Goal: Task Accomplishment & Management: Complete application form

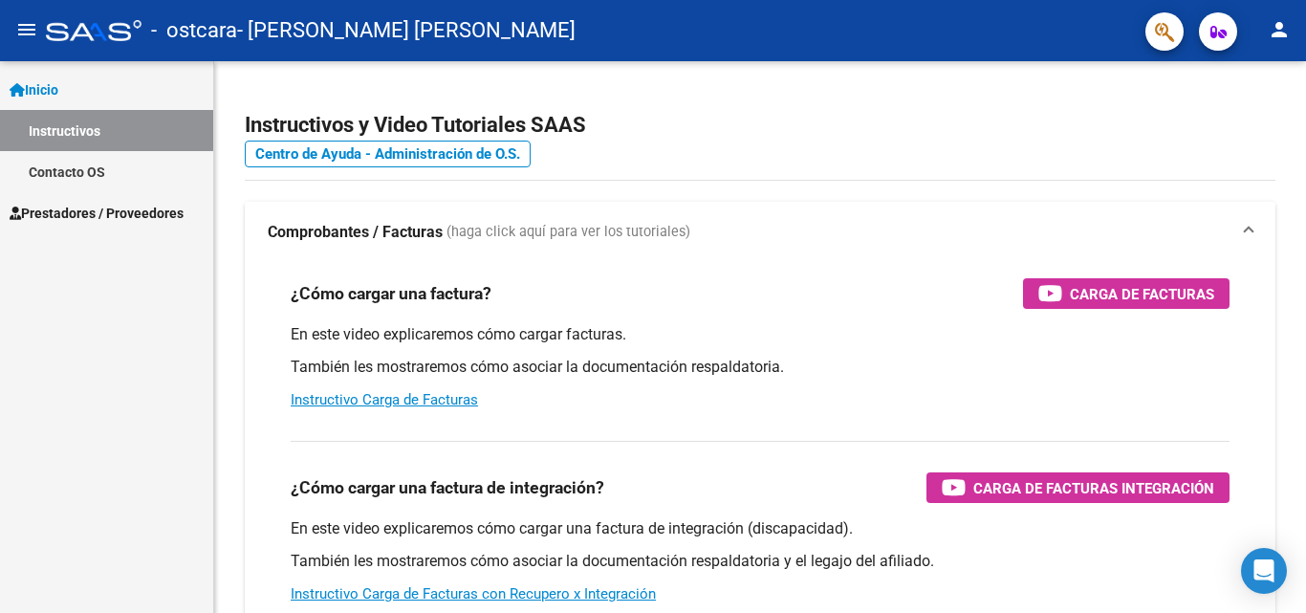
click at [157, 210] on span "Prestadores / Proveedores" at bounding box center [97, 213] width 174 height 21
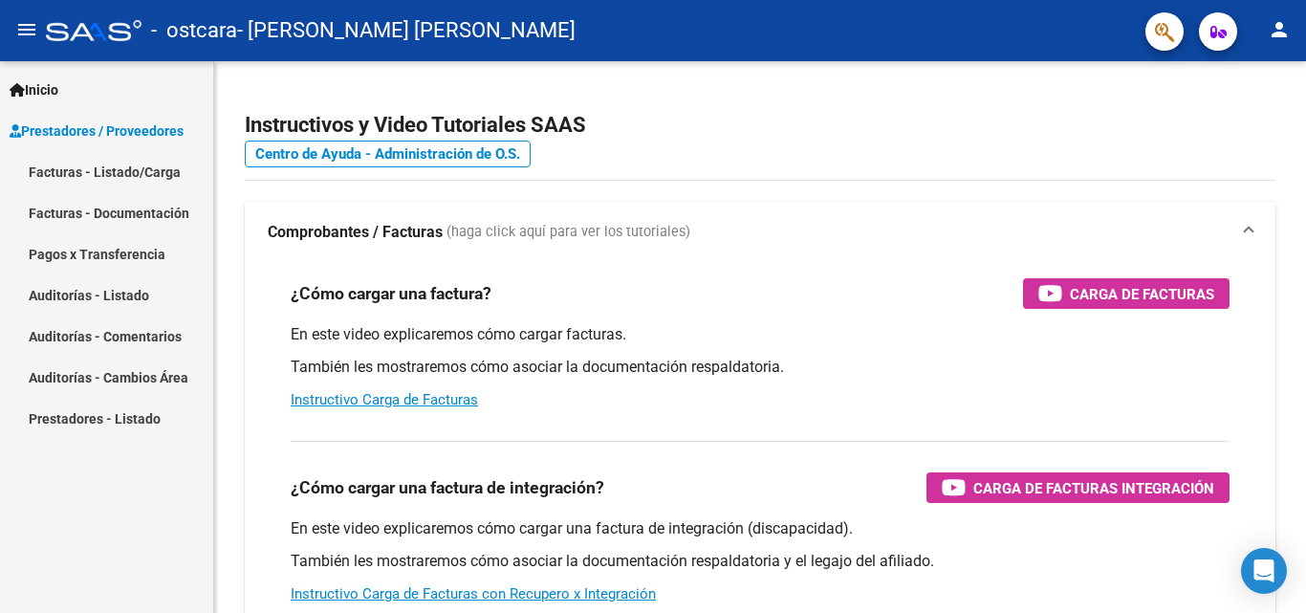
click at [149, 132] on span "Prestadores / Proveedores" at bounding box center [97, 130] width 174 height 21
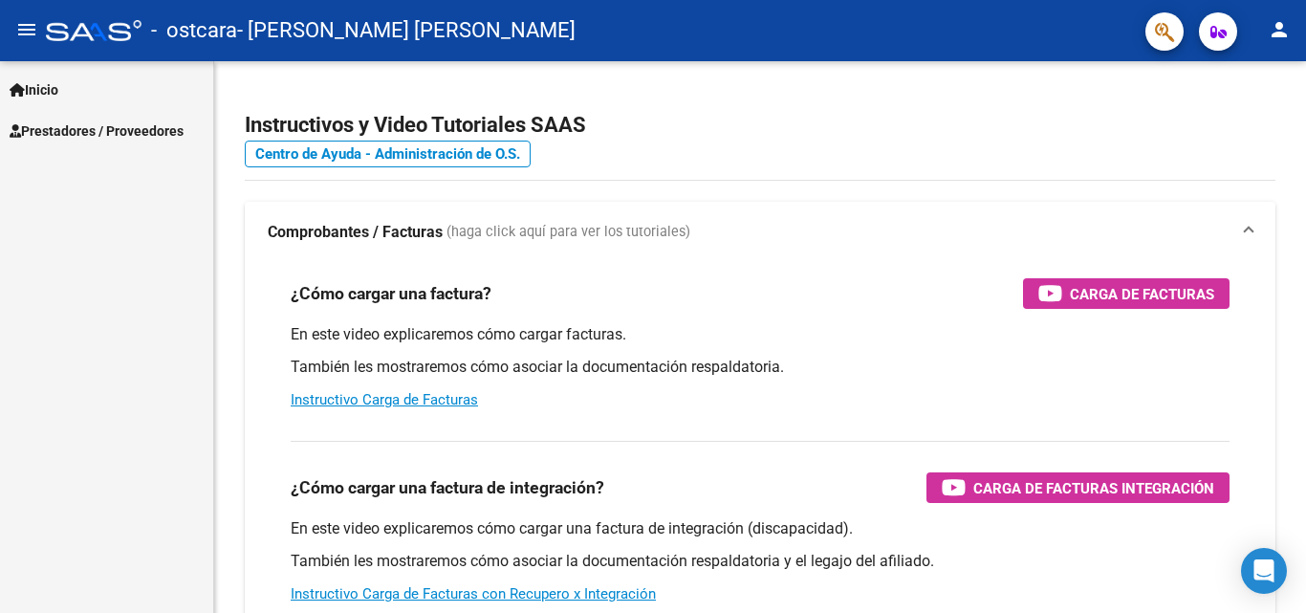
click at [149, 132] on span "Prestadores / Proveedores" at bounding box center [97, 130] width 174 height 21
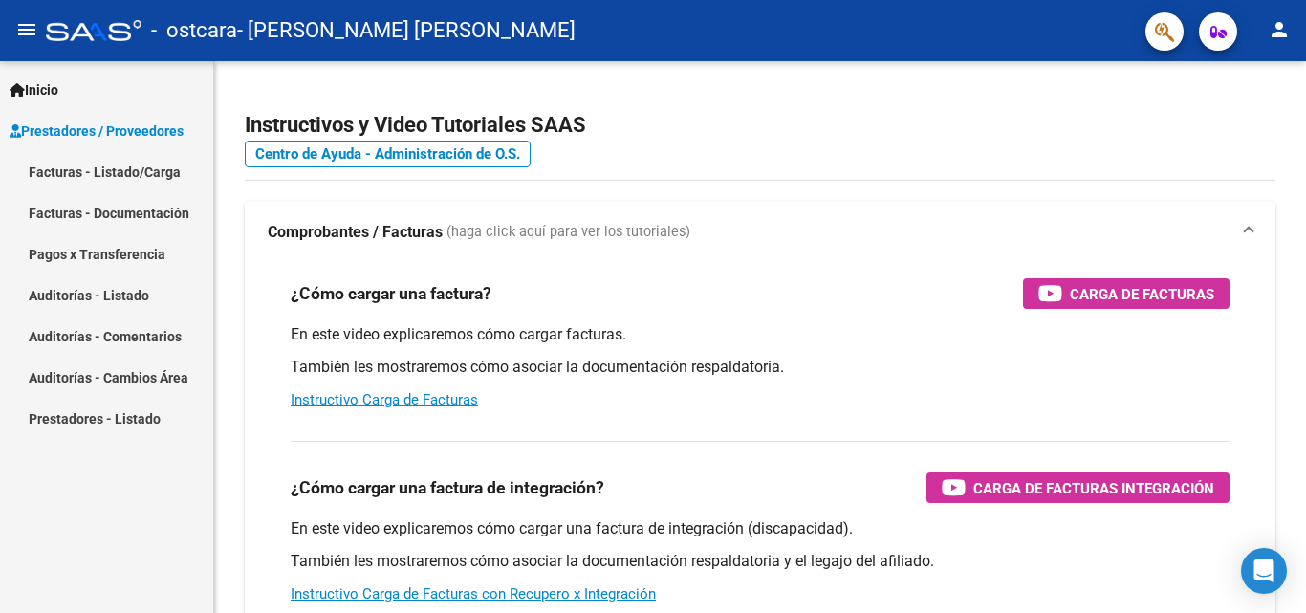
click at [139, 167] on link "Facturas - Listado/Carga" at bounding box center [106, 171] width 213 height 41
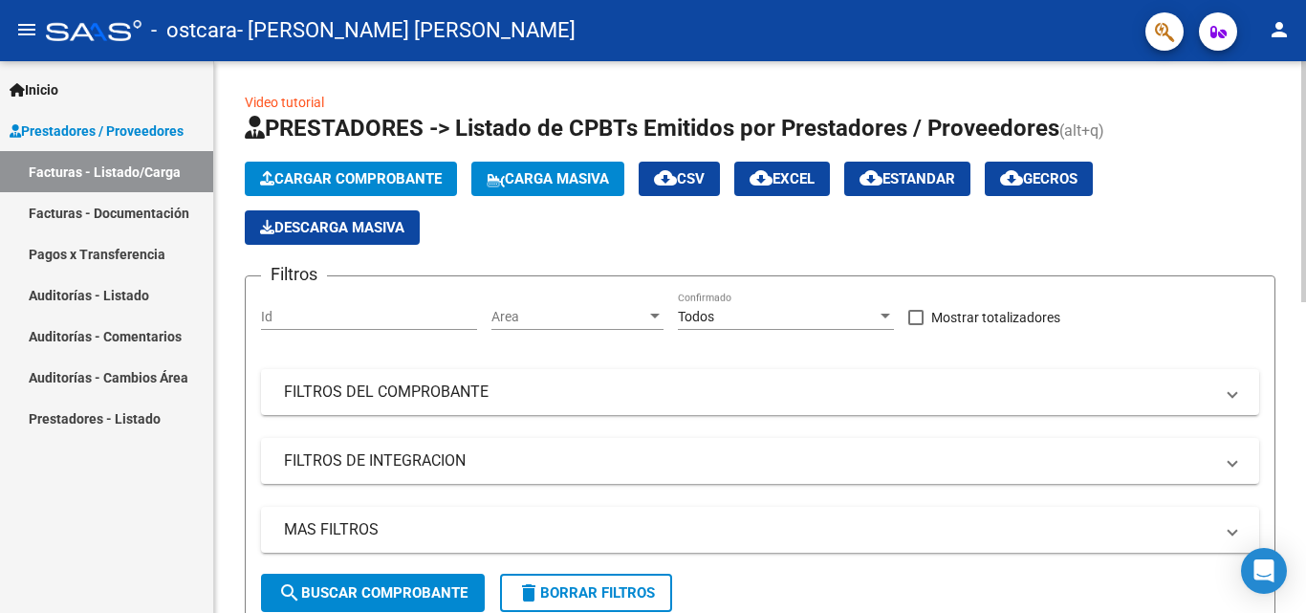
click at [352, 172] on span "Cargar Comprobante" at bounding box center [351, 178] width 182 height 17
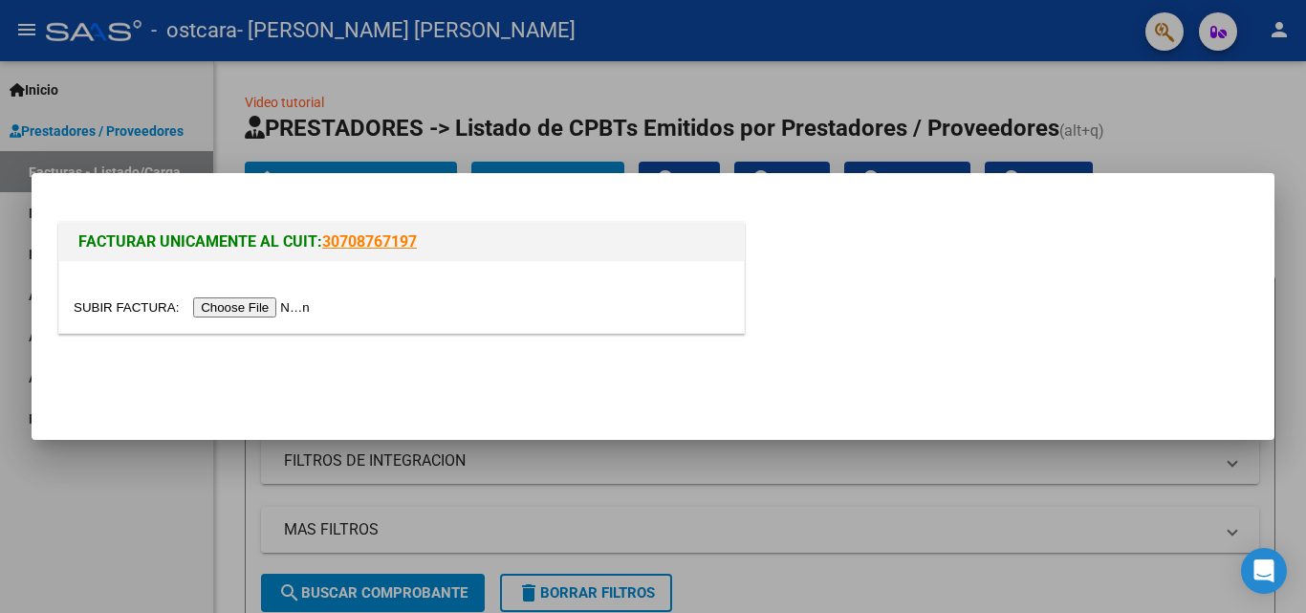
click at [294, 306] on input "file" at bounding box center [195, 307] width 242 height 20
click at [287, 304] on input "file" at bounding box center [195, 307] width 242 height 20
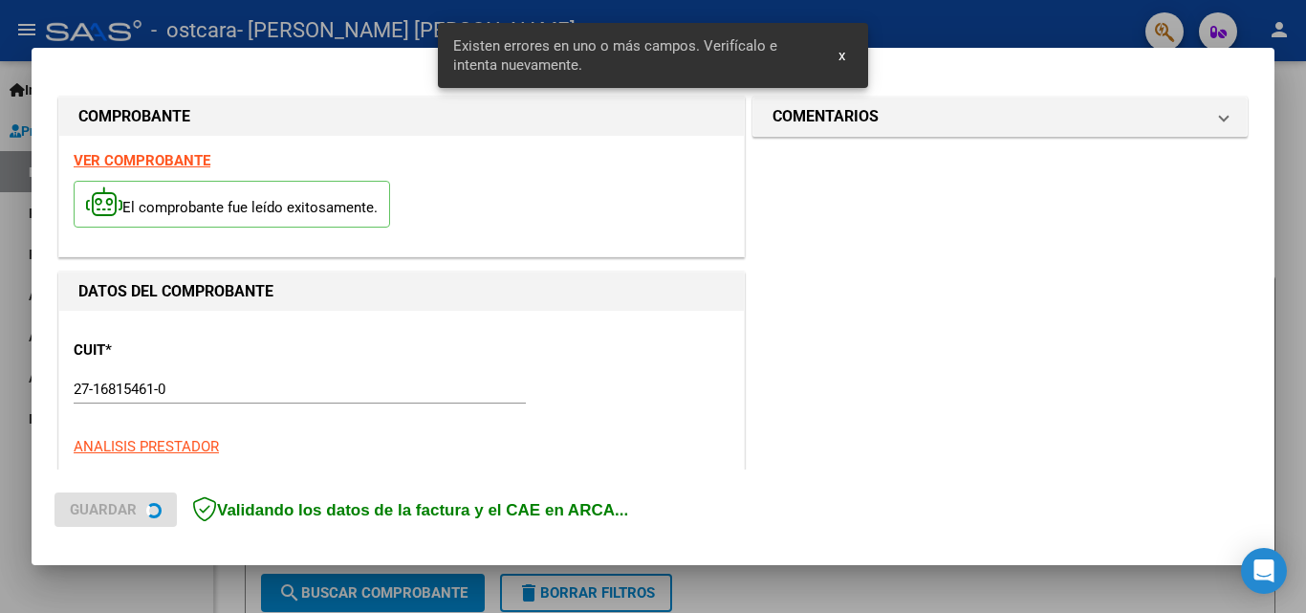
scroll to position [467, 0]
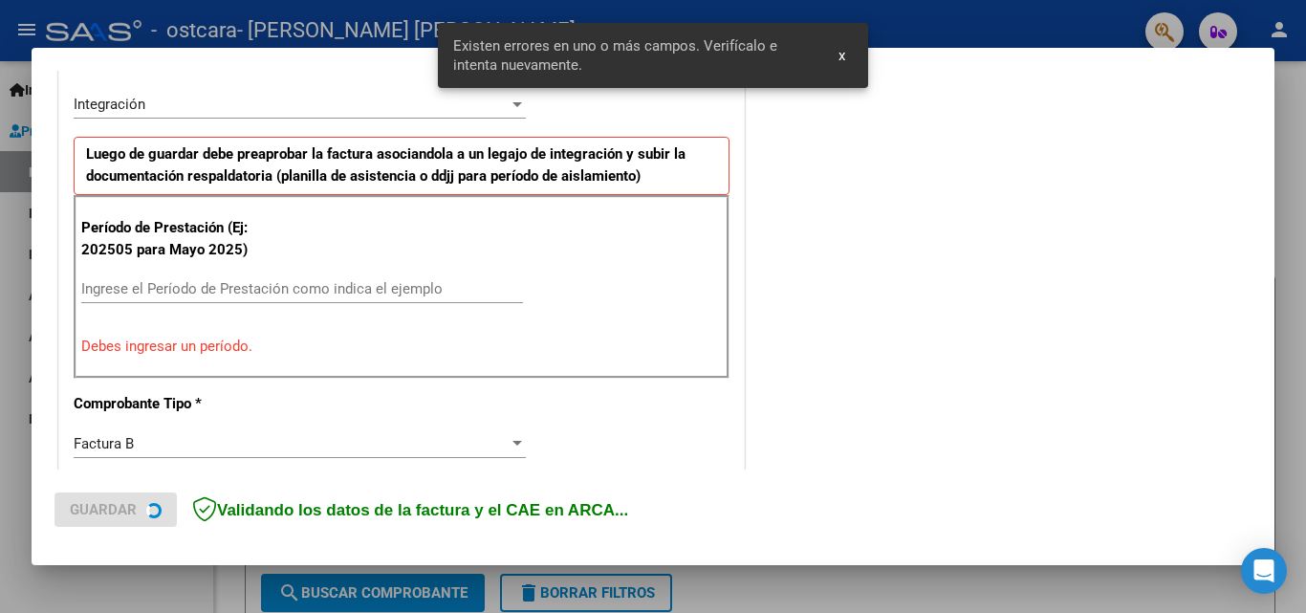
click at [312, 293] on input "Ingrese el Período de Prestación como indica el ejemplo" at bounding box center [302, 288] width 442 height 17
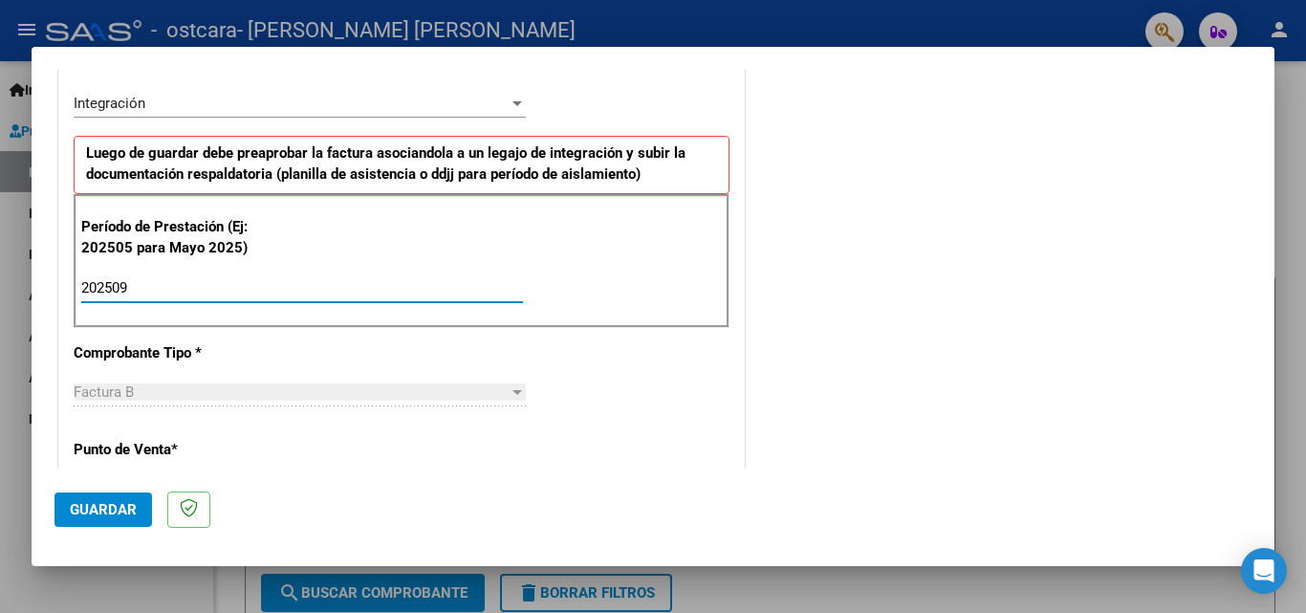
type input "202509"
click at [512, 390] on div at bounding box center [517, 392] width 10 height 5
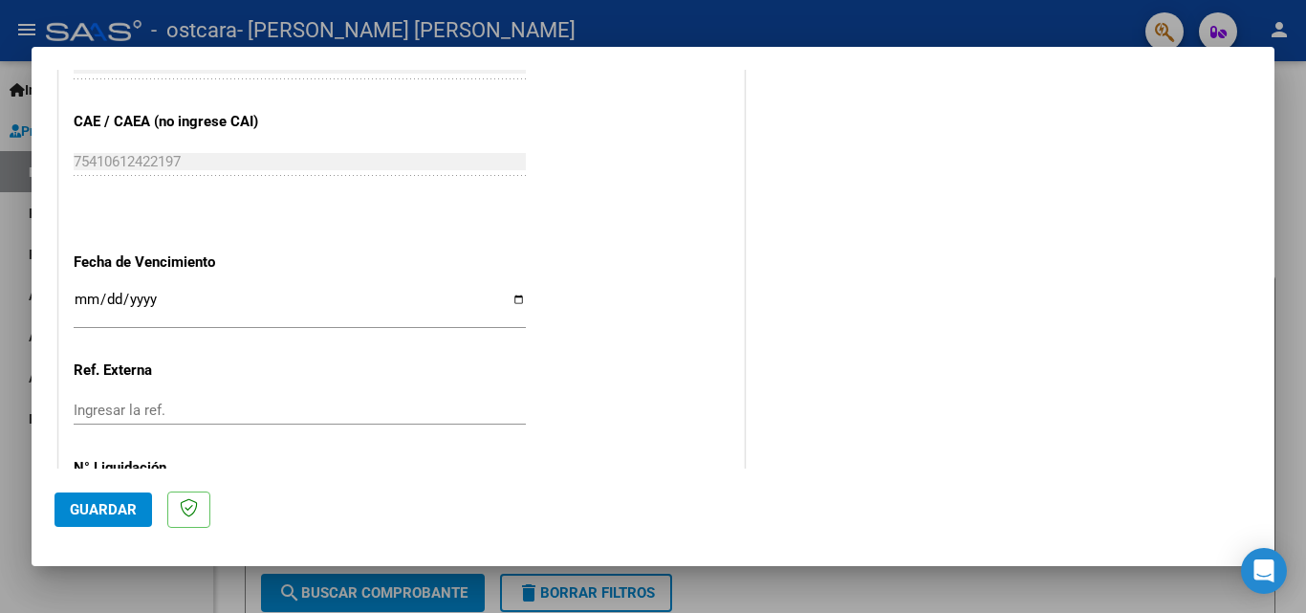
scroll to position [1232, 0]
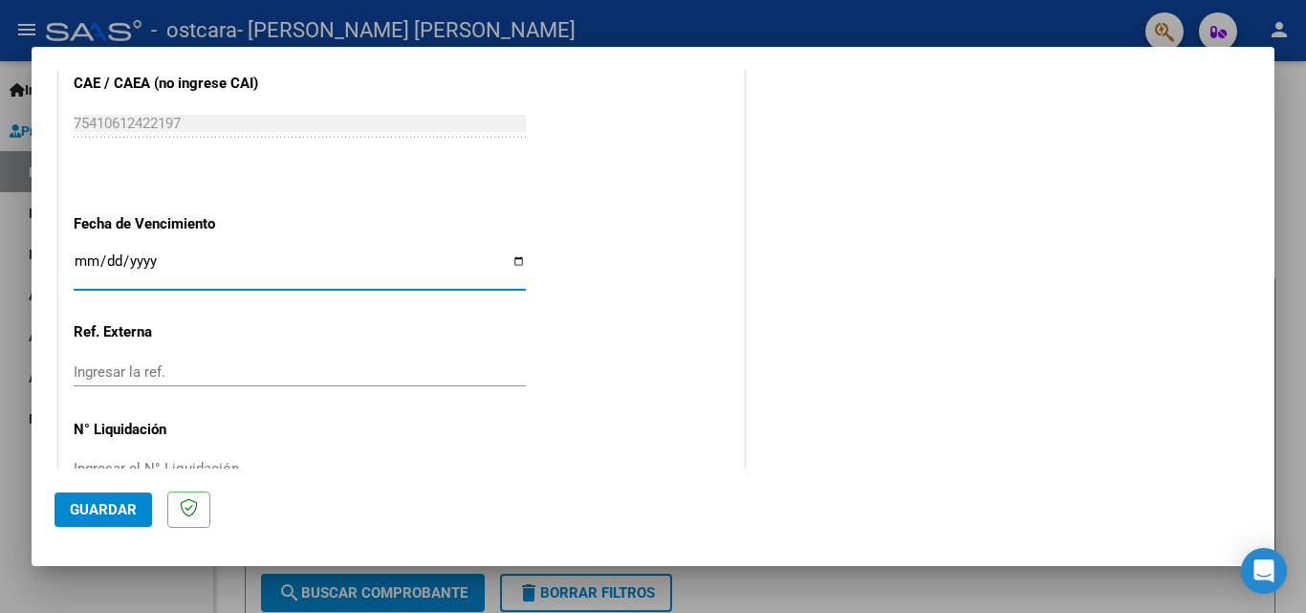
click at [513, 260] on input "Ingresar la fecha" at bounding box center [300, 268] width 452 height 31
type input "[DATE]"
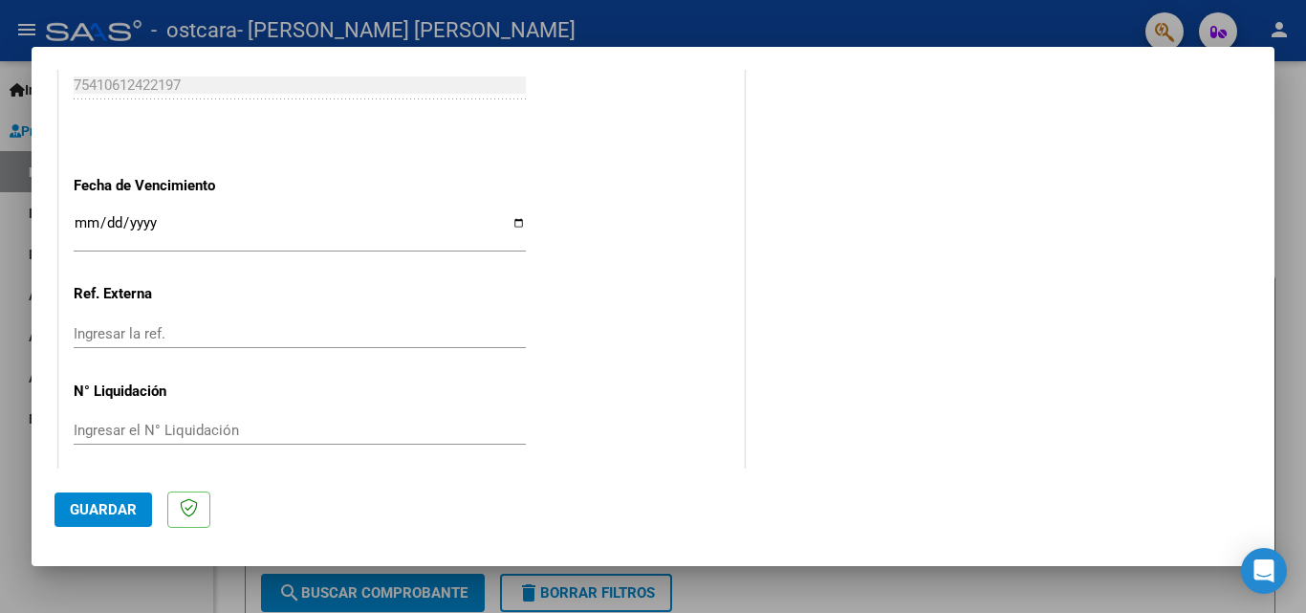
scroll to position [1284, 0]
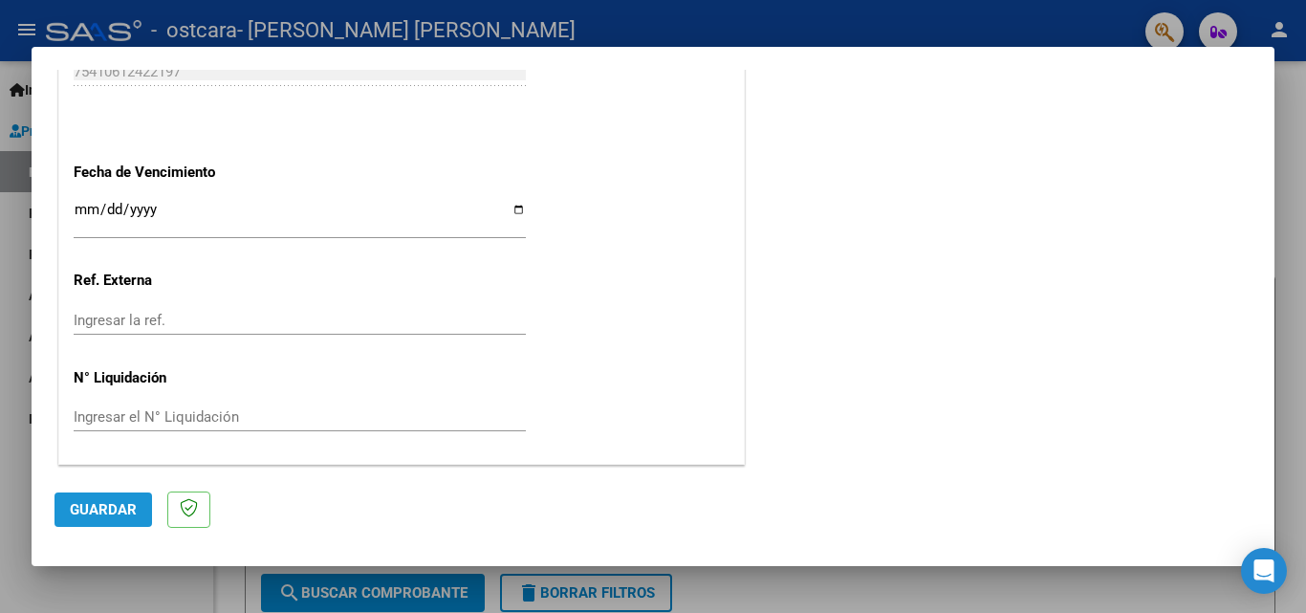
click at [126, 508] on span "Guardar" at bounding box center [103, 509] width 67 height 17
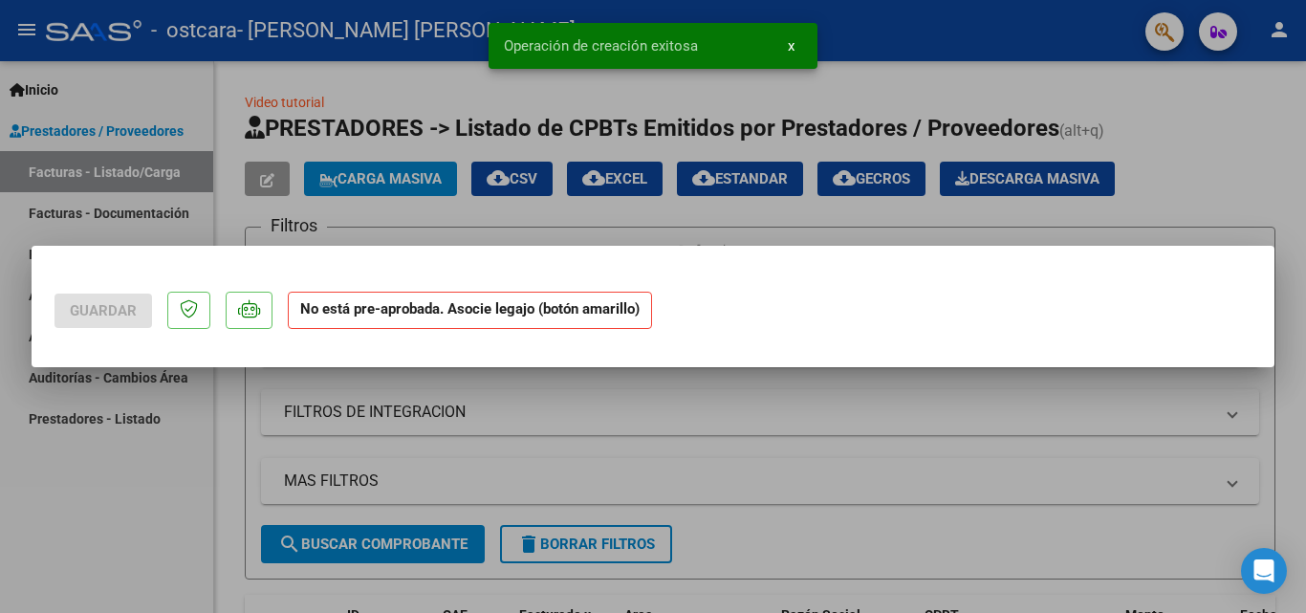
scroll to position [0, 0]
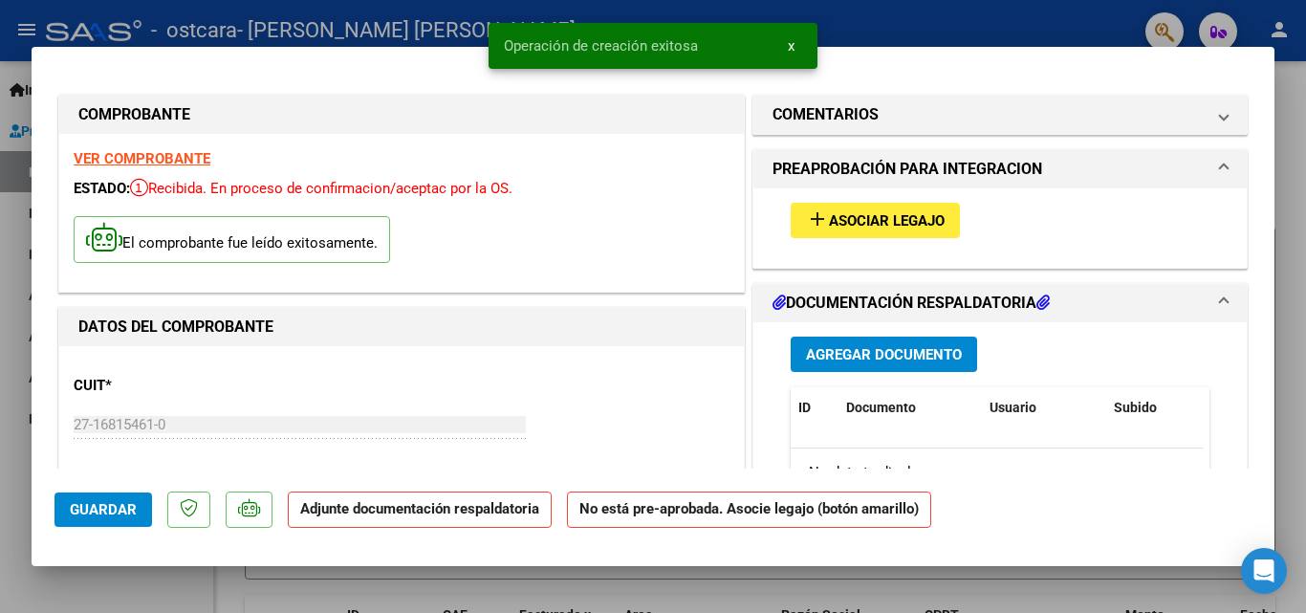
click at [835, 229] on span "Asociar Legajo" at bounding box center [887, 220] width 116 height 17
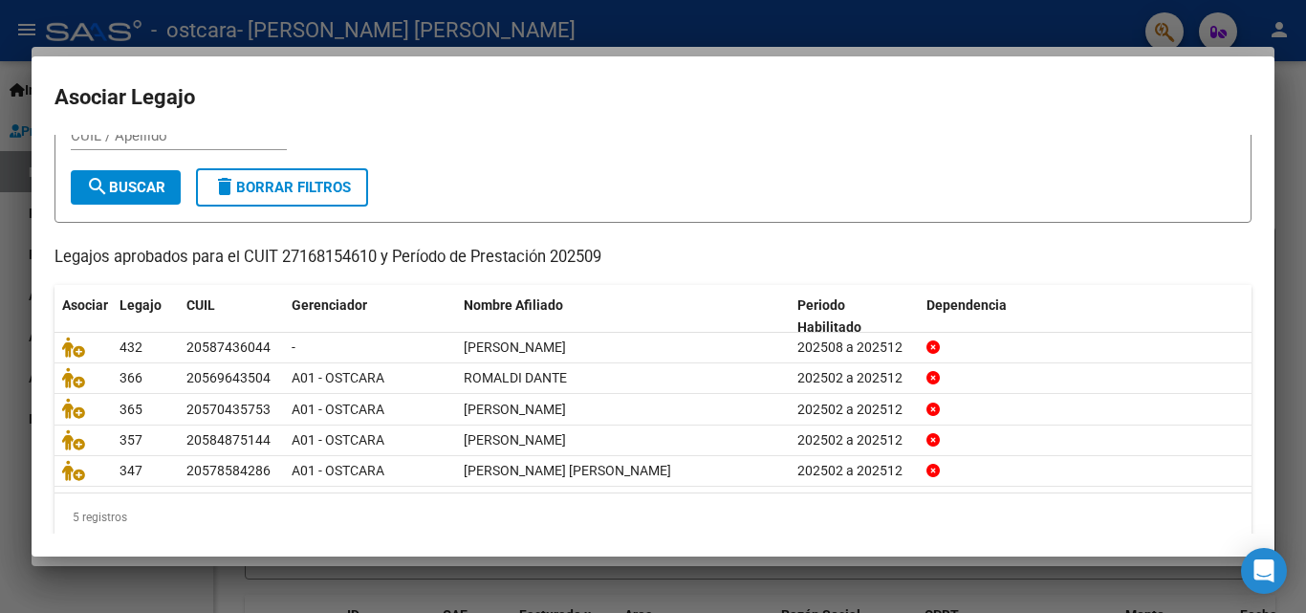
scroll to position [104, 0]
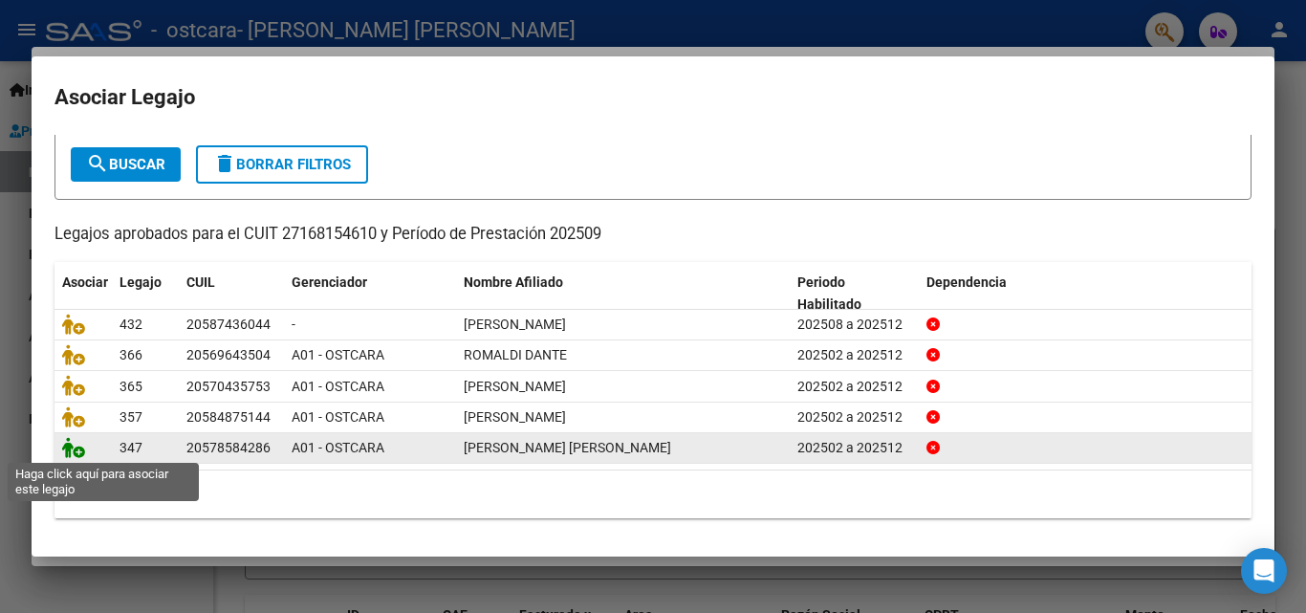
click at [76, 449] on icon at bounding box center [73, 447] width 23 height 21
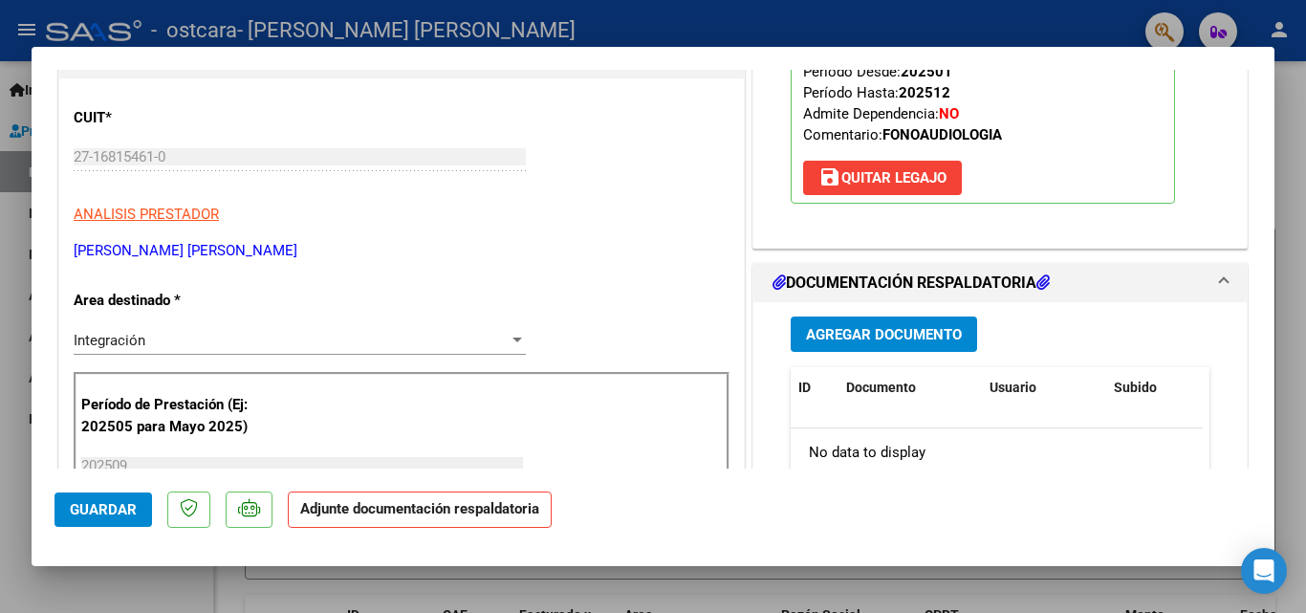
scroll to position [306, 0]
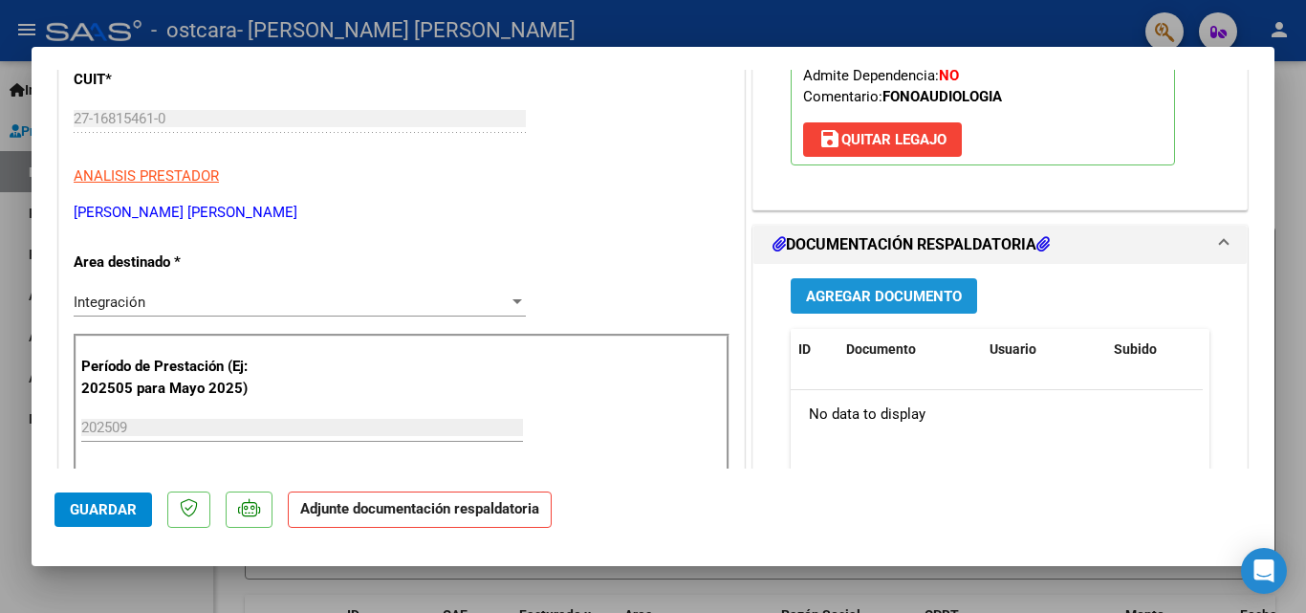
click at [890, 299] on span "Agregar Documento" at bounding box center [884, 296] width 156 height 17
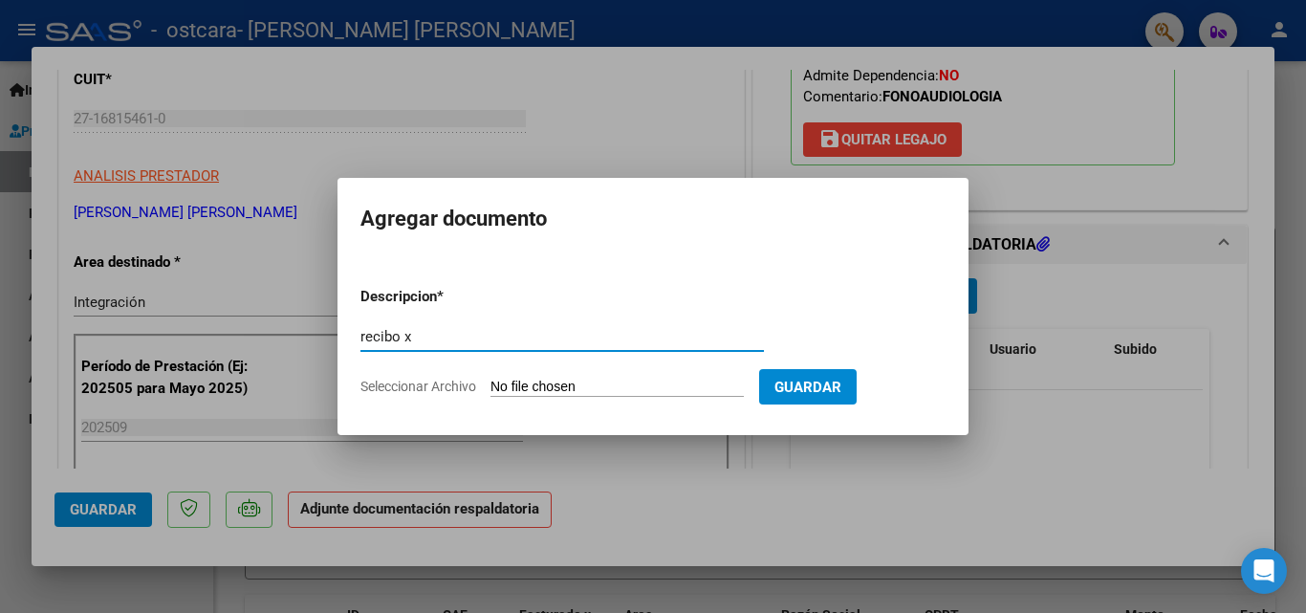
type input "recibo x"
click at [443, 389] on span "Seleccionar Archivo" at bounding box center [418, 386] width 116 height 15
click at [490, 389] on input "Seleccionar Archivo" at bounding box center [616, 388] width 253 height 18
type input "C:\fakepath\RECIBO X.pdf"
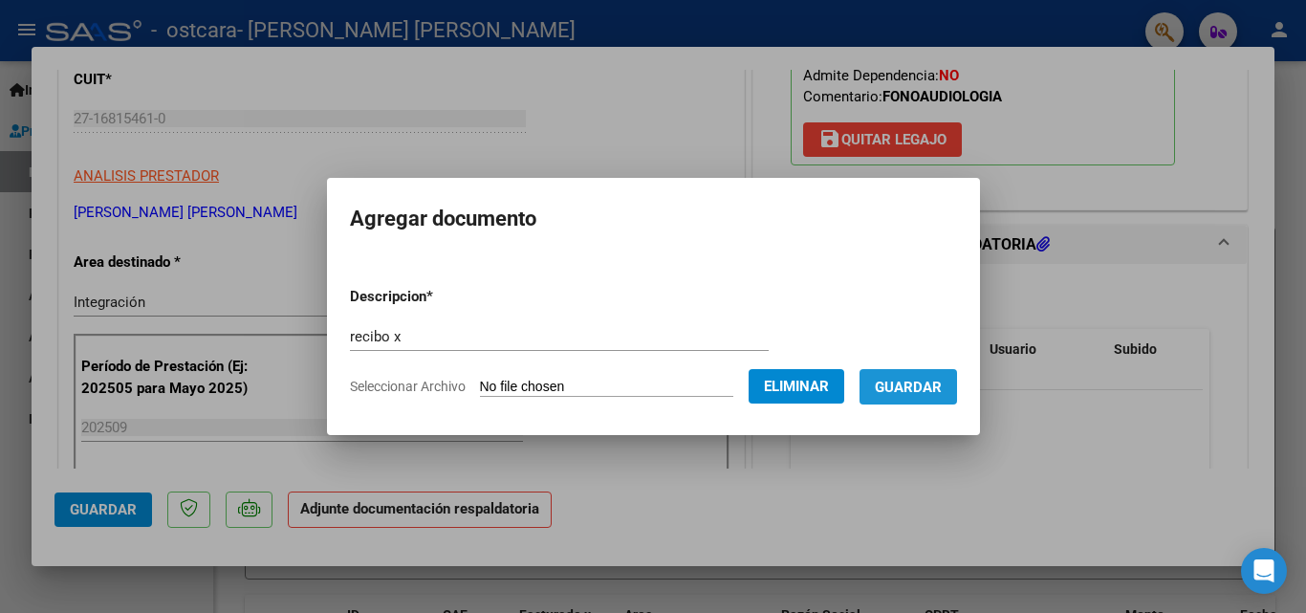
click at [934, 379] on span "Guardar" at bounding box center [908, 387] width 67 height 17
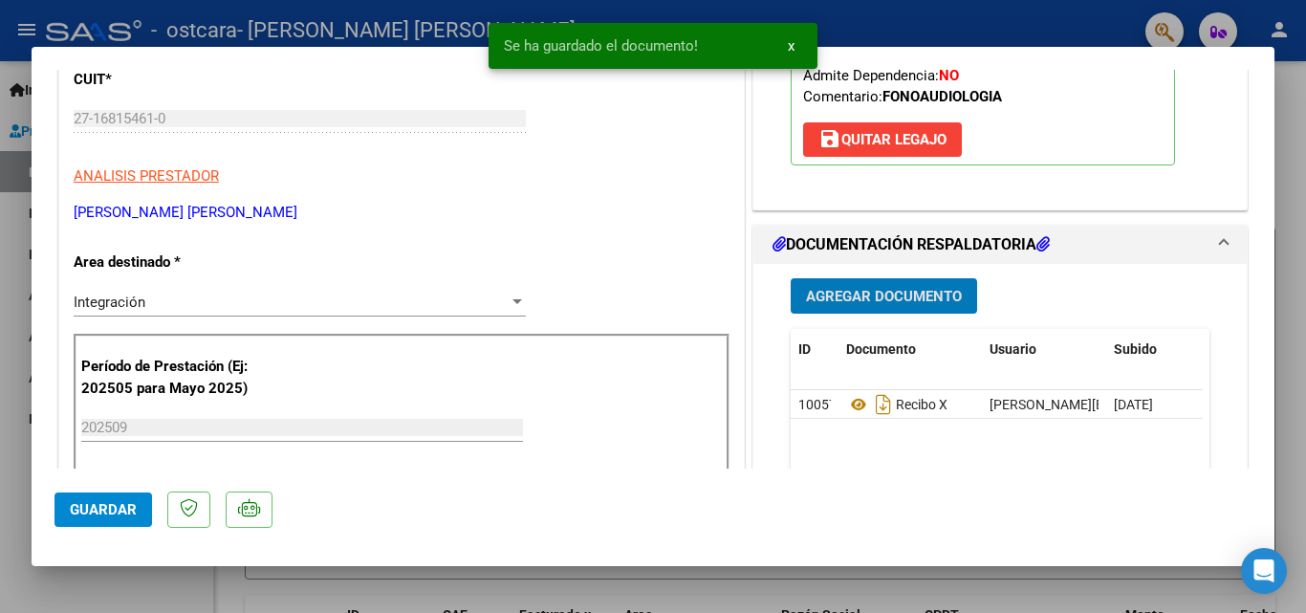
click at [870, 291] on span "Agregar Documento" at bounding box center [884, 296] width 156 height 17
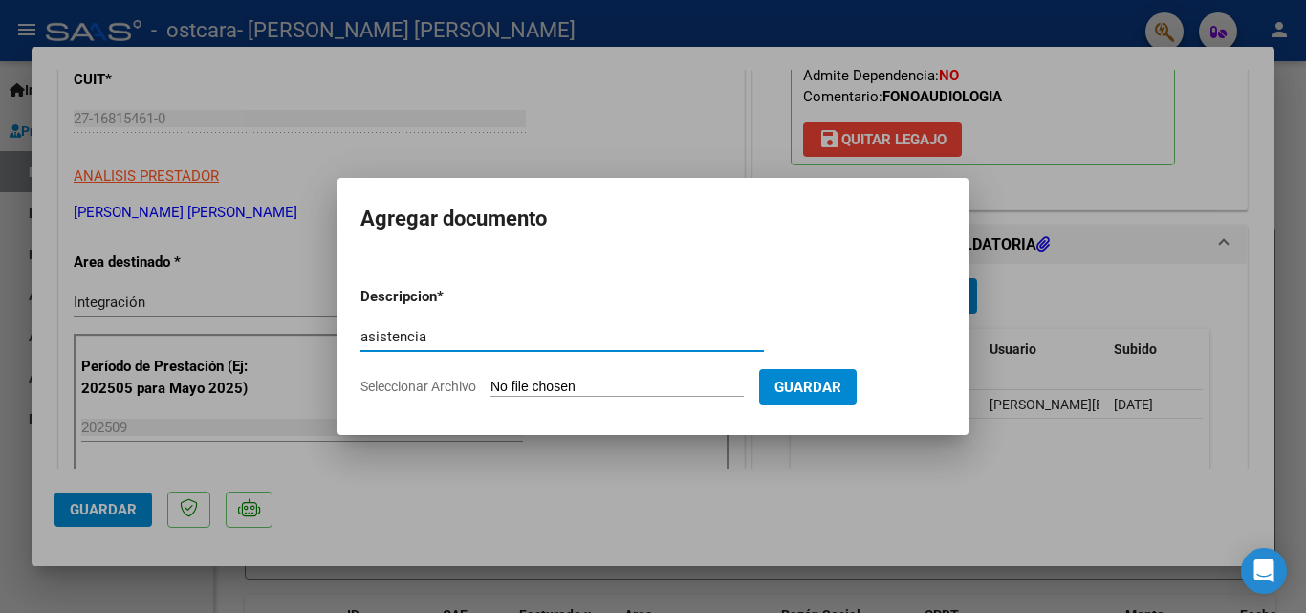
type input "asistencia"
click at [466, 386] on span "Seleccionar Archivo" at bounding box center [418, 386] width 116 height 15
click at [490, 386] on input "Seleccionar Archivo" at bounding box center [616, 388] width 253 height 18
type input "C:\fakepath\asistencia setiembre.pdf"
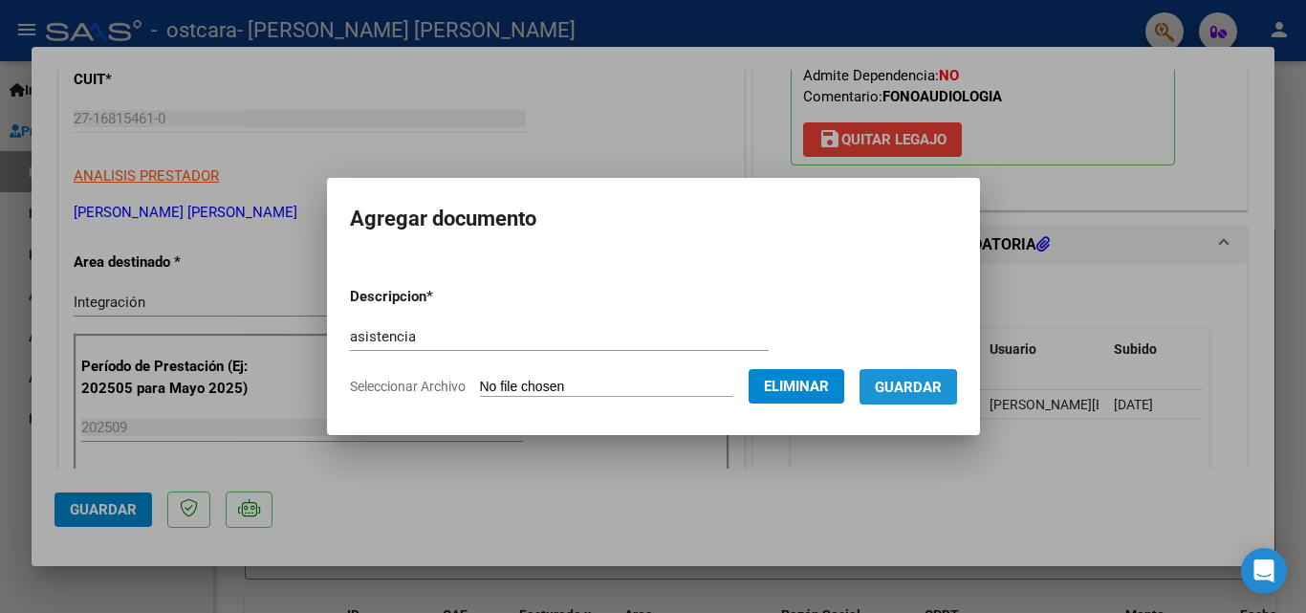
click at [913, 388] on span "Guardar" at bounding box center [908, 387] width 67 height 17
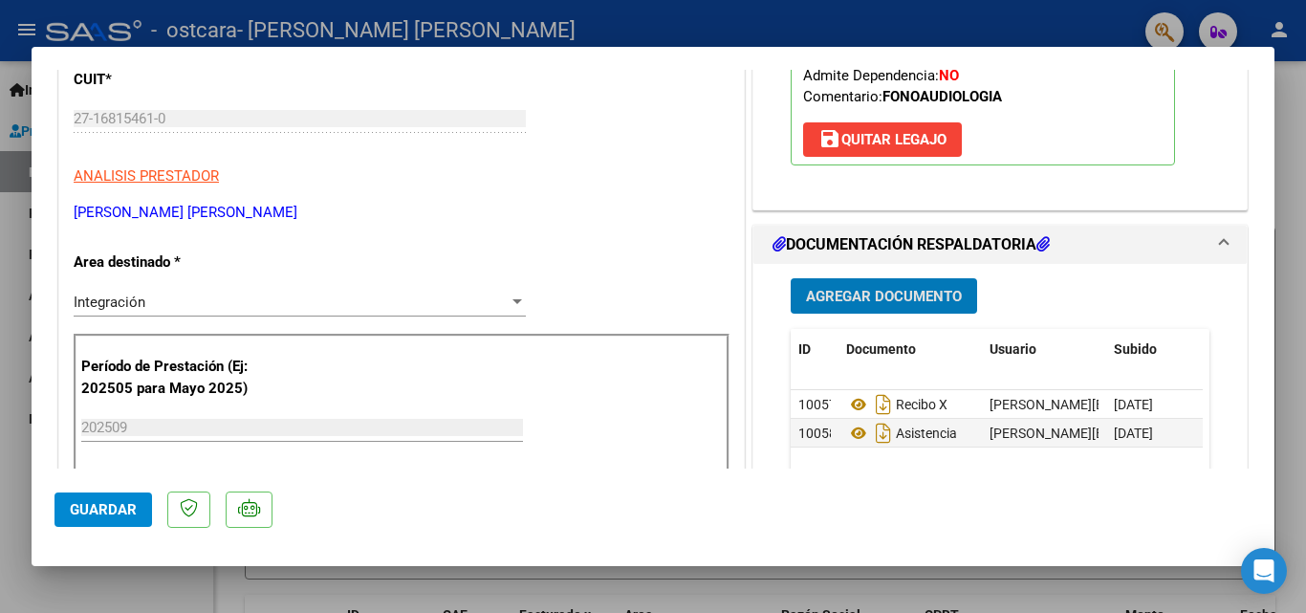
click at [86, 514] on span "Guardar" at bounding box center [103, 509] width 67 height 17
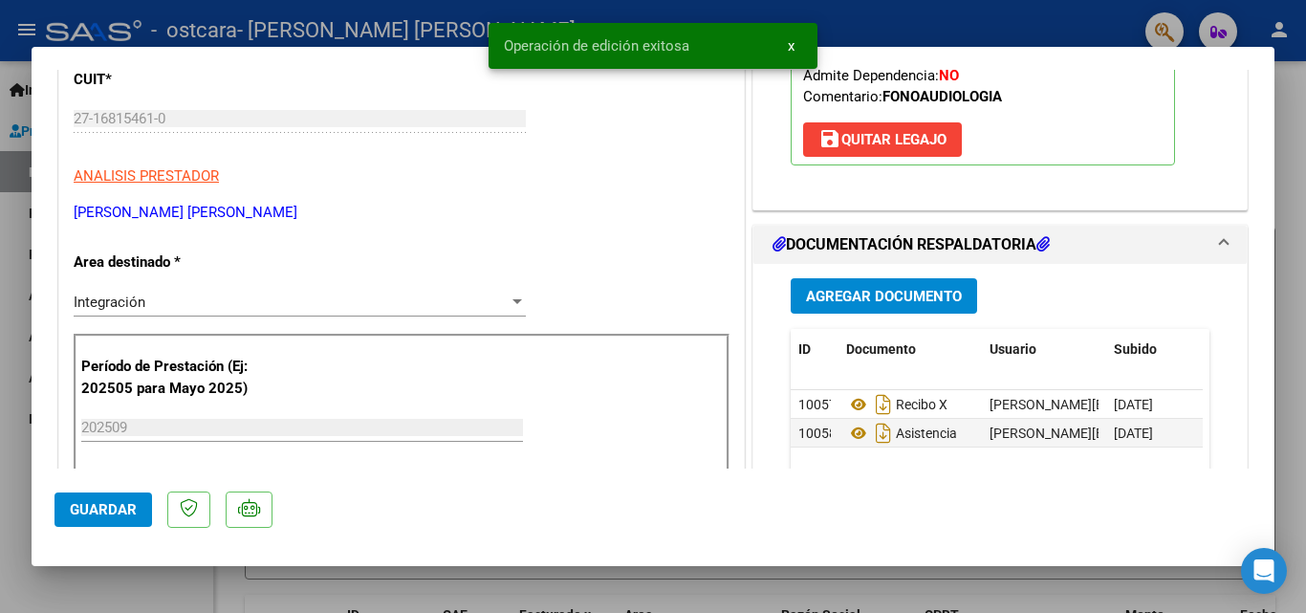
click at [12, 79] on div at bounding box center [653, 306] width 1306 height 613
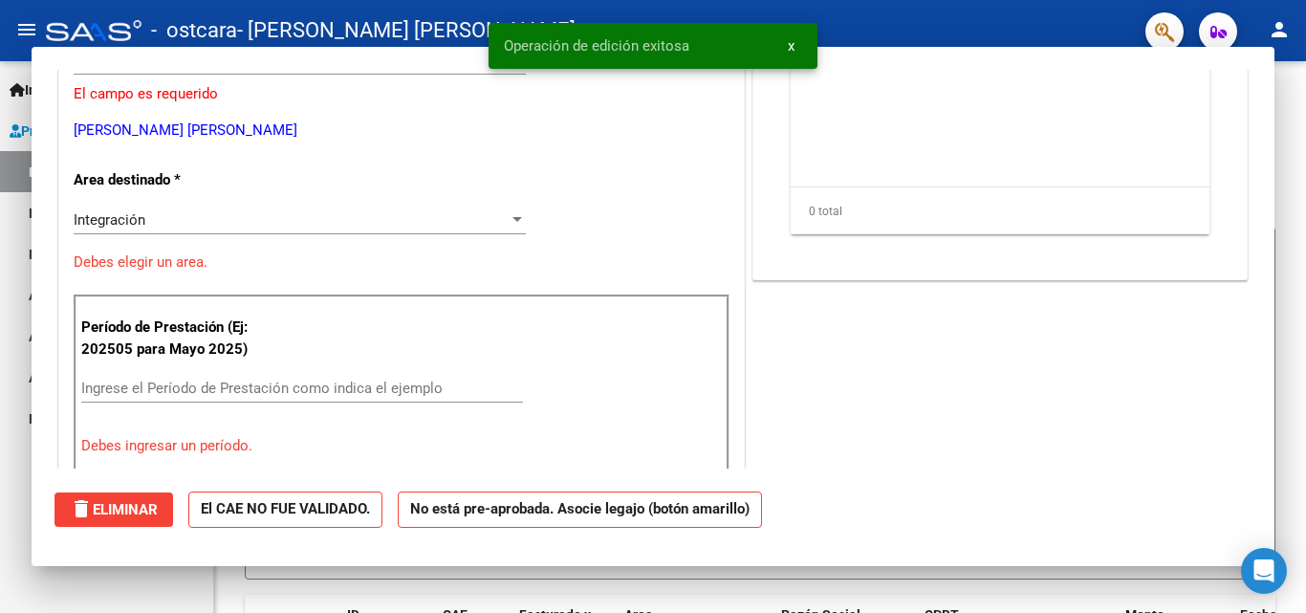
scroll to position [0, 0]
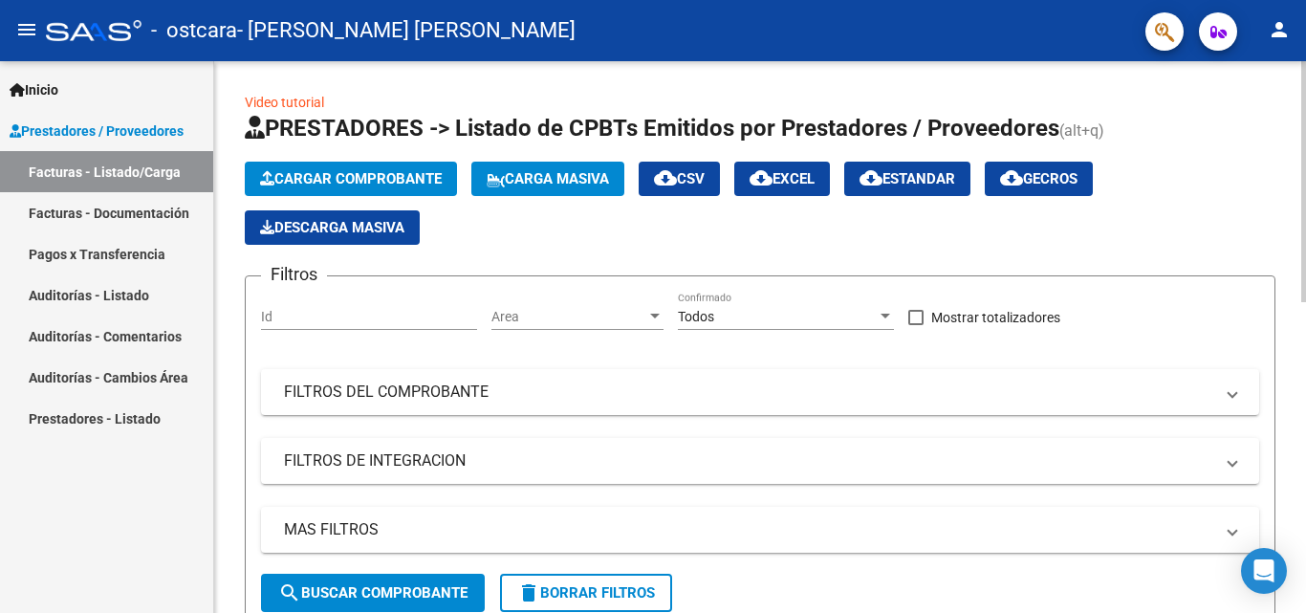
click at [286, 181] on span "Cargar Comprobante" at bounding box center [351, 178] width 182 height 17
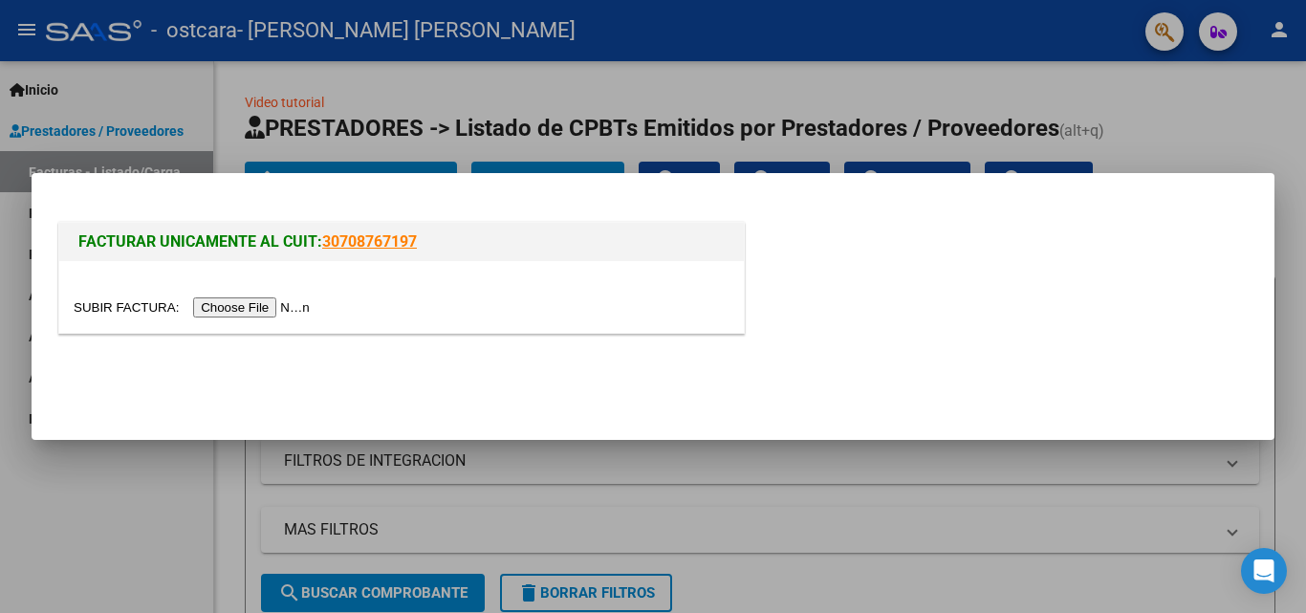
click at [277, 307] on input "file" at bounding box center [195, 307] width 242 height 20
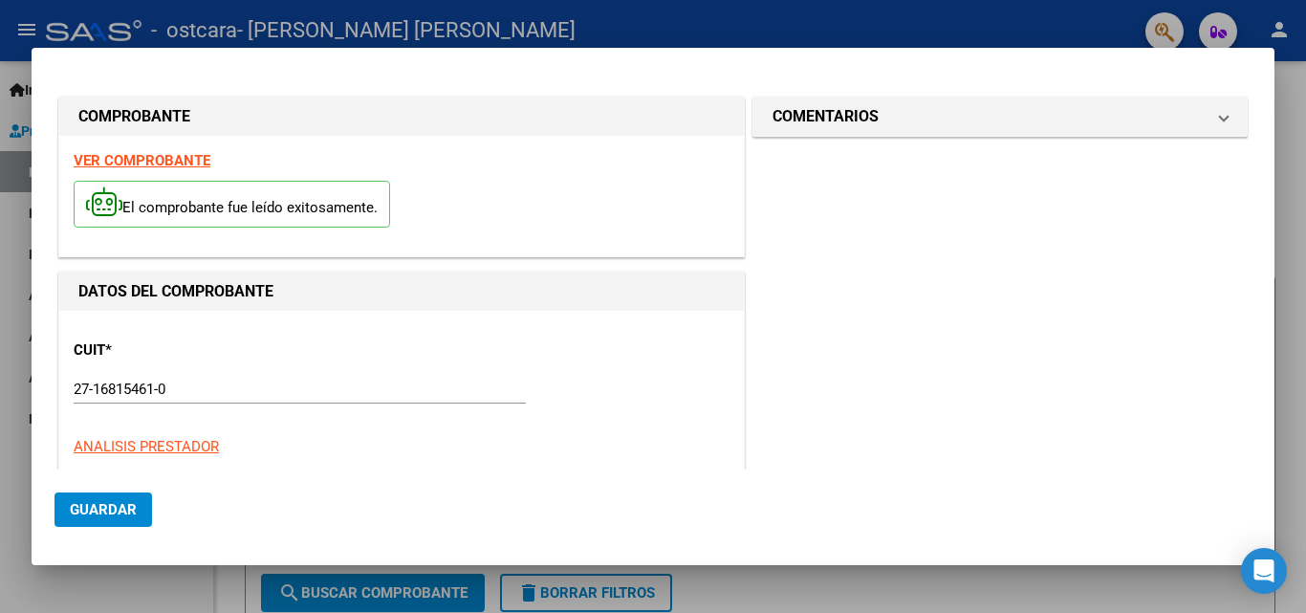
scroll to position [466, 0]
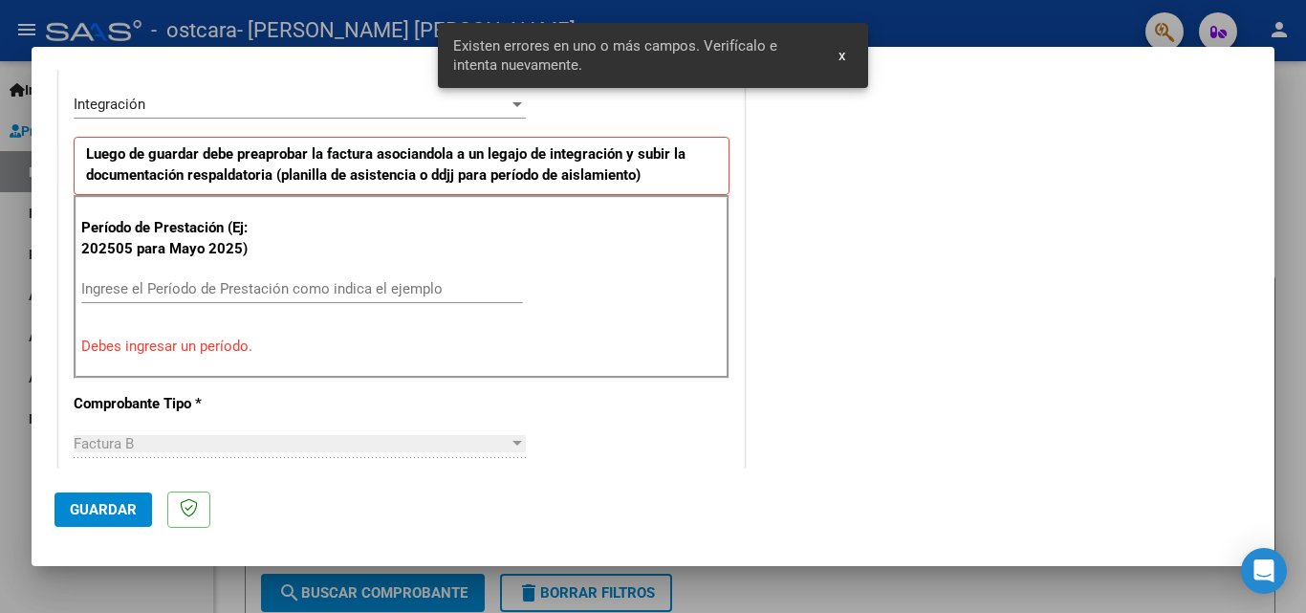
click at [161, 287] on input "Ingrese el Período de Prestación como indica el ejemplo" at bounding box center [302, 288] width 442 height 17
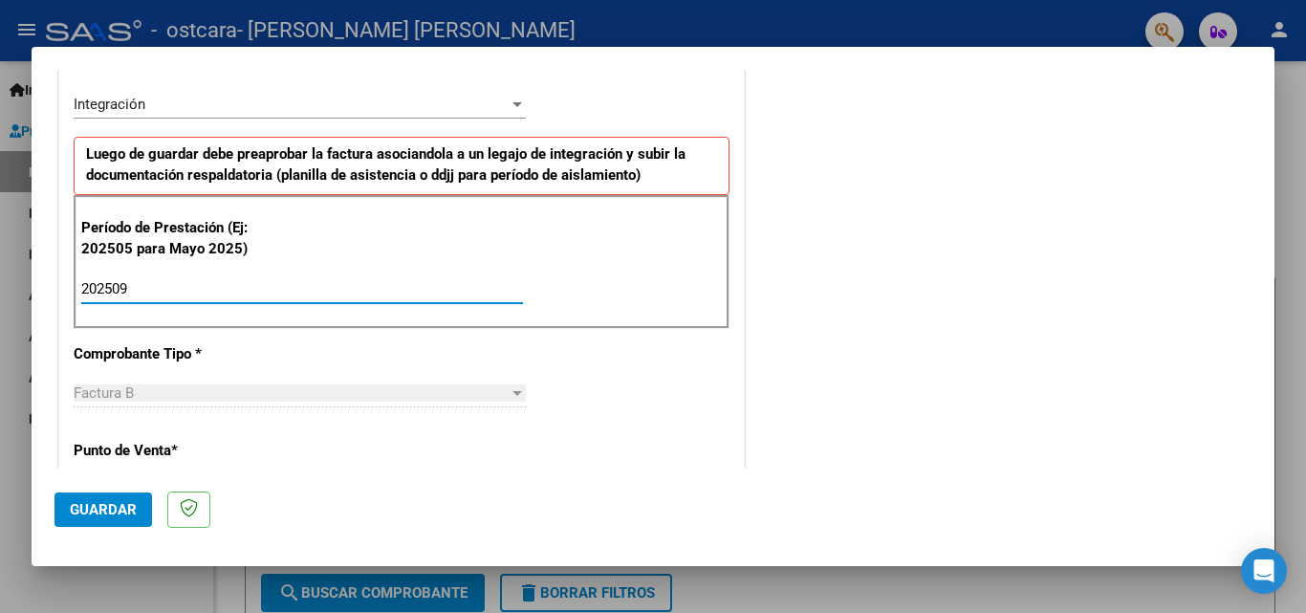
type input "202509"
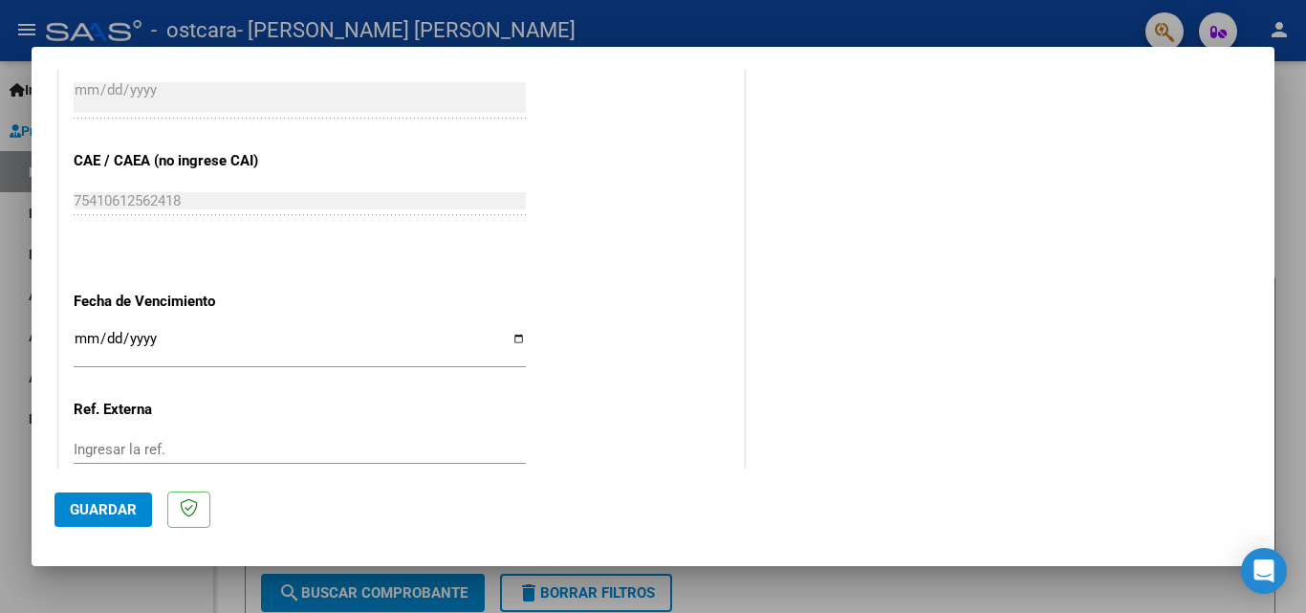
scroll to position [1193, 0]
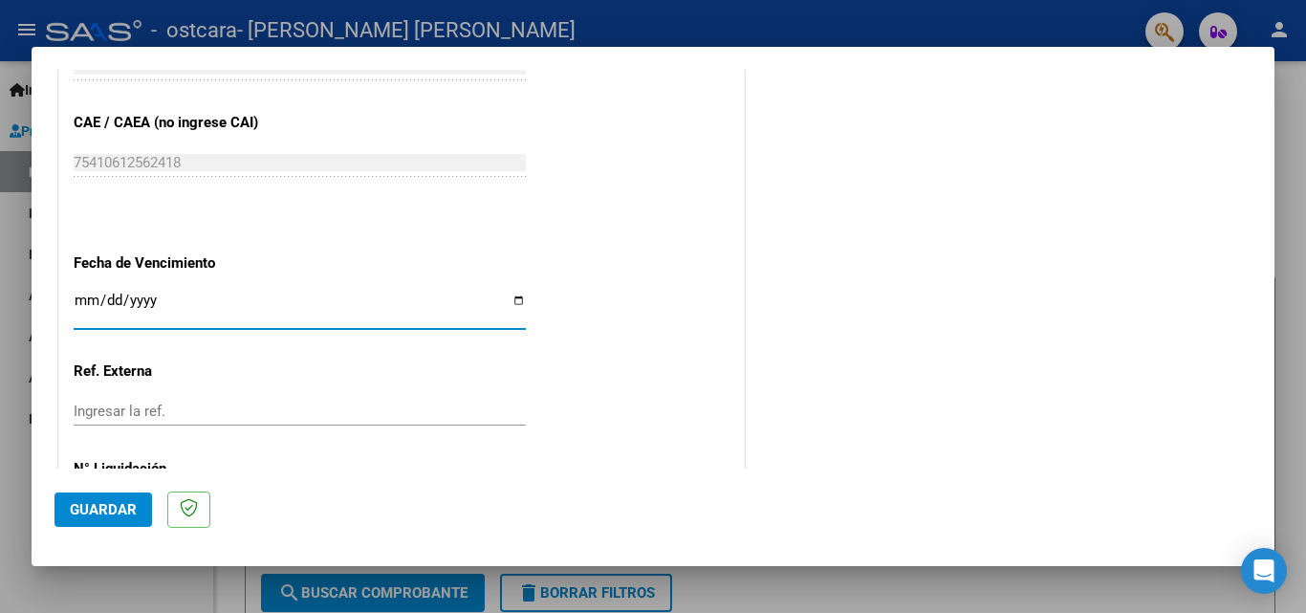
click at [509, 297] on input "Ingresar la fecha" at bounding box center [300, 308] width 452 height 31
type input "[DATE]"
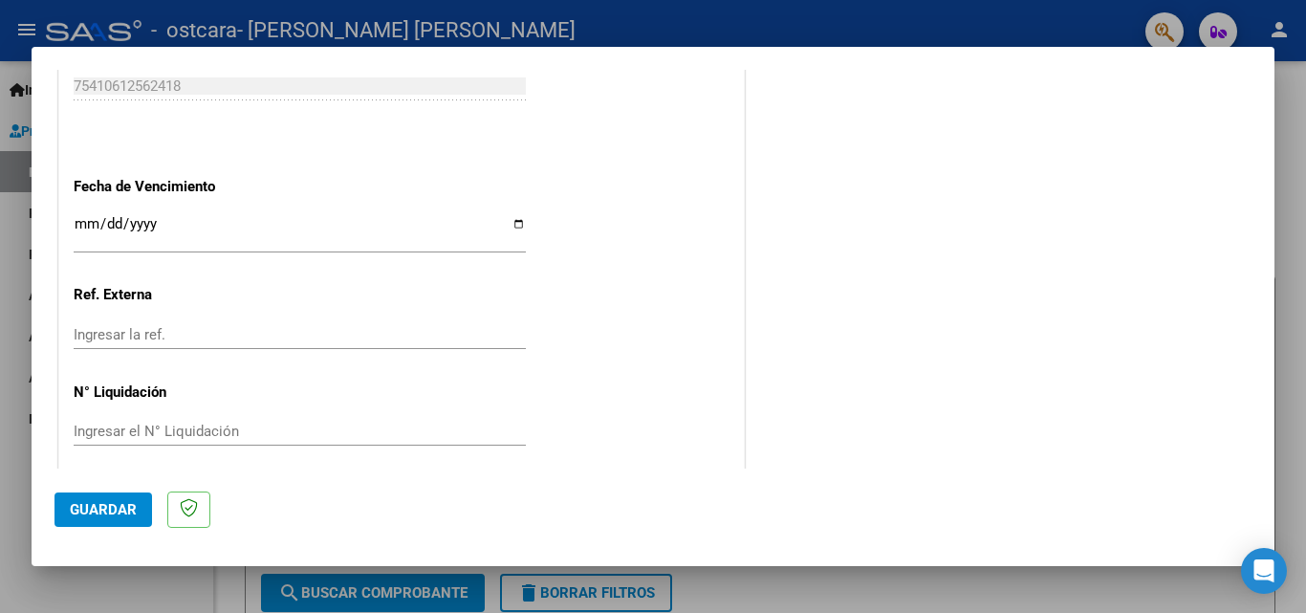
scroll to position [1284, 0]
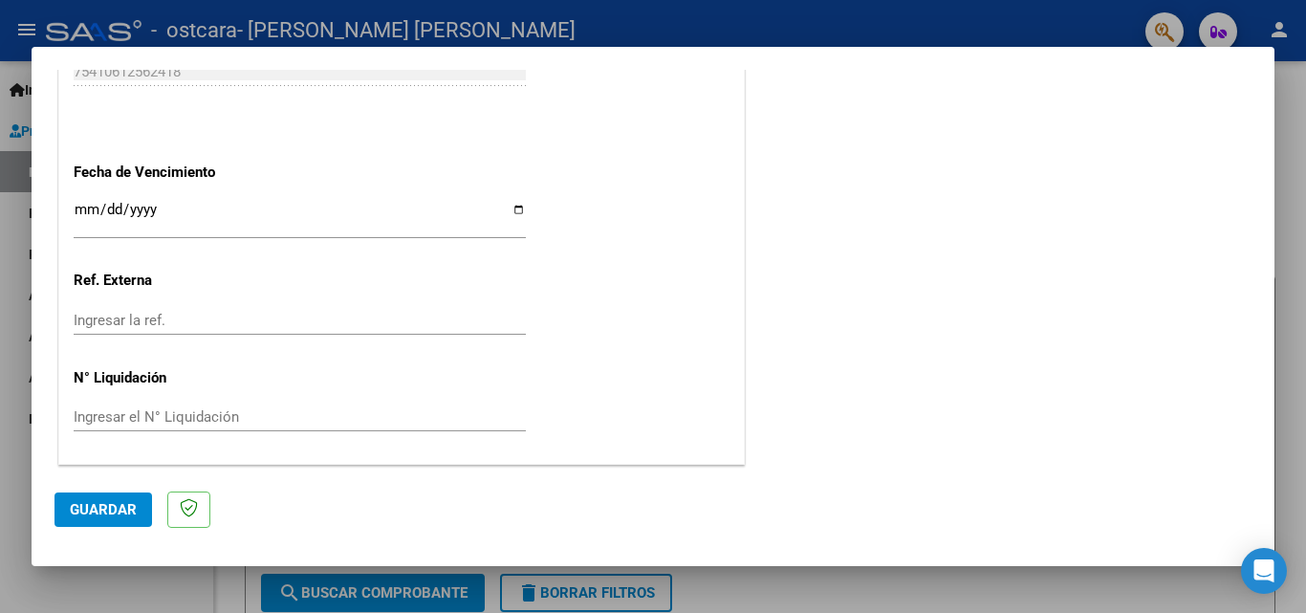
click at [80, 505] on span "Guardar" at bounding box center [103, 509] width 67 height 17
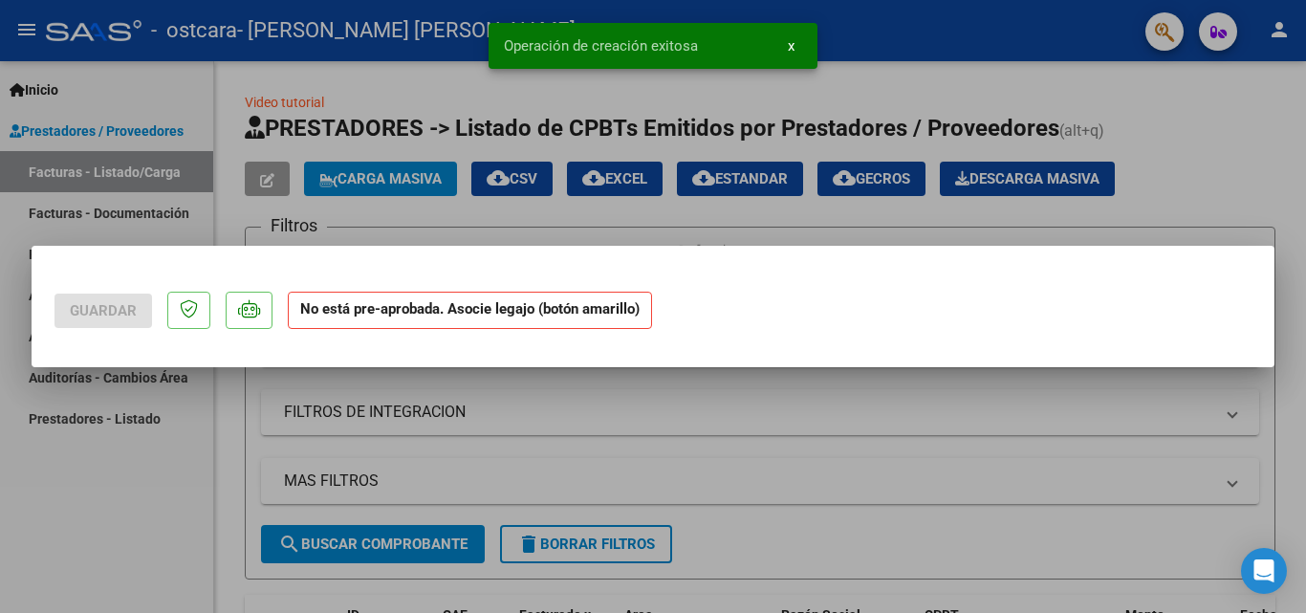
scroll to position [0, 0]
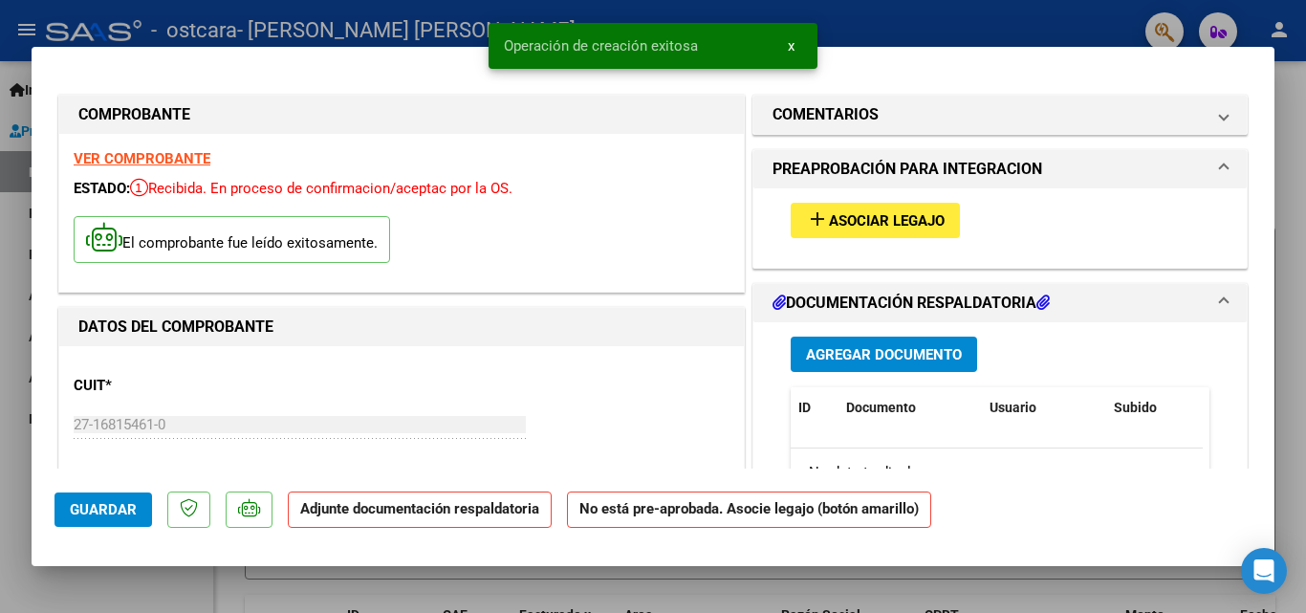
click at [836, 220] on span "Asociar Legajo" at bounding box center [887, 220] width 116 height 17
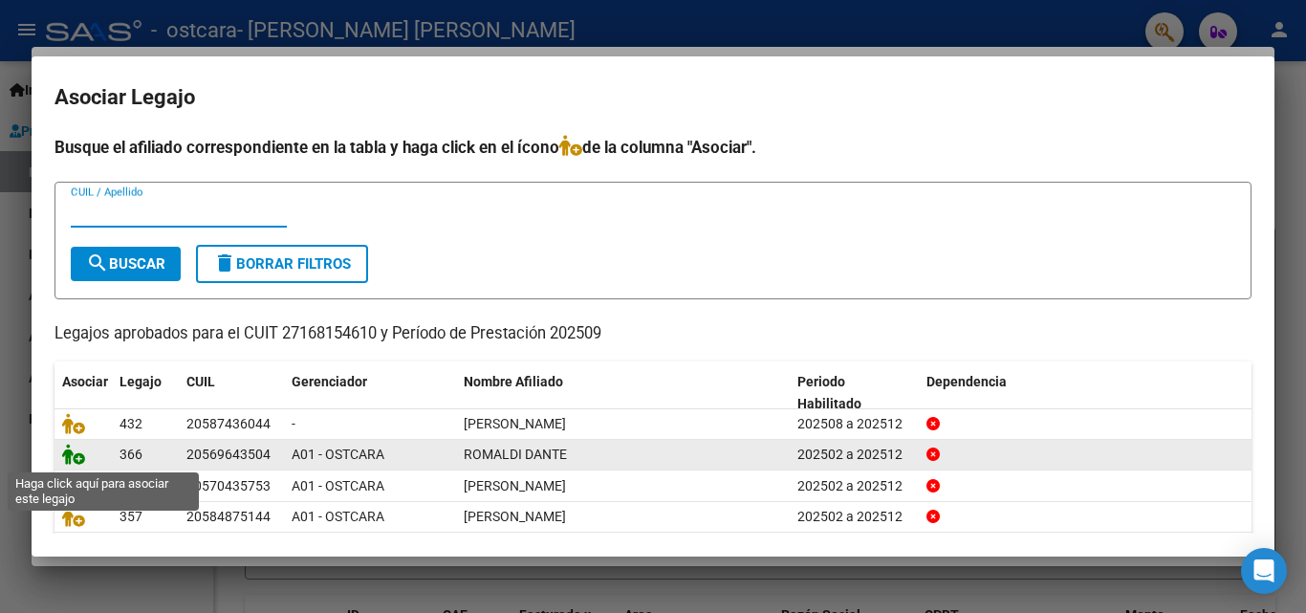
click at [76, 458] on icon at bounding box center [73, 454] width 23 height 21
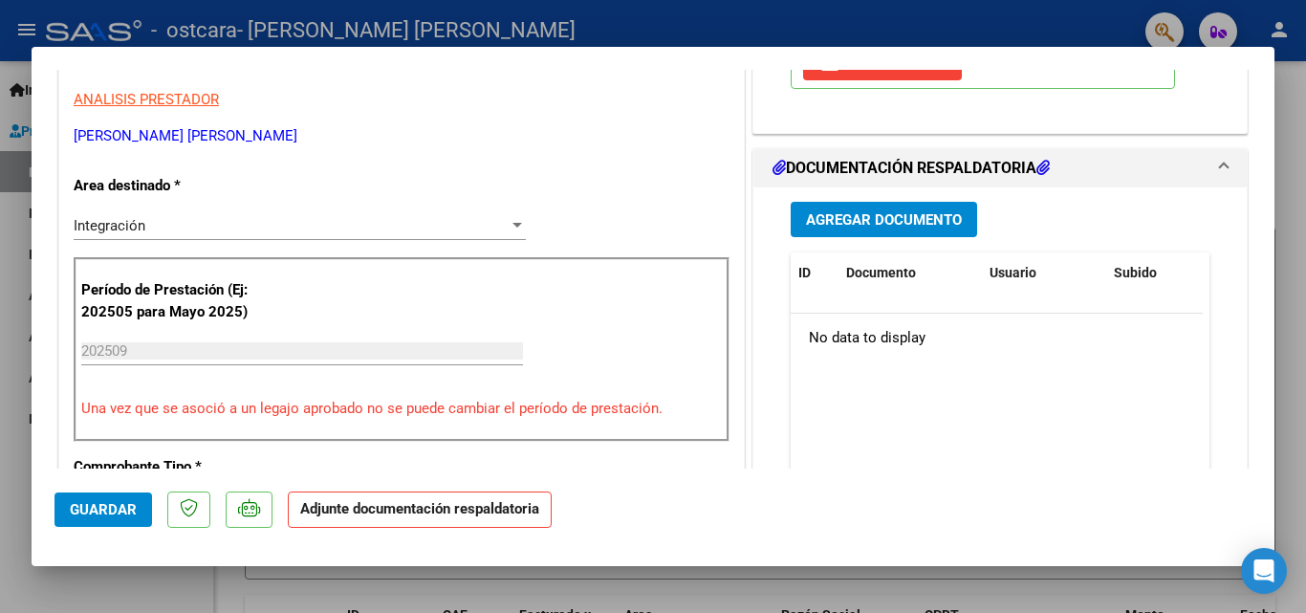
scroll to position [421, 0]
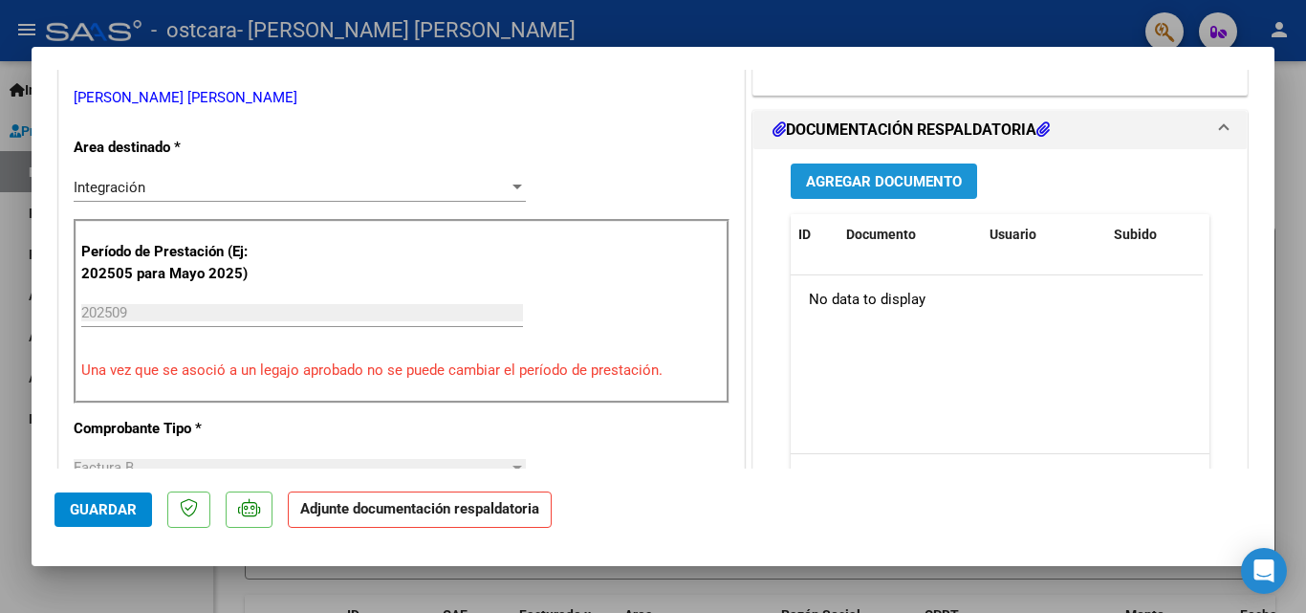
click at [851, 177] on span "Agregar Documento" at bounding box center [884, 181] width 156 height 17
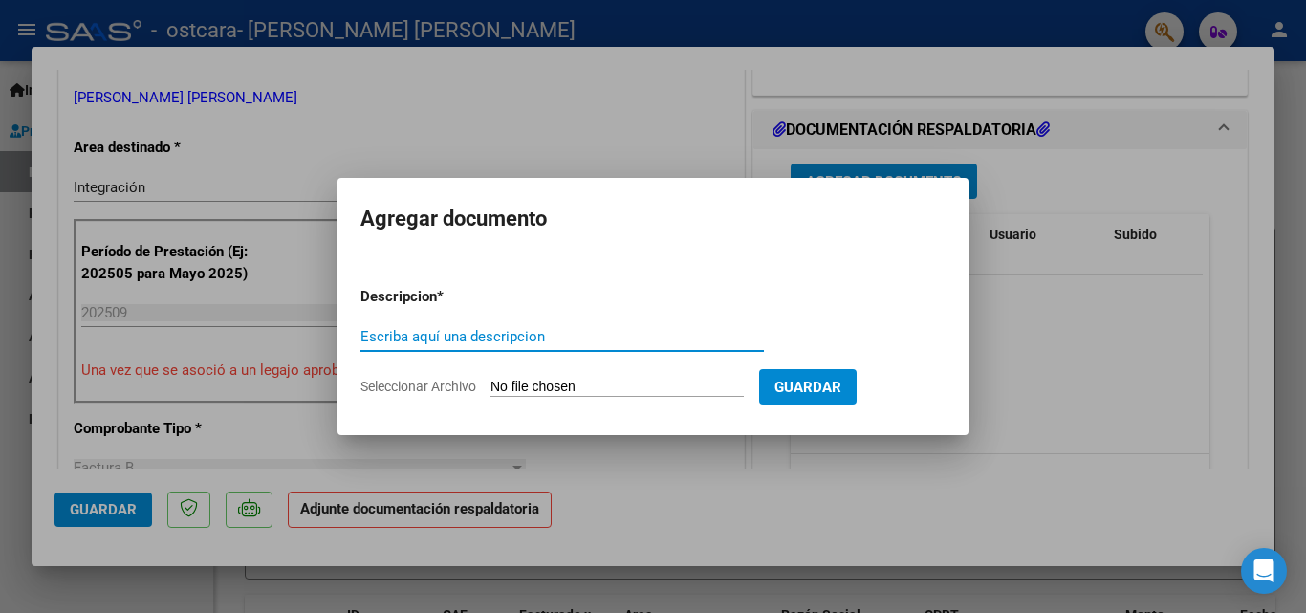
click at [506, 336] on input "Escriba aquí una descripcion" at bounding box center [561, 336] width 403 height 17
type input "asistencia"
click at [416, 380] on span "Seleccionar Archivo" at bounding box center [418, 386] width 116 height 15
click at [490, 380] on input "Seleccionar Archivo" at bounding box center [616, 388] width 253 height 18
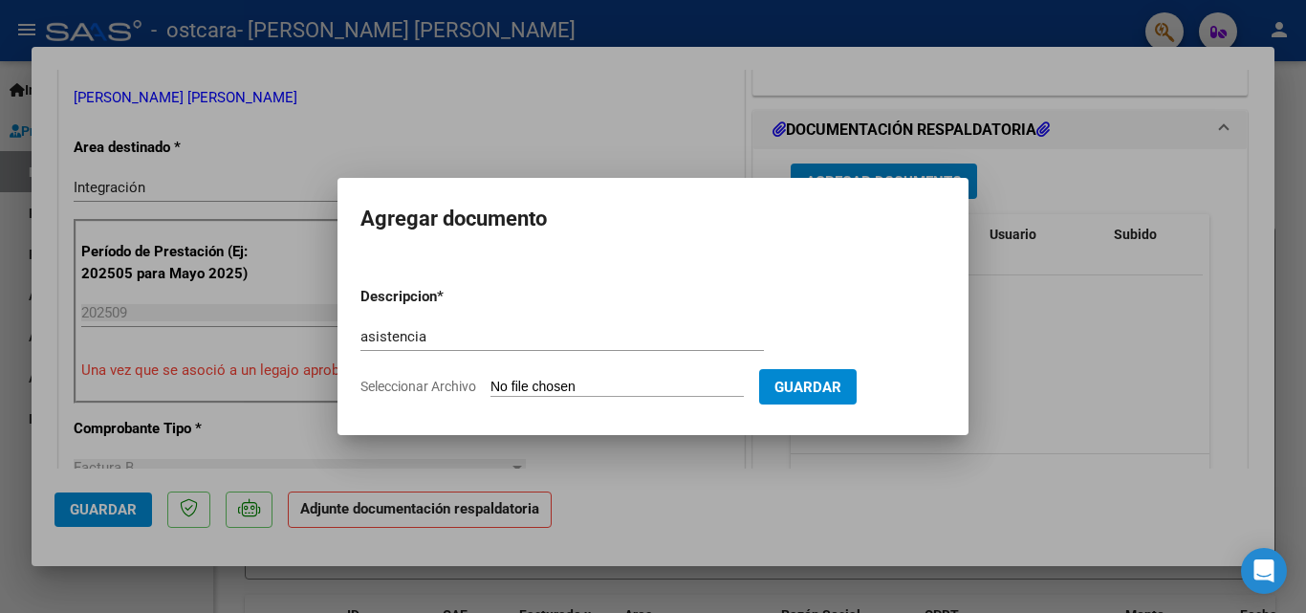
type input "C:\fakepath\asistencia setiembre.pdf"
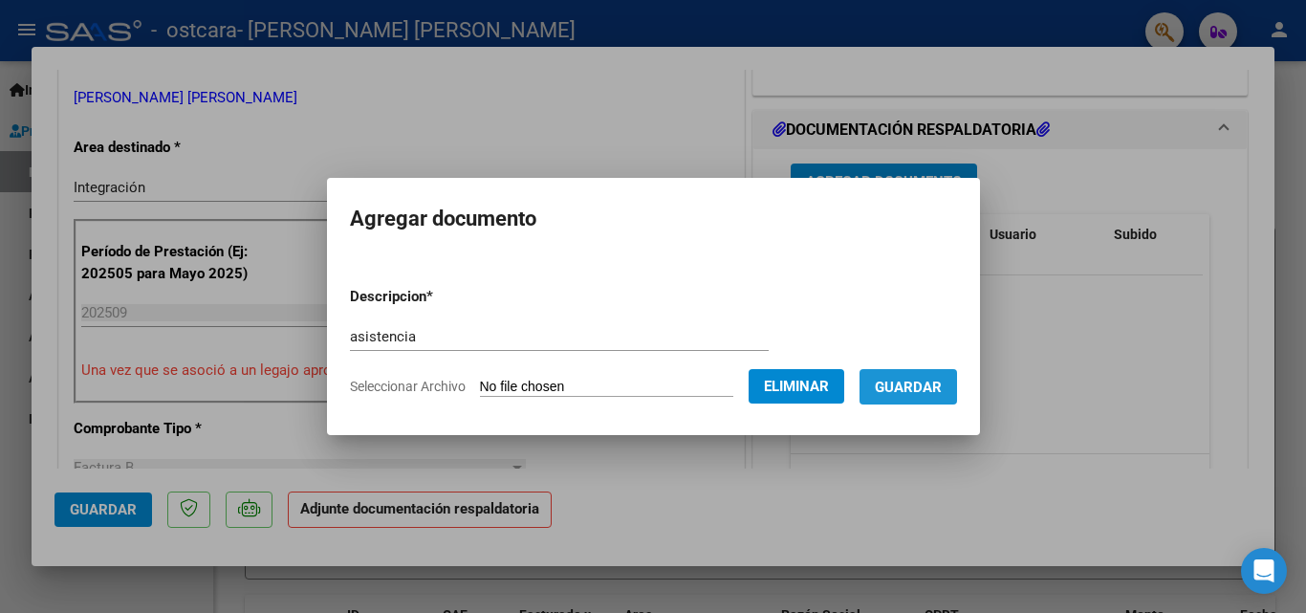
click at [942, 388] on span "Guardar" at bounding box center [908, 387] width 67 height 17
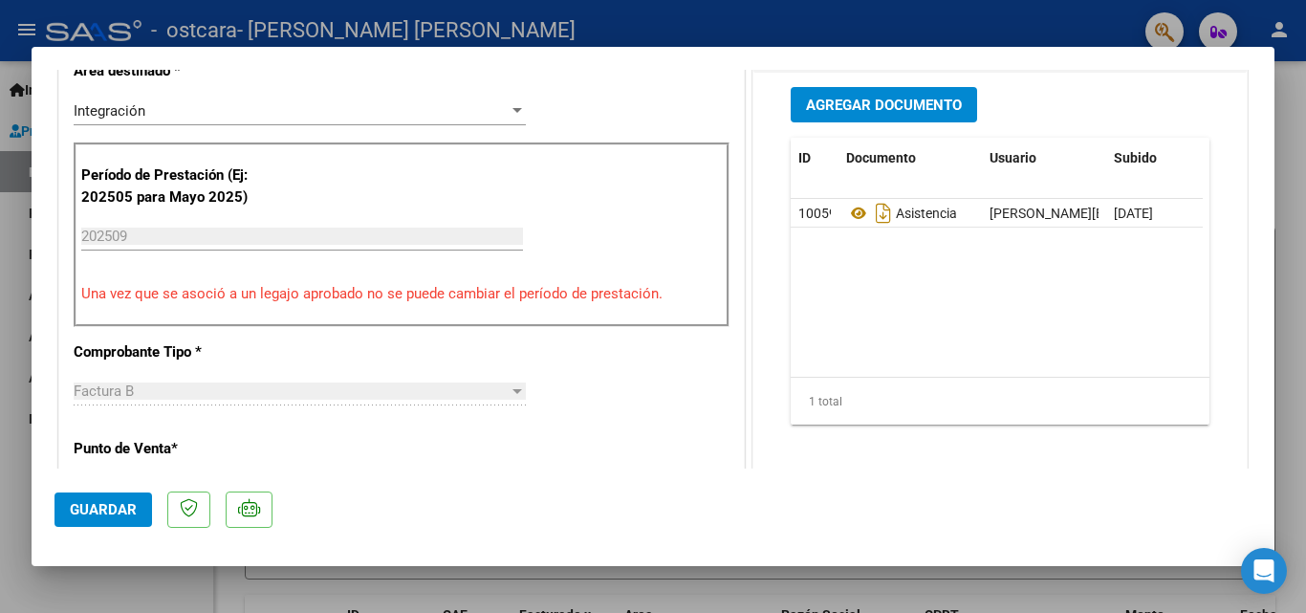
scroll to position [459, 0]
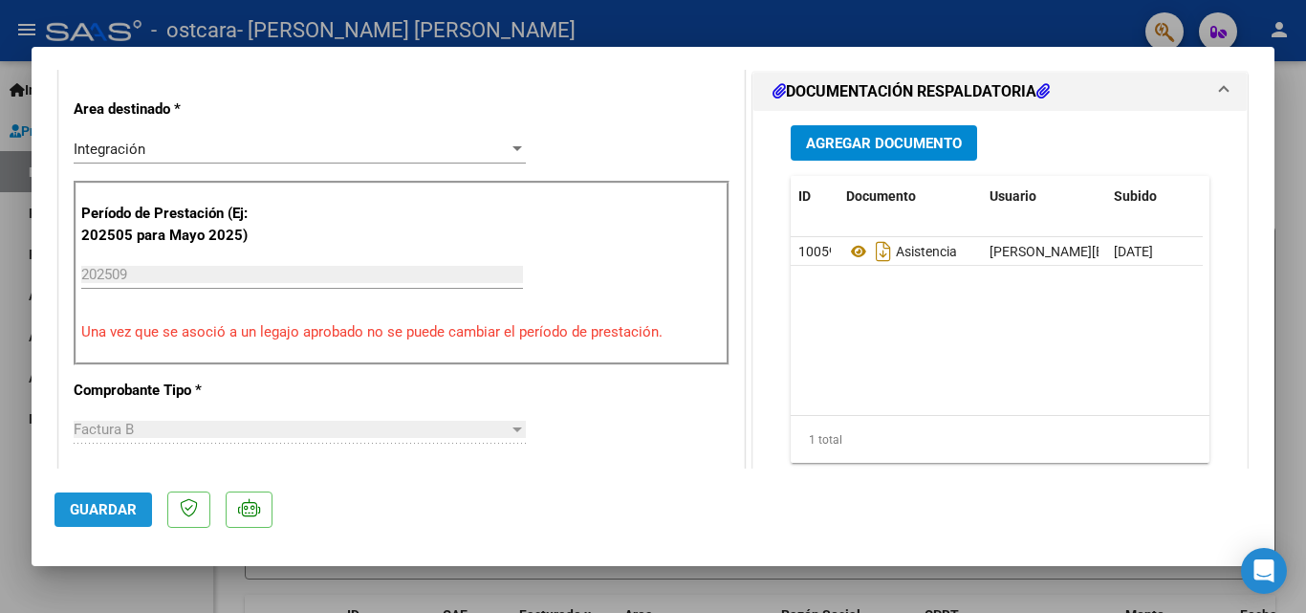
click at [118, 510] on span "Guardar" at bounding box center [103, 509] width 67 height 17
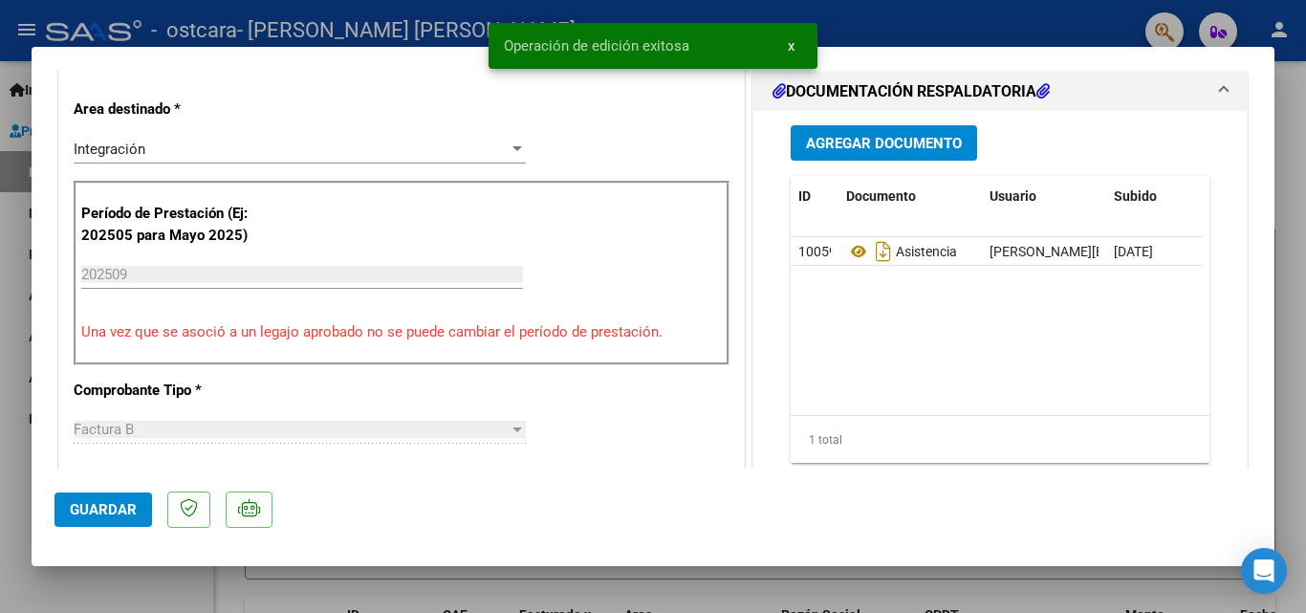
click at [3, 72] on div at bounding box center [653, 306] width 1306 height 613
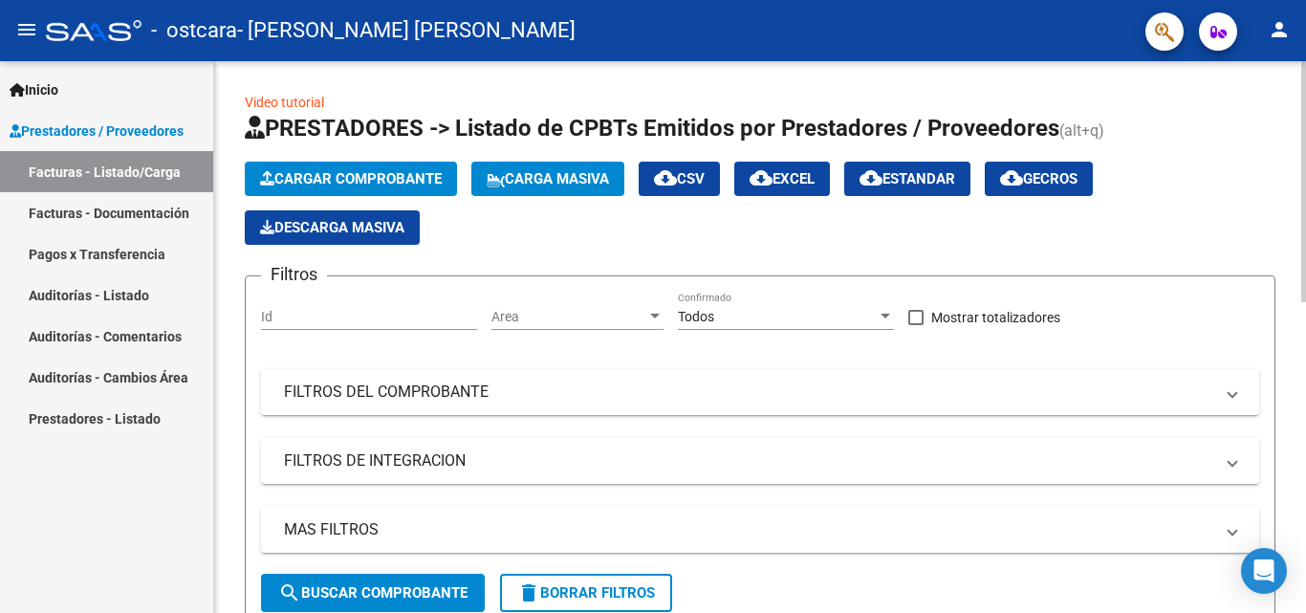
click at [362, 175] on span "Cargar Comprobante" at bounding box center [351, 178] width 182 height 17
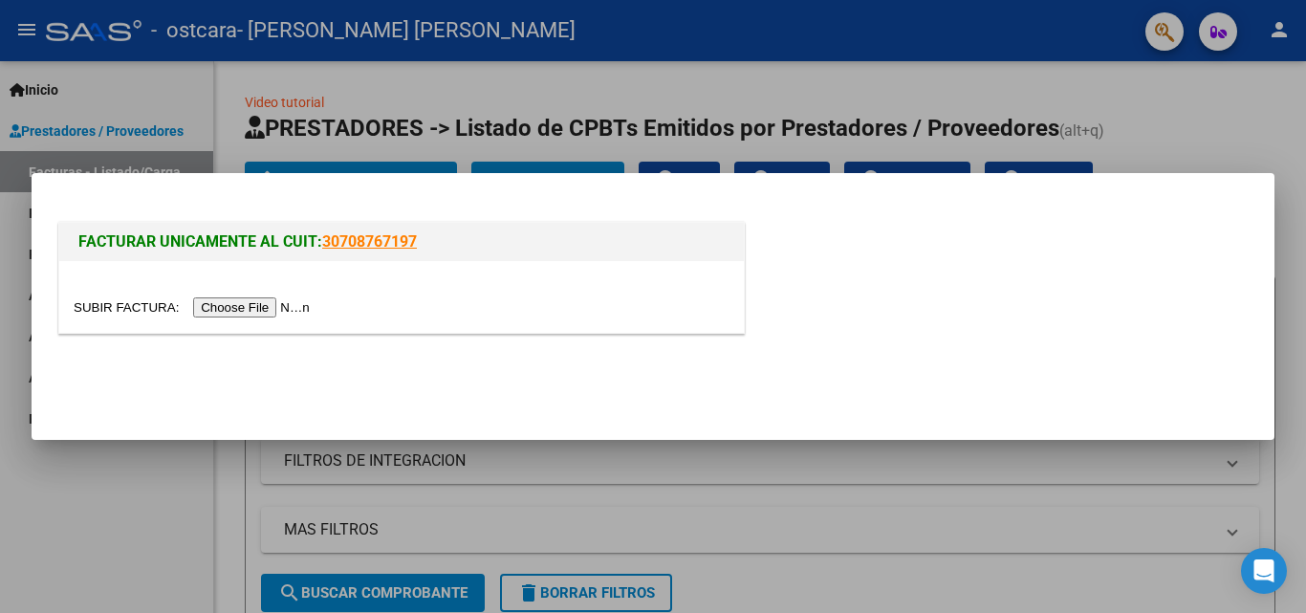
click at [300, 305] on input "file" at bounding box center [195, 307] width 242 height 20
click at [283, 303] on input "file" at bounding box center [195, 307] width 242 height 20
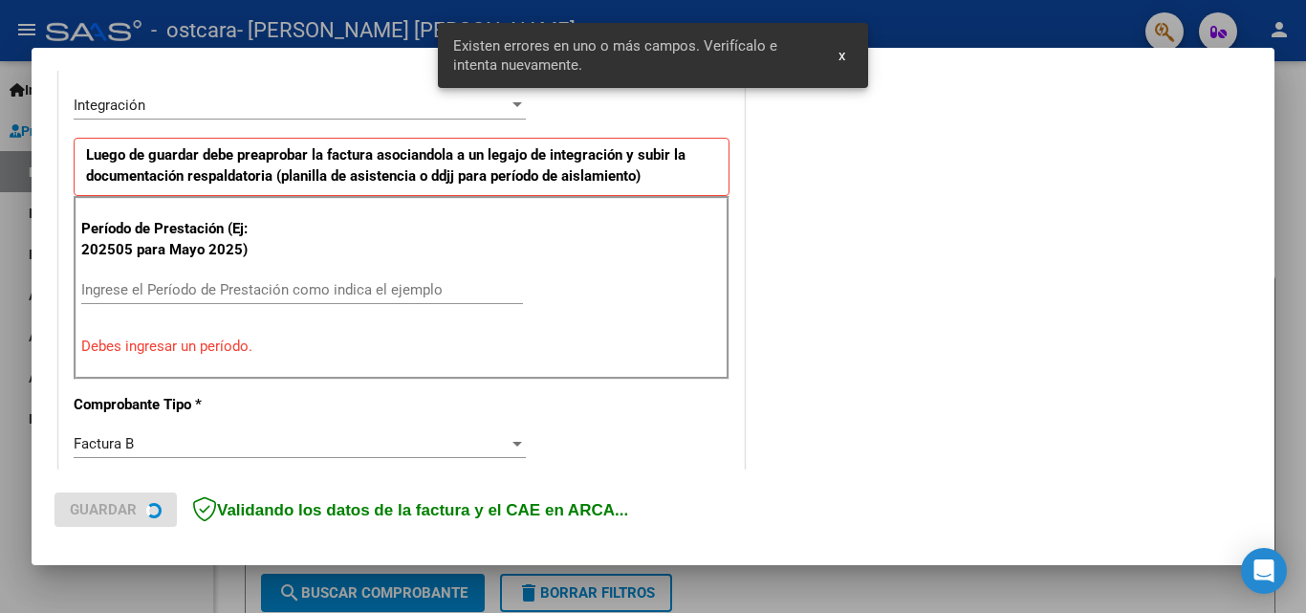
scroll to position [467, 0]
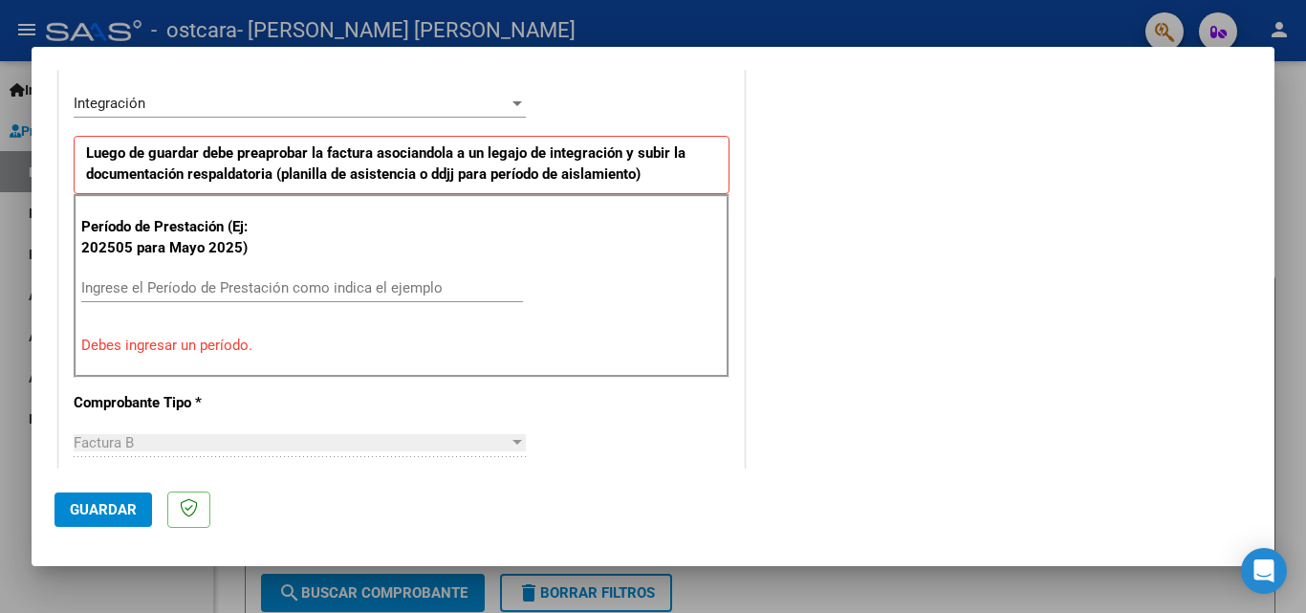
click at [172, 293] on input "Ingrese el Período de Prestación como indica el ejemplo" at bounding box center [302, 287] width 442 height 17
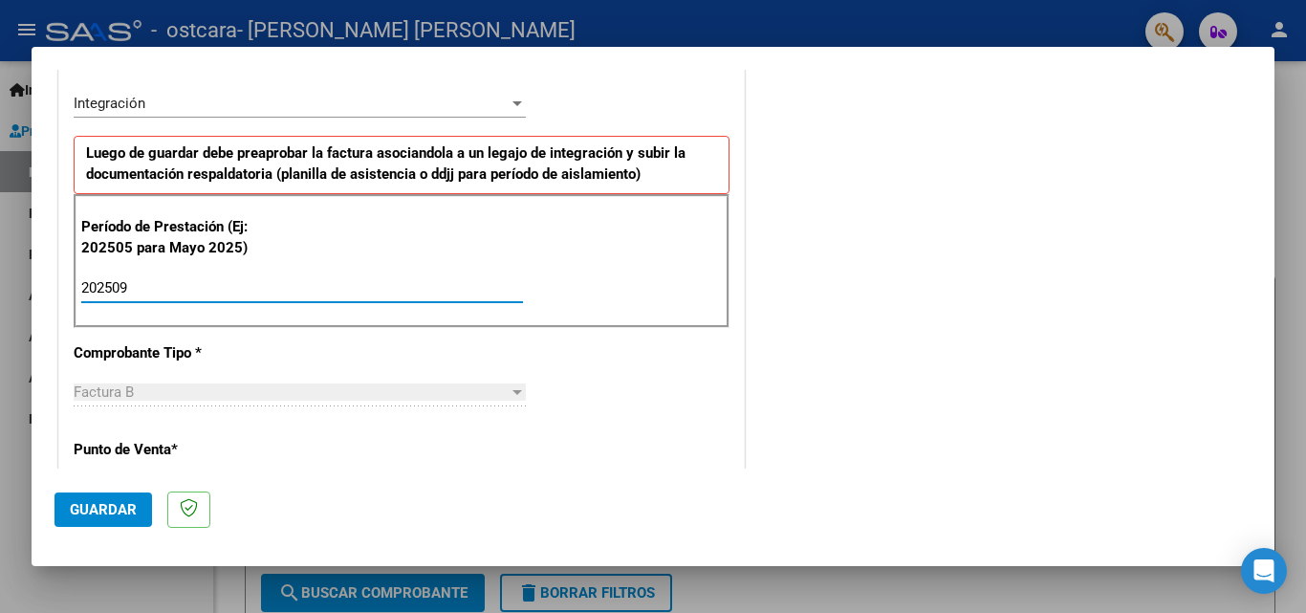
type input "202509"
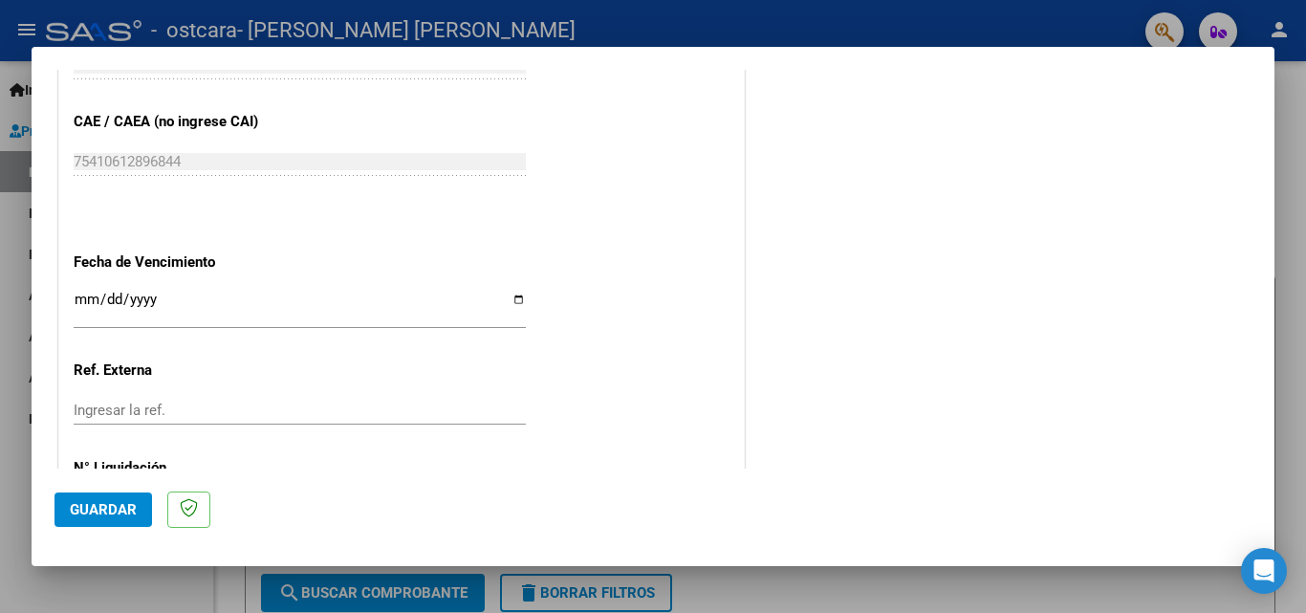
scroll to position [1232, 0]
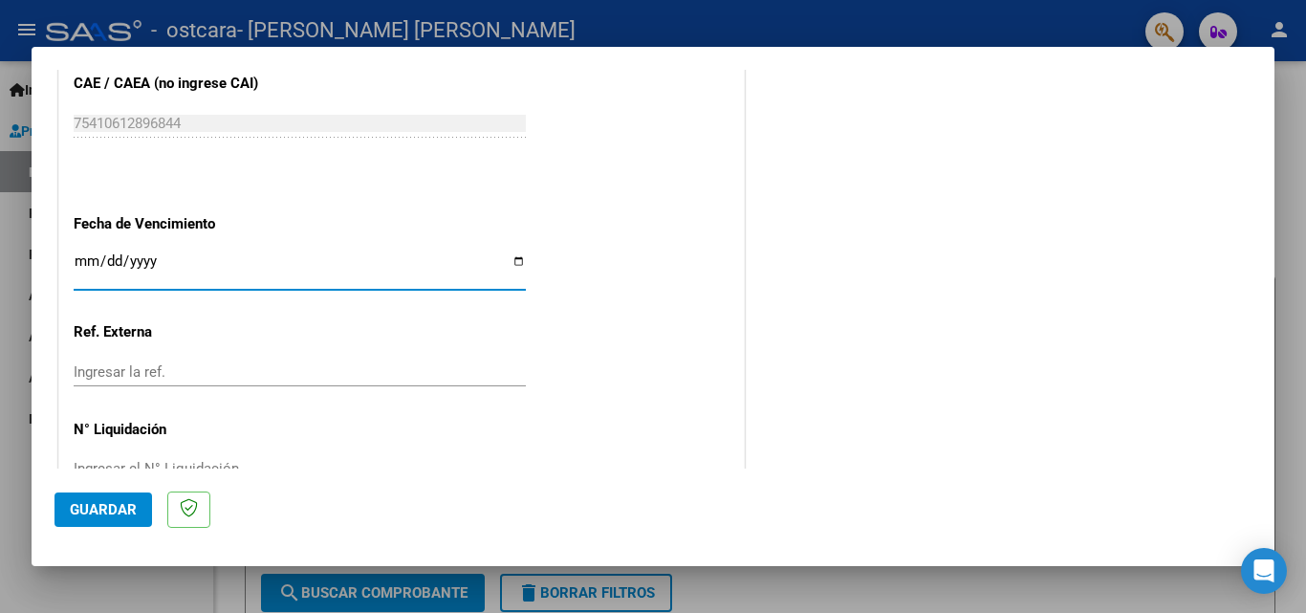
click at [511, 264] on input "Ingresar la fecha" at bounding box center [300, 268] width 452 height 31
type input "[DATE]"
click at [128, 506] on span "Guardar" at bounding box center [103, 509] width 67 height 17
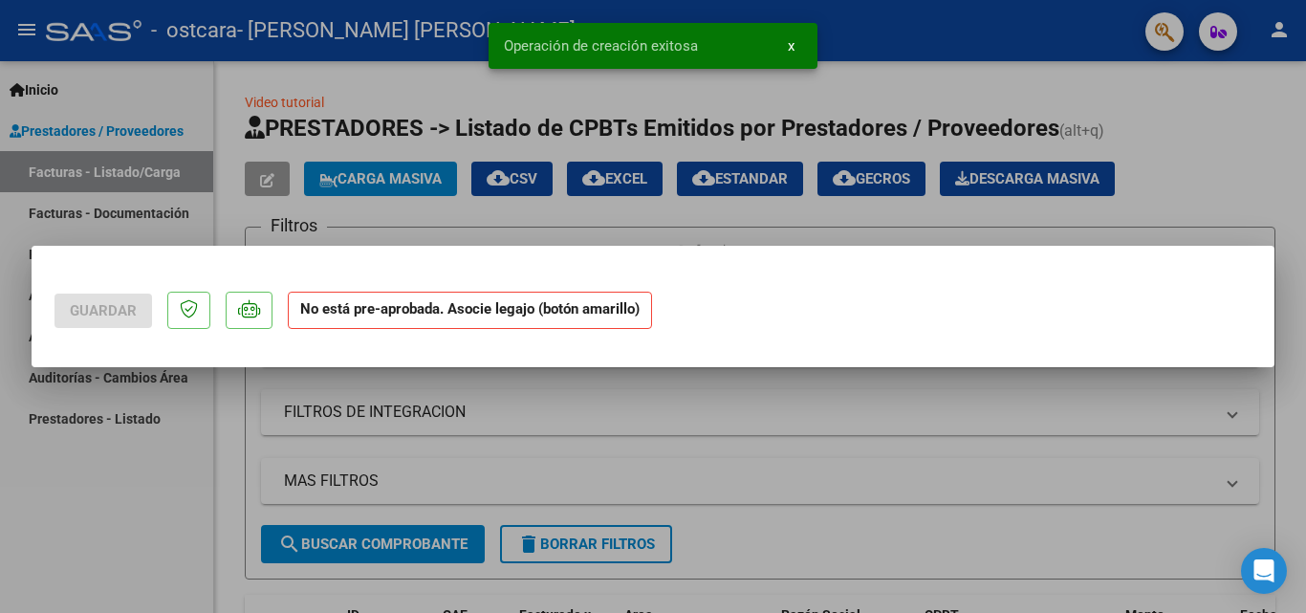
scroll to position [0, 0]
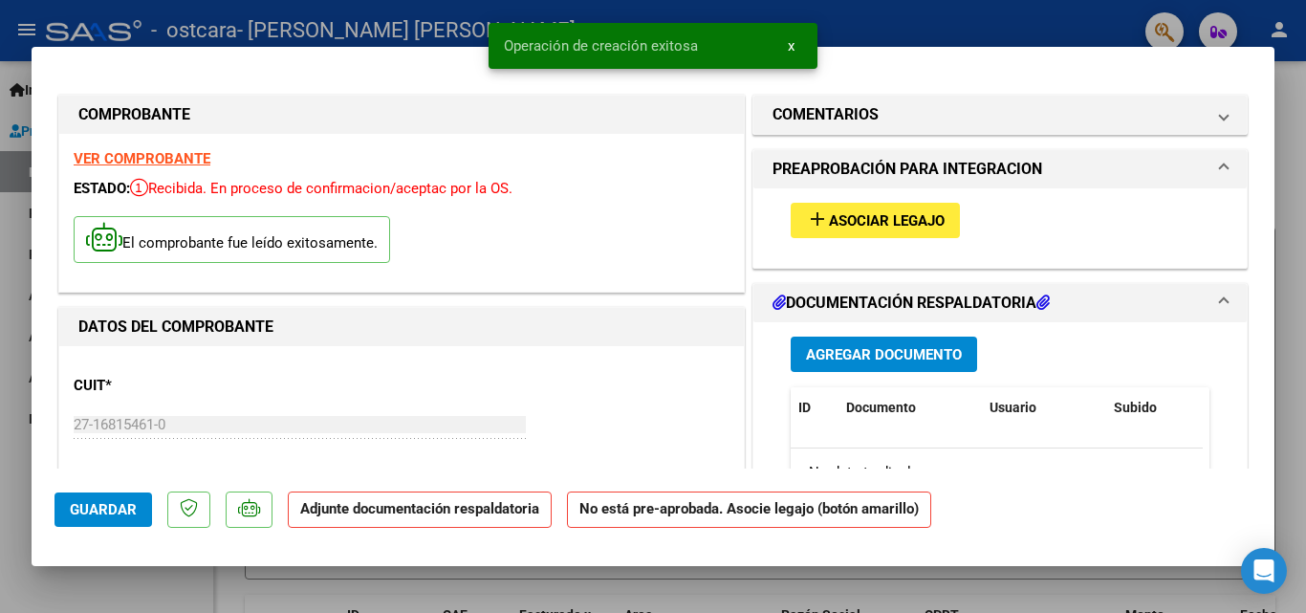
click at [895, 224] on span "Asociar Legajo" at bounding box center [887, 220] width 116 height 17
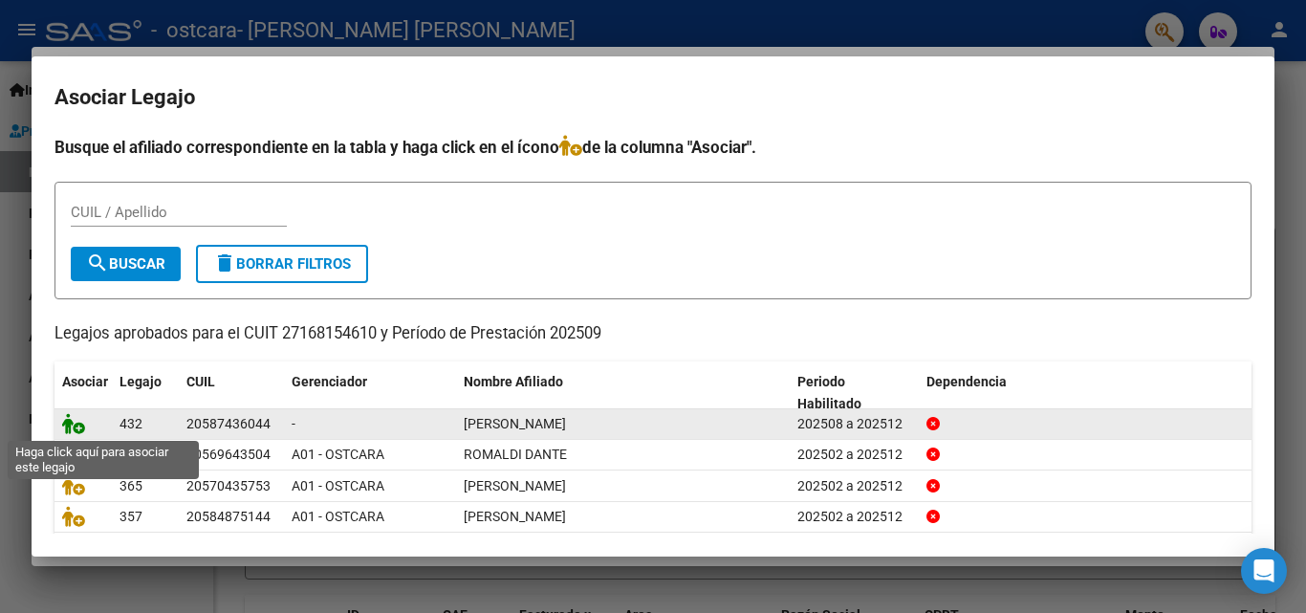
click at [76, 426] on icon at bounding box center [73, 423] width 23 height 21
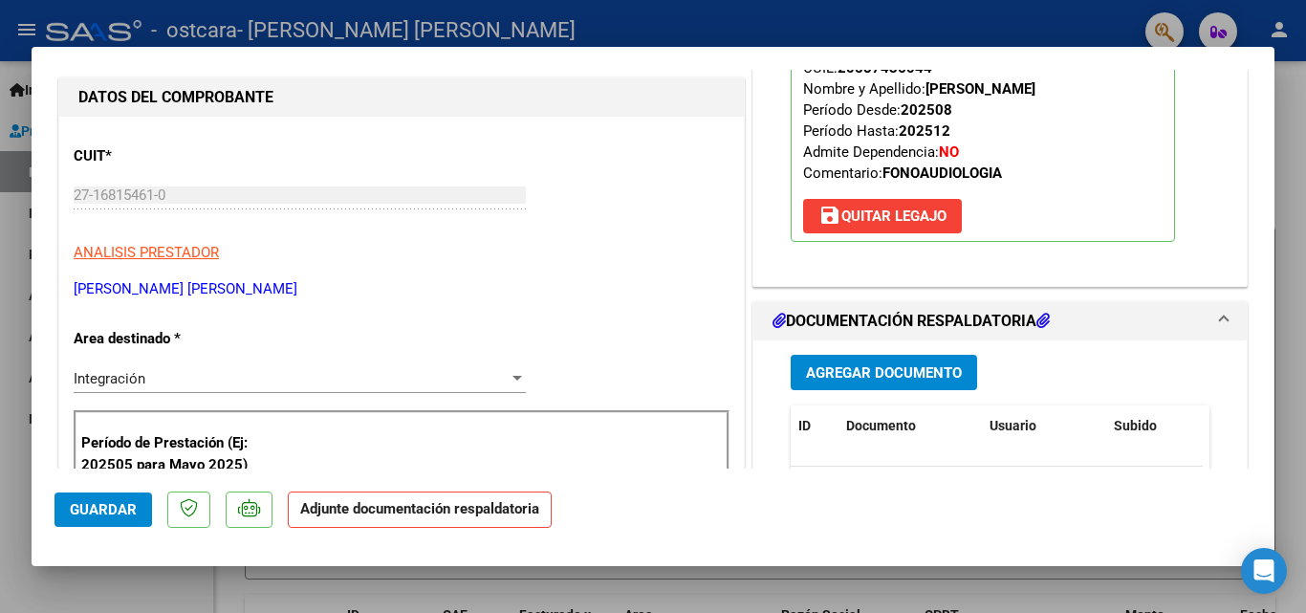
scroll to position [268, 0]
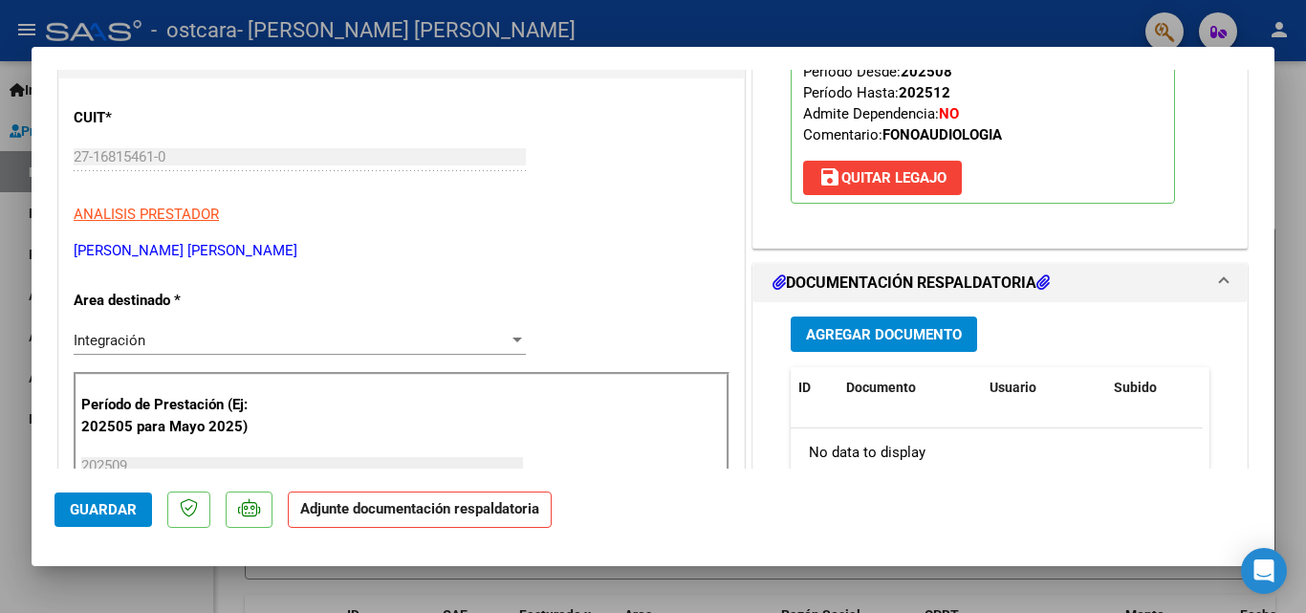
click at [907, 336] on span "Agregar Documento" at bounding box center [884, 334] width 156 height 17
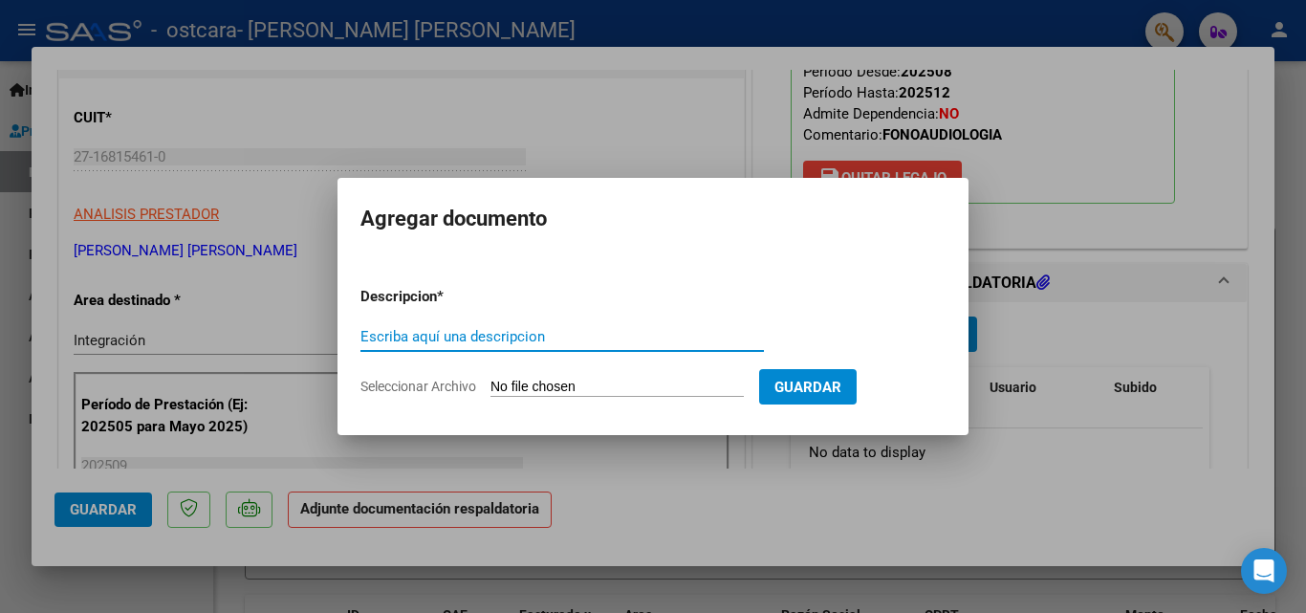
click at [459, 331] on input "Escriba aquí una descripcion" at bounding box center [561, 336] width 403 height 17
type input "€"
click at [384, 340] on input "€" at bounding box center [561, 336] width 403 height 17
type input "€"
click at [374, 333] on input "€" at bounding box center [561, 336] width 403 height 17
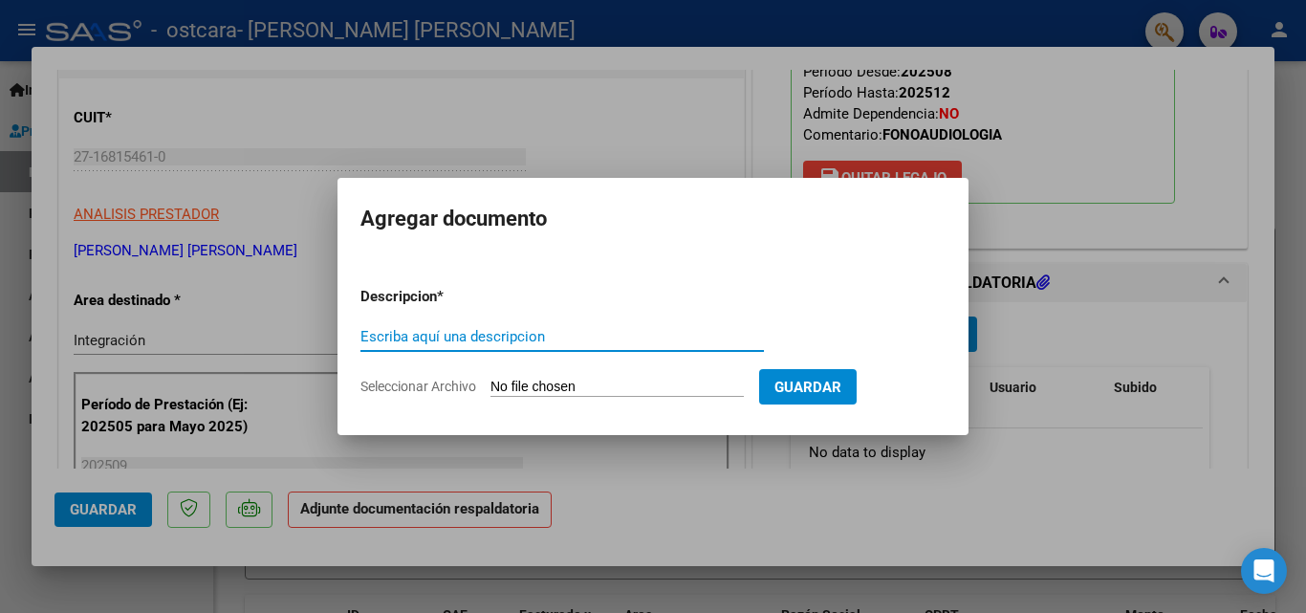
click at [584, 345] on div "Escriba aquí una descripcion" at bounding box center [561, 336] width 403 height 29
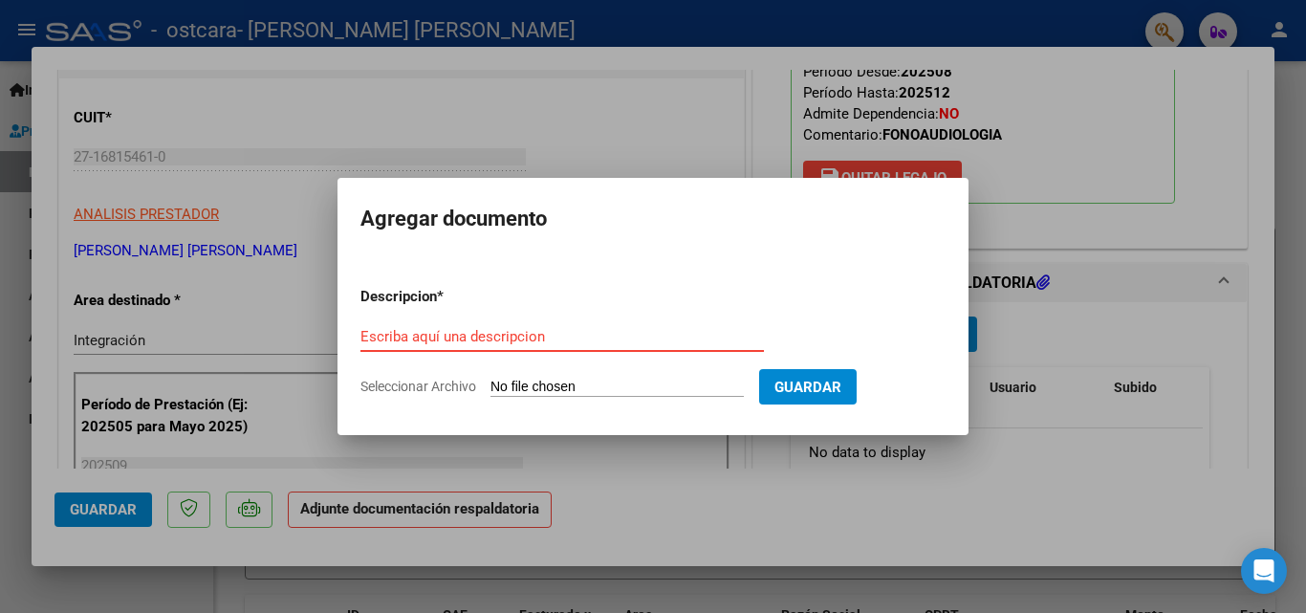
click at [464, 335] on input "Escriba aquí una descripcion" at bounding box center [561, 336] width 403 height 17
click at [617, 336] on input "Escriba aquí una descripcion" at bounding box center [561, 336] width 403 height 17
click at [431, 335] on input "Escriba aquí una descripcion" at bounding box center [561, 336] width 403 height 17
click at [434, 389] on span "Seleccionar Archivo" at bounding box center [418, 386] width 116 height 15
click at [490, 389] on input "Seleccionar Archivo" at bounding box center [616, 388] width 253 height 18
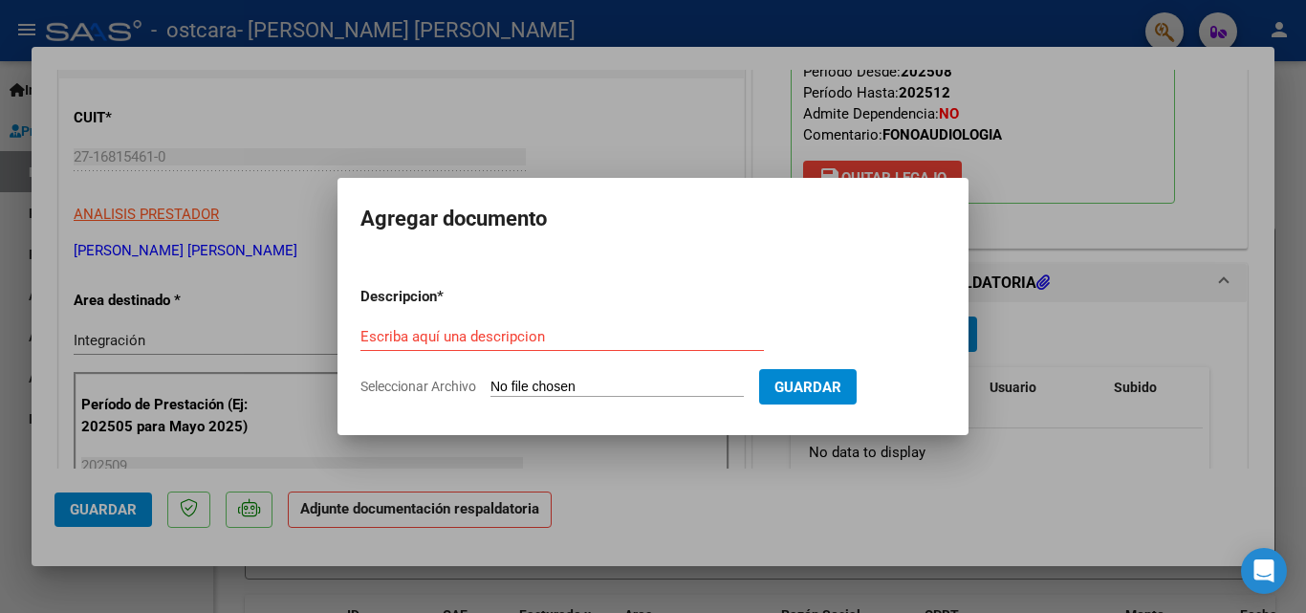
type input "C:\fakepath\asistencia setiembre.pdf"
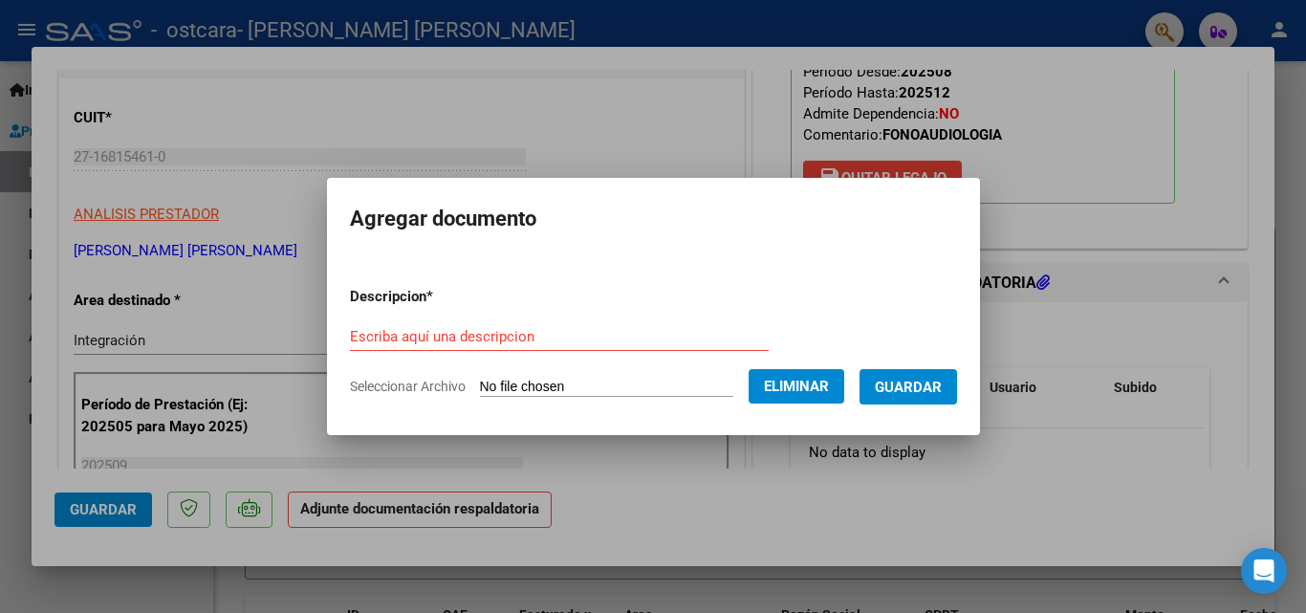
click at [395, 333] on input "Escriba aquí una descripcion" at bounding box center [559, 336] width 419 height 17
click at [917, 387] on span "Guardar" at bounding box center [908, 387] width 67 height 17
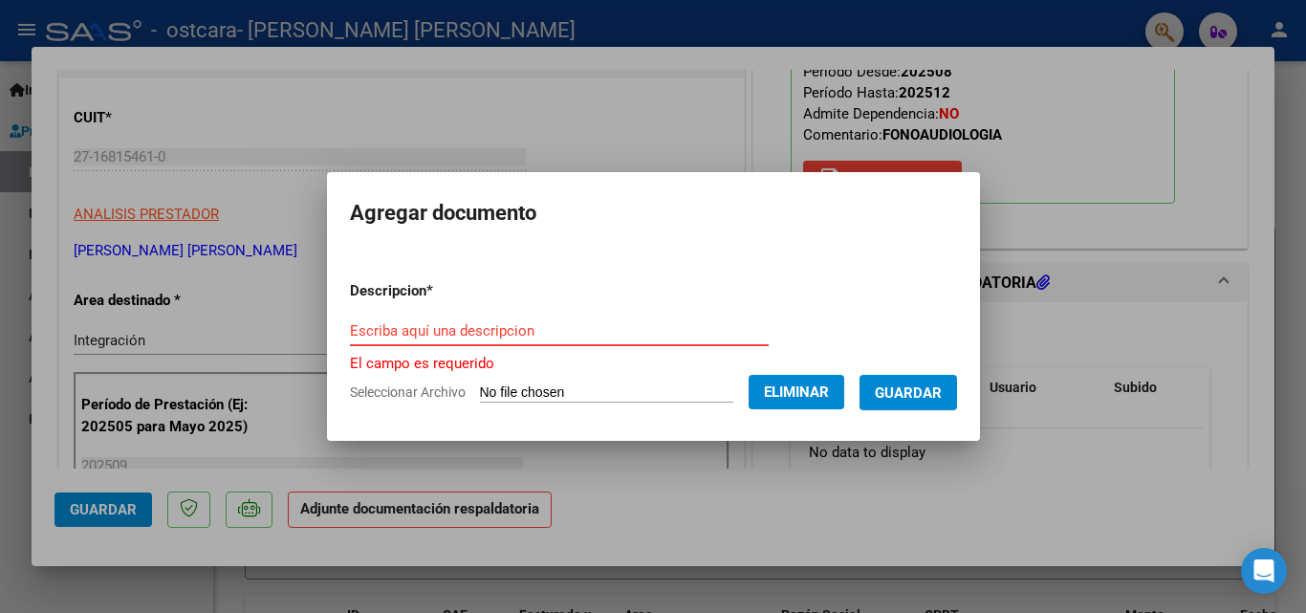
click at [558, 336] on input "Escriba aquí una descripcion" at bounding box center [559, 330] width 419 height 17
click at [441, 327] on input "Escriba aquí una descripcion" at bounding box center [559, 330] width 419 height 17
click at [550, 325] on input "Escriba aquí una descripcion" at bounding box center [559, 330] width 419 height 17
click at [829, 393] on span "Eliminar" at bounding box center [796, 391] width 65 height 17
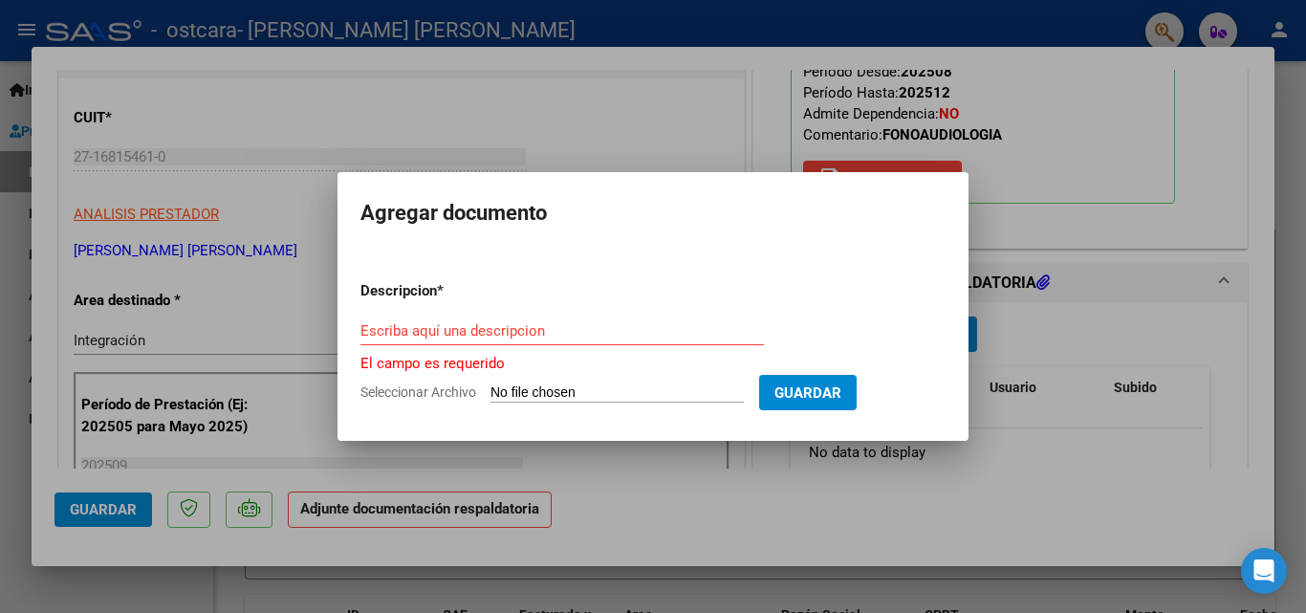
click at [1034, 137] on div at bounding box center [653, 306] width 1306 height 613
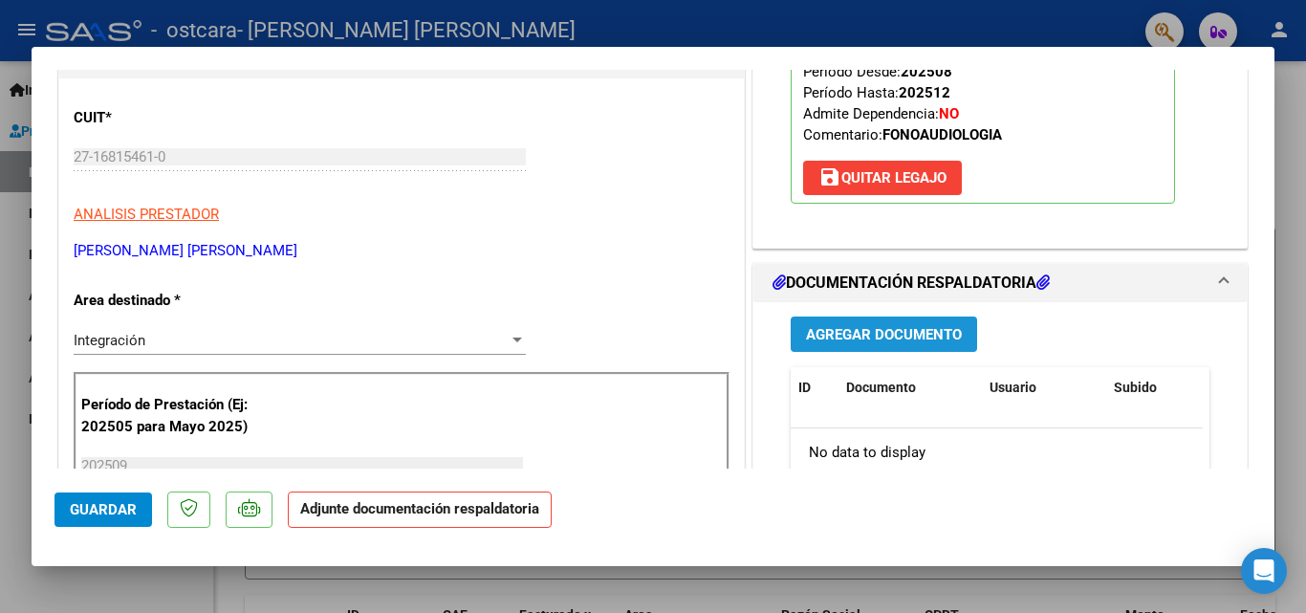
click at [926, 334] on span "Agregar Documento" at bounding box center [884, 334] width 156 height 17
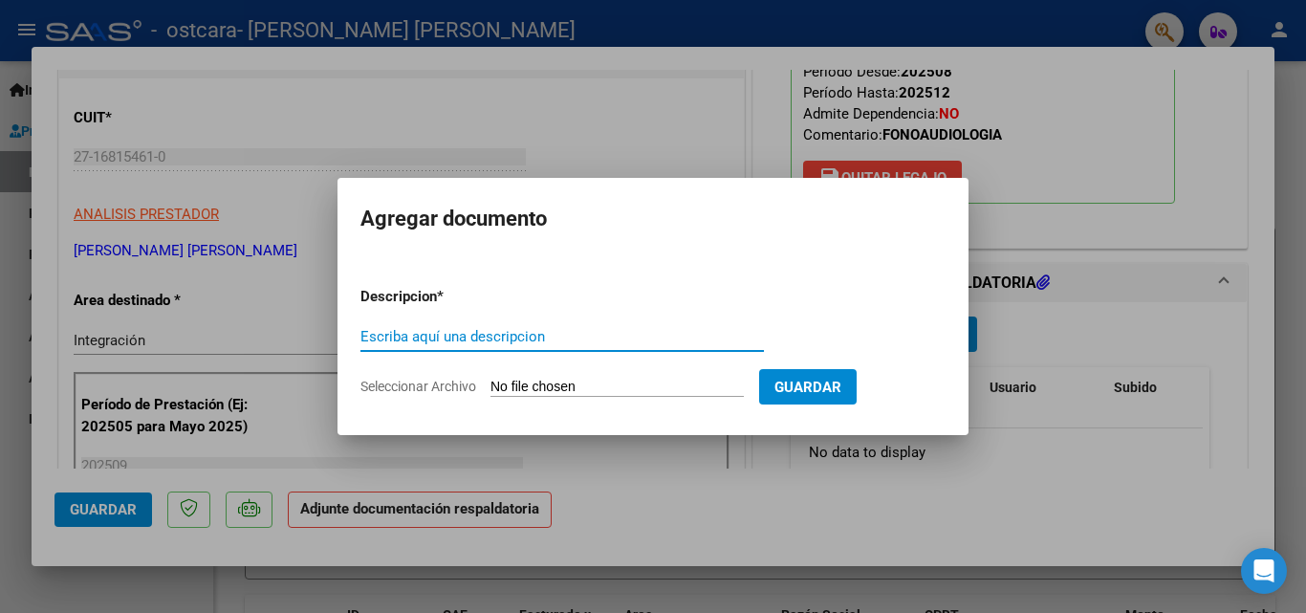
click at [581, 337] on input "Escriba aquí una descripcion" at bounding box center [561, 336] width 403 height 17
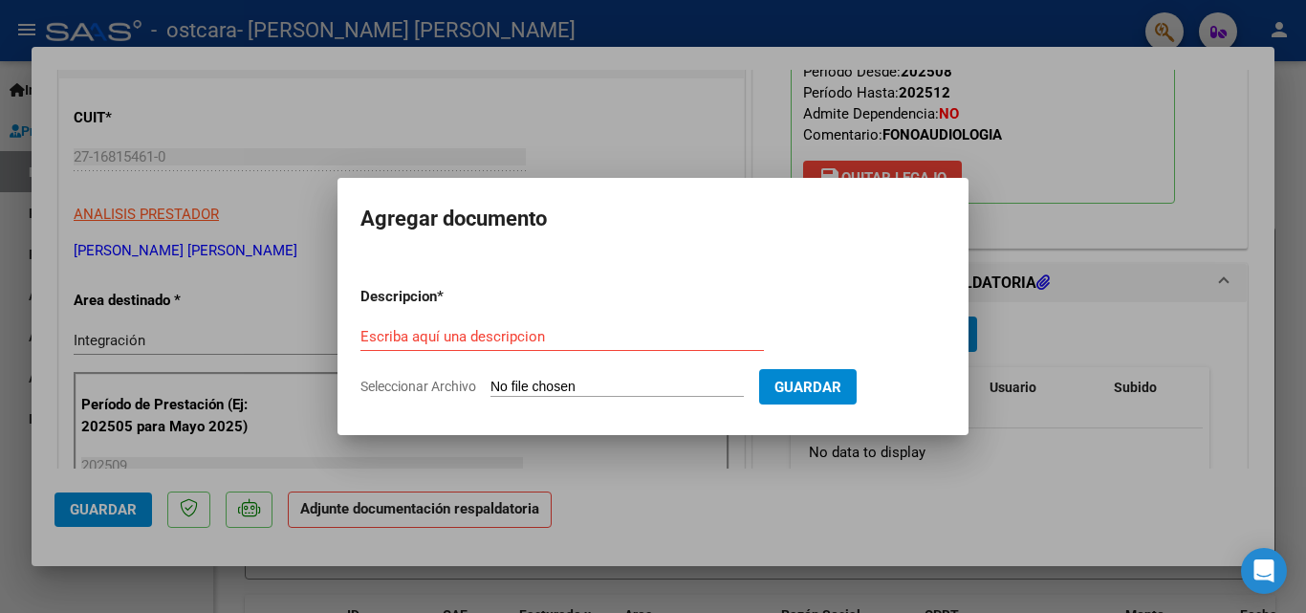
click at [608, 382] on input "Seleccionar Archivo" at bounding box center [616, 388] width 253 height 18
type input "C:\fakepath\asistencia setiembre.pdf"
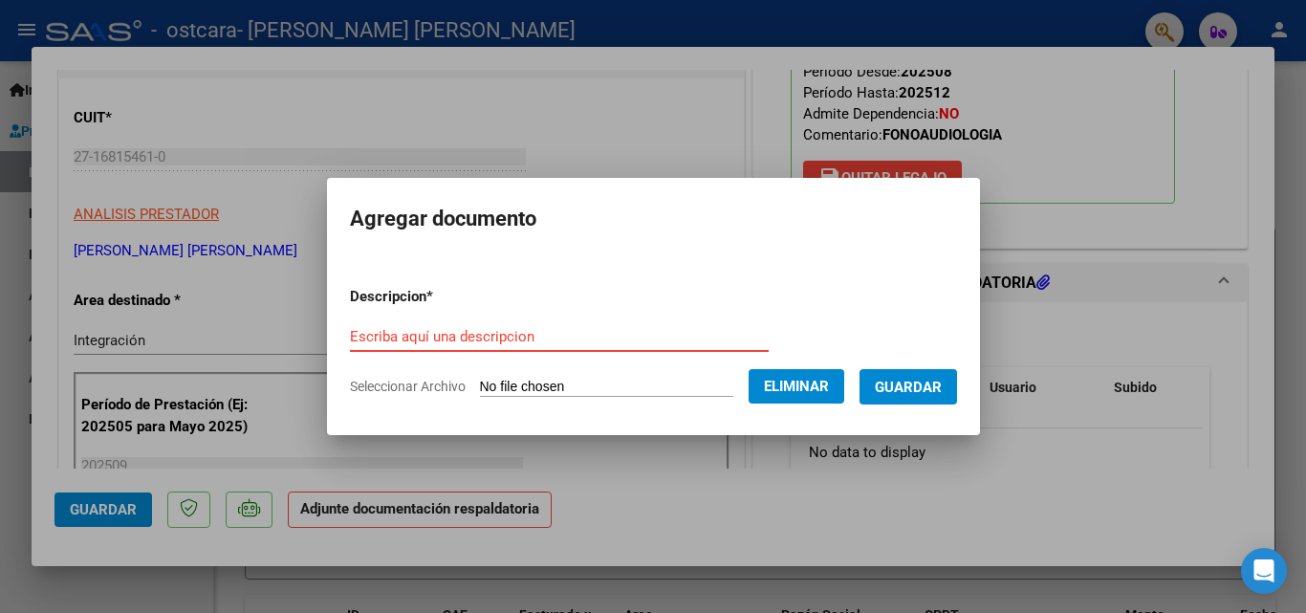
click at [530, 340] on input "Escriba aquí una descripcion" at bounding box center [559, 336] width 419 height 17
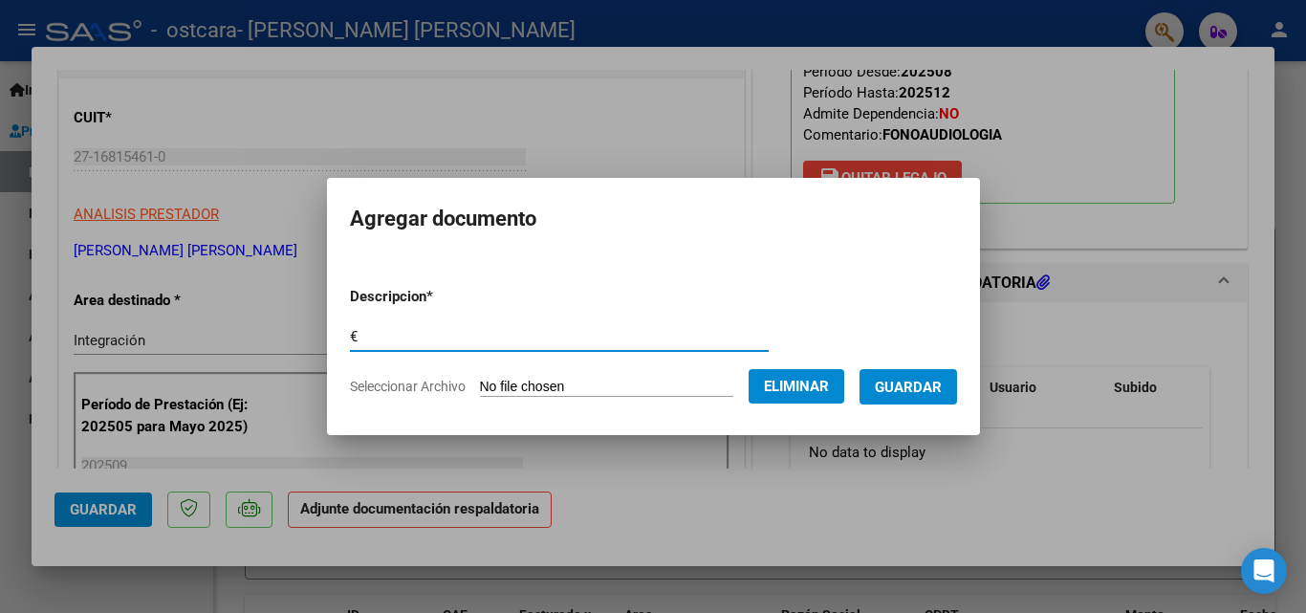
type input "€"
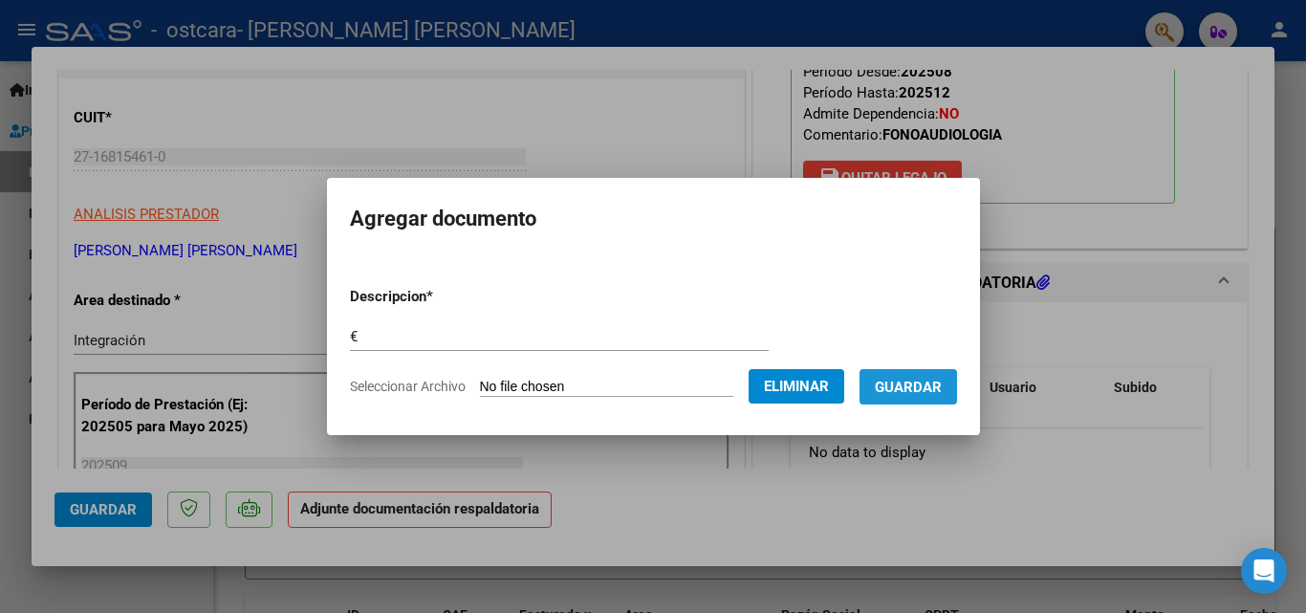
click at [932, 382] on span "Guardar" at bounding box center [908, 387] width 67 height 17
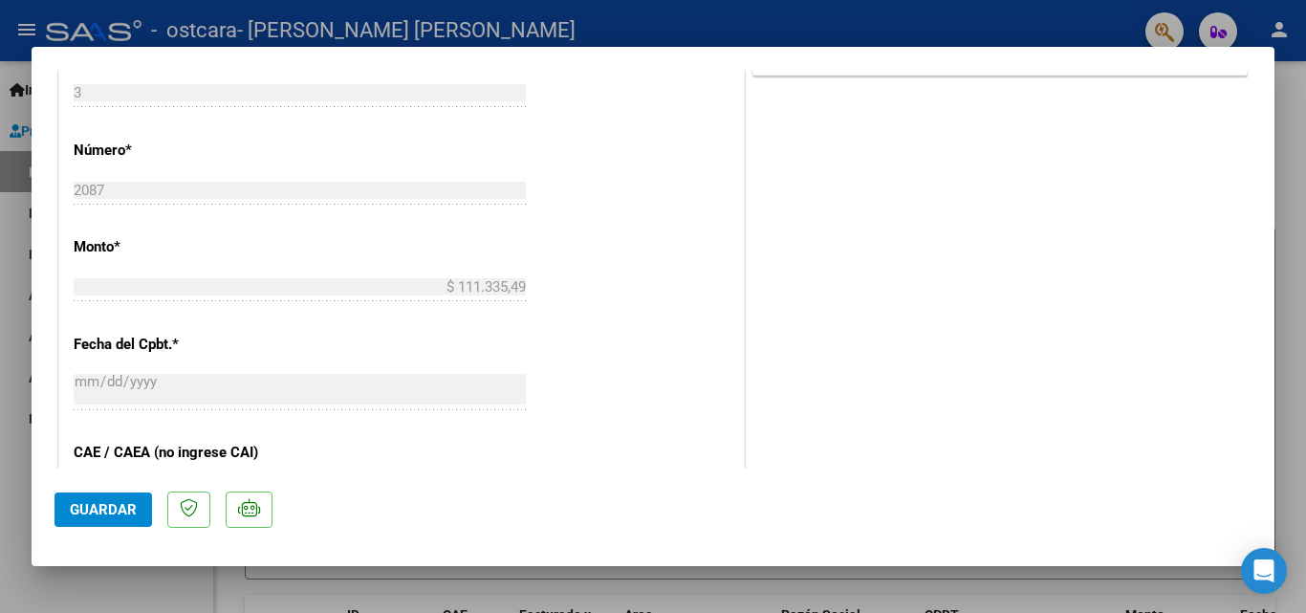
scroll to position [854, 0]
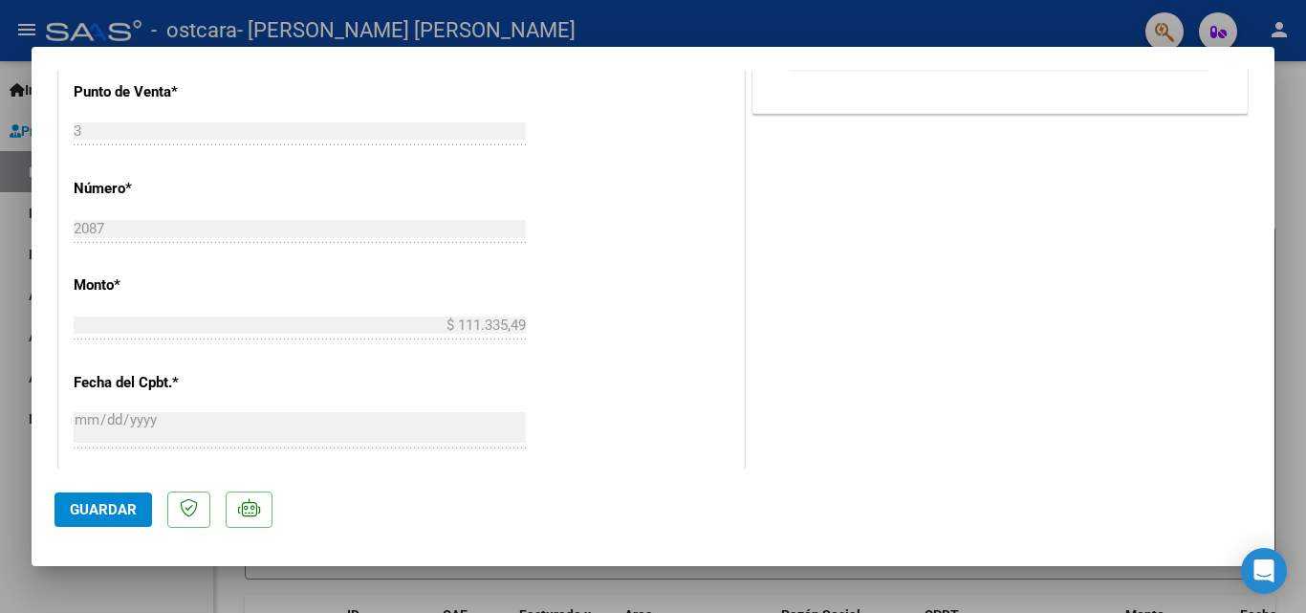
click at [127, 508] on span "Guardar" at bounding box center [103, 509] width 67 height 17
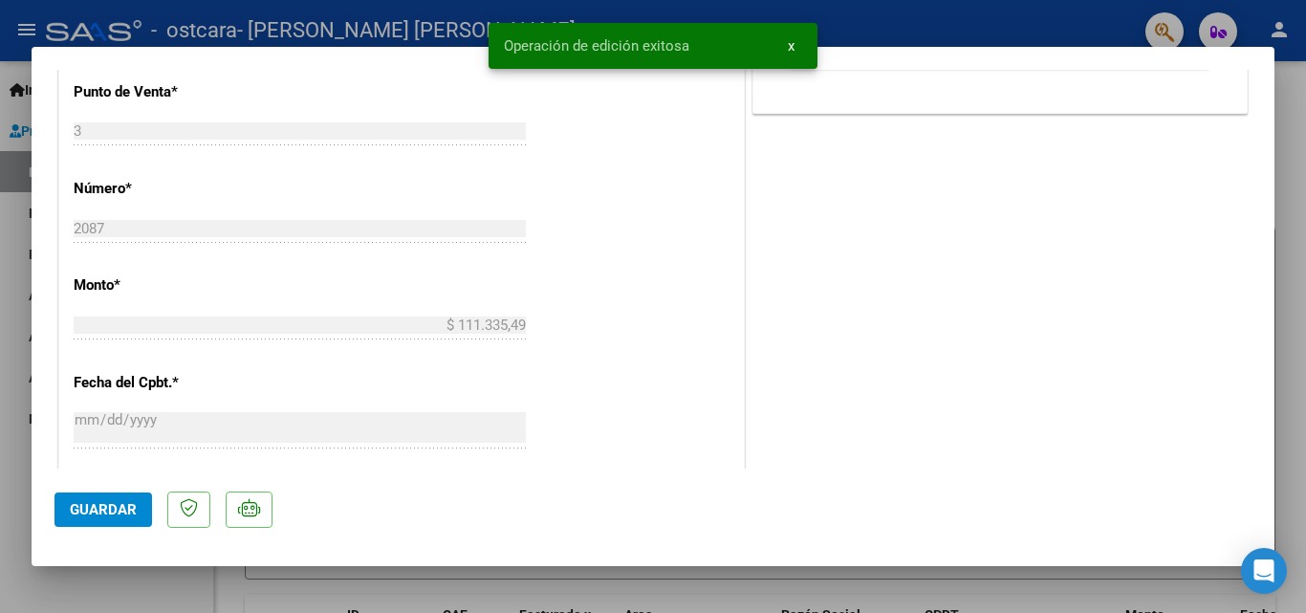
click at [8, 75] on div at bounding box center [653, 306] width 1306 height 613
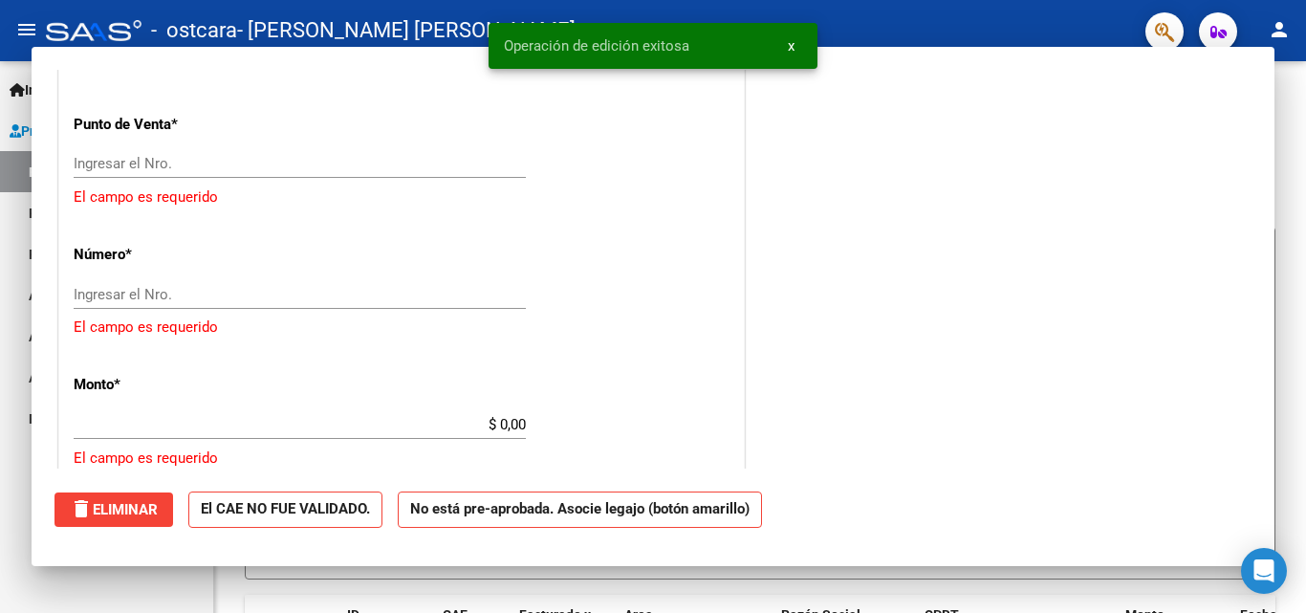
scroll to position [0, 0]
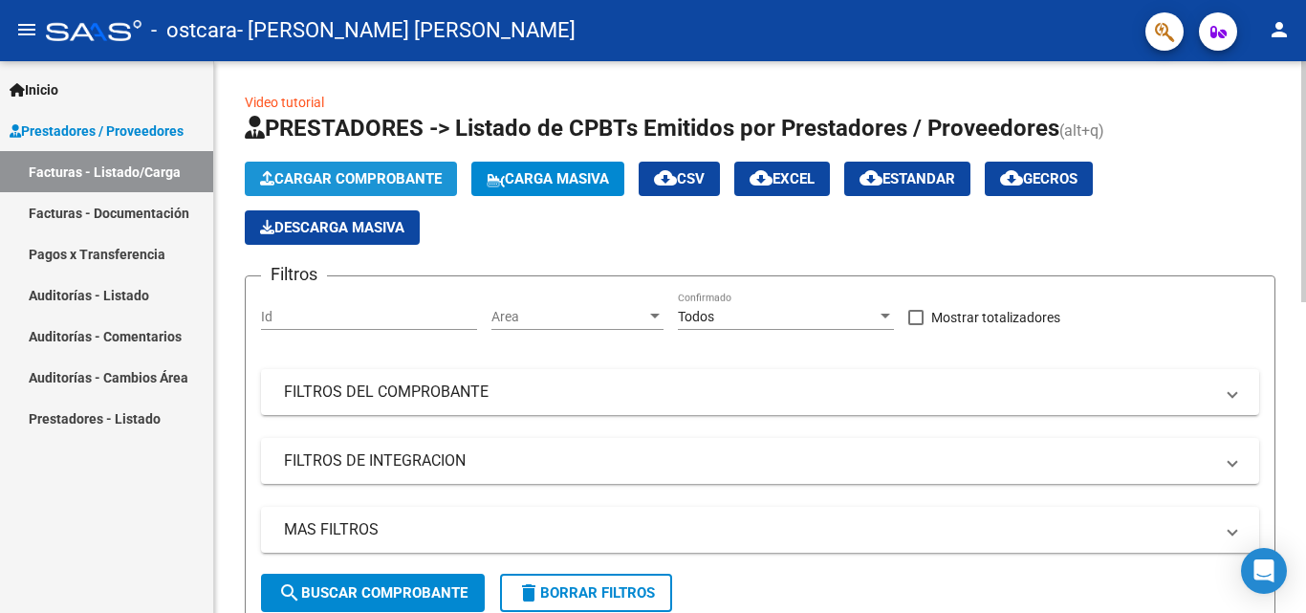
click at [297, 180] on span "Cargar Comprobante" at bounding box center [351, 178] width 182 height 17
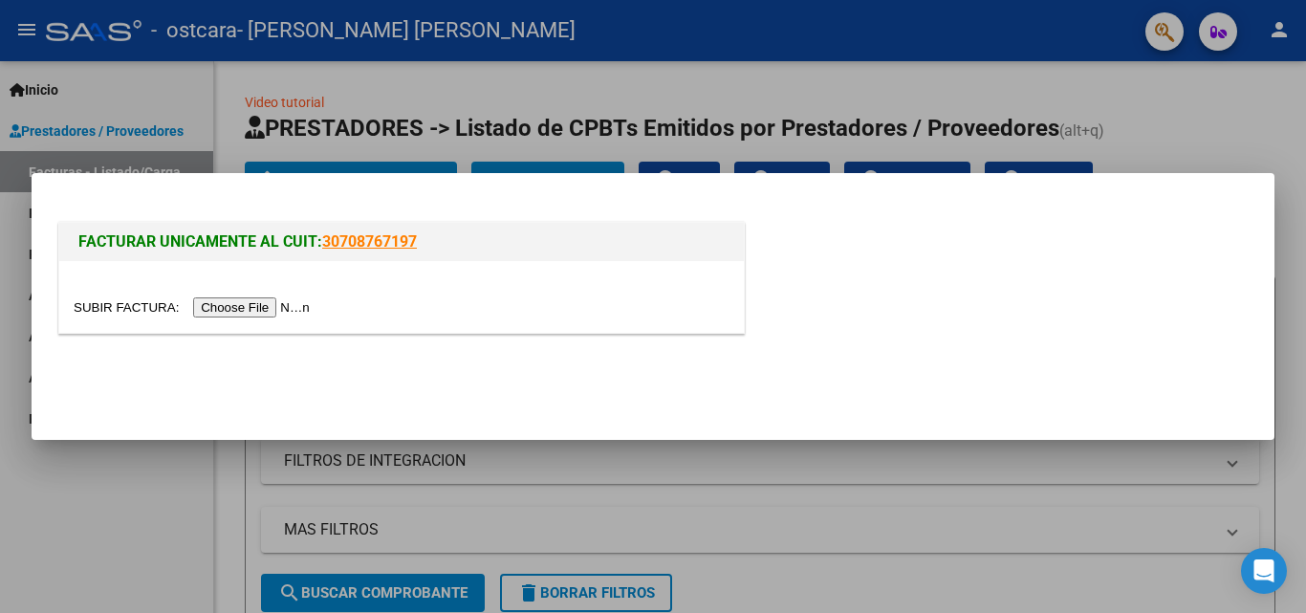
click at [263, 301] on input "file" at bounding box center [195, 307] width 242 height 20
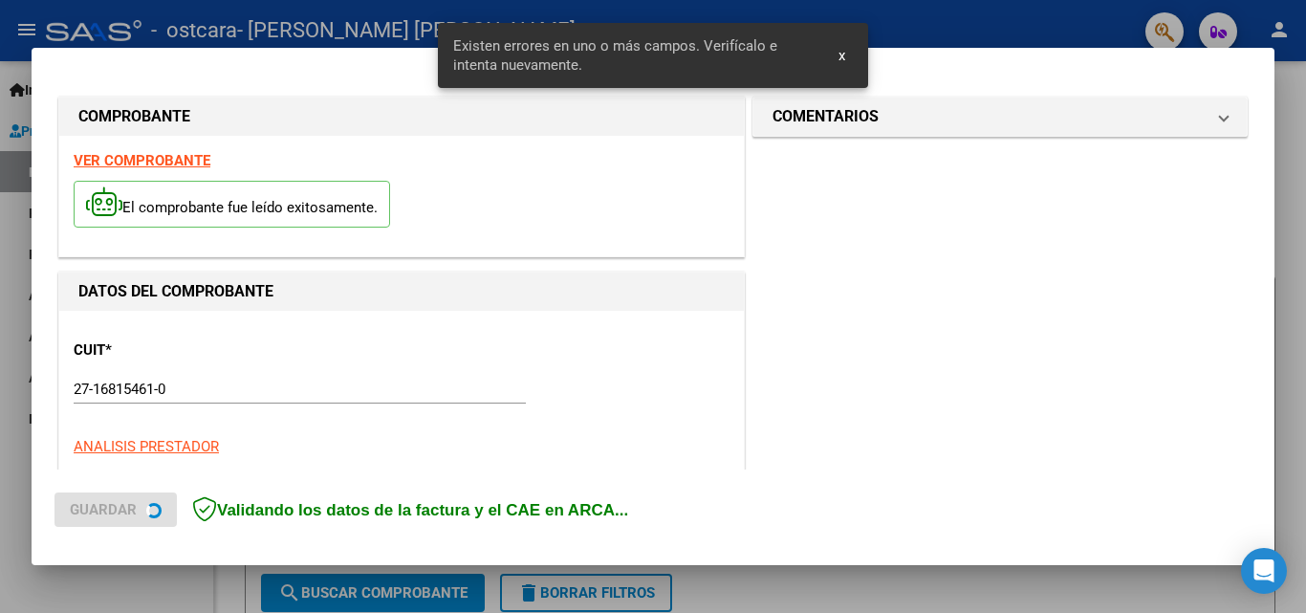
scroll to position [467, 0]
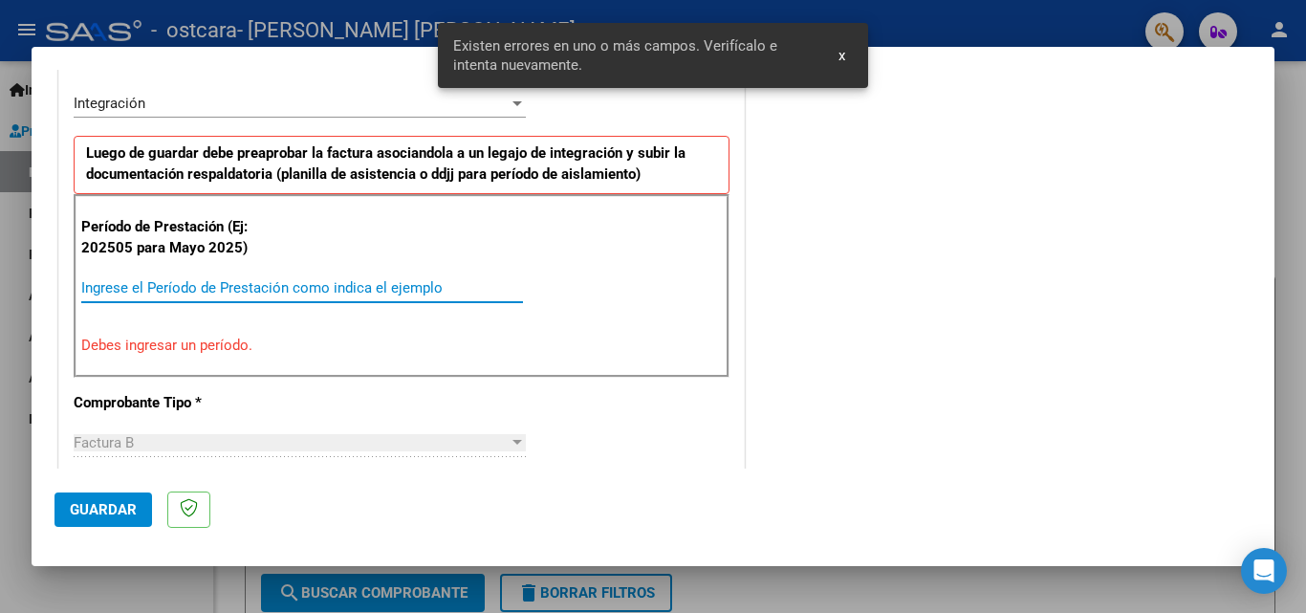
click at [191, 289] on input "Ingrese el Período de Prestación como indica el ejemplo" at bounding box center [302, 287] width 442 height 17
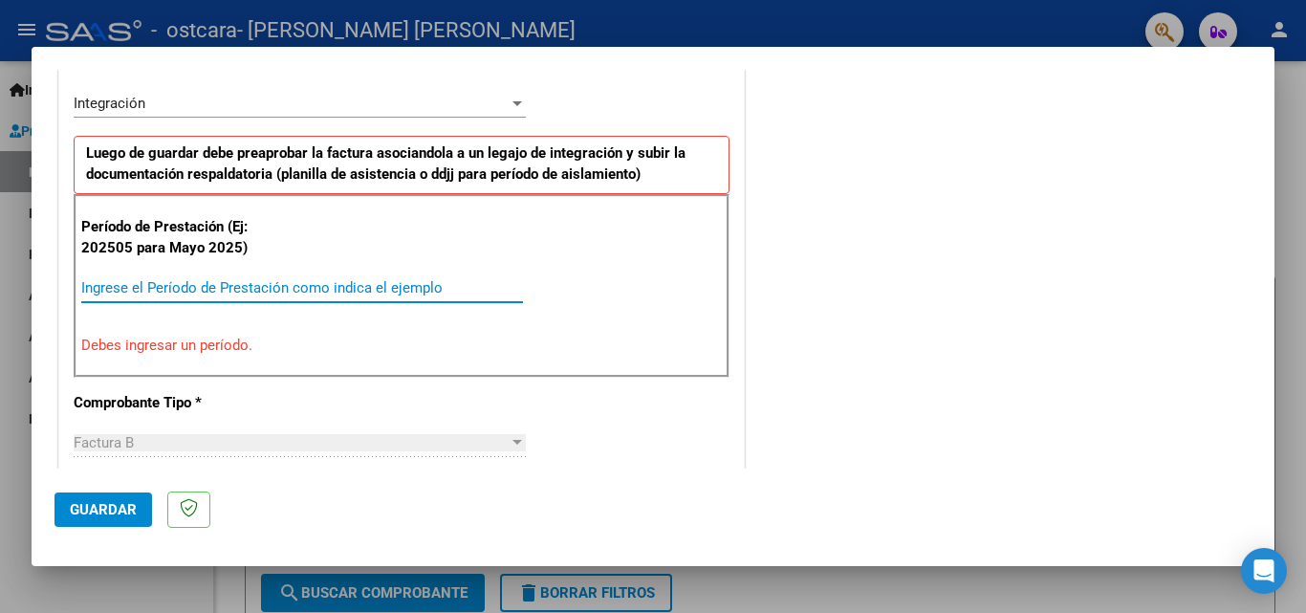
click at [208, 291] on input "Ingrese el Período de Prestación como indica el ejemplo" at bounding box center [302, 287] width 442 height 17
click at [232, 293] on input "Ingrese el Período de Prestación como indica el ejemplo" at bounding box center [302, 287] width 442 height 17
click at [373, 292] on input "Ingrese el Período de Prestación como indica el ejemplo" at bounding box center [302, 287] width 442 height 17
click at [153, 288] on input "Ingrese el Período de Prestación como indica el ejemplo" at bounding box center [302, 287] width 442 height 17
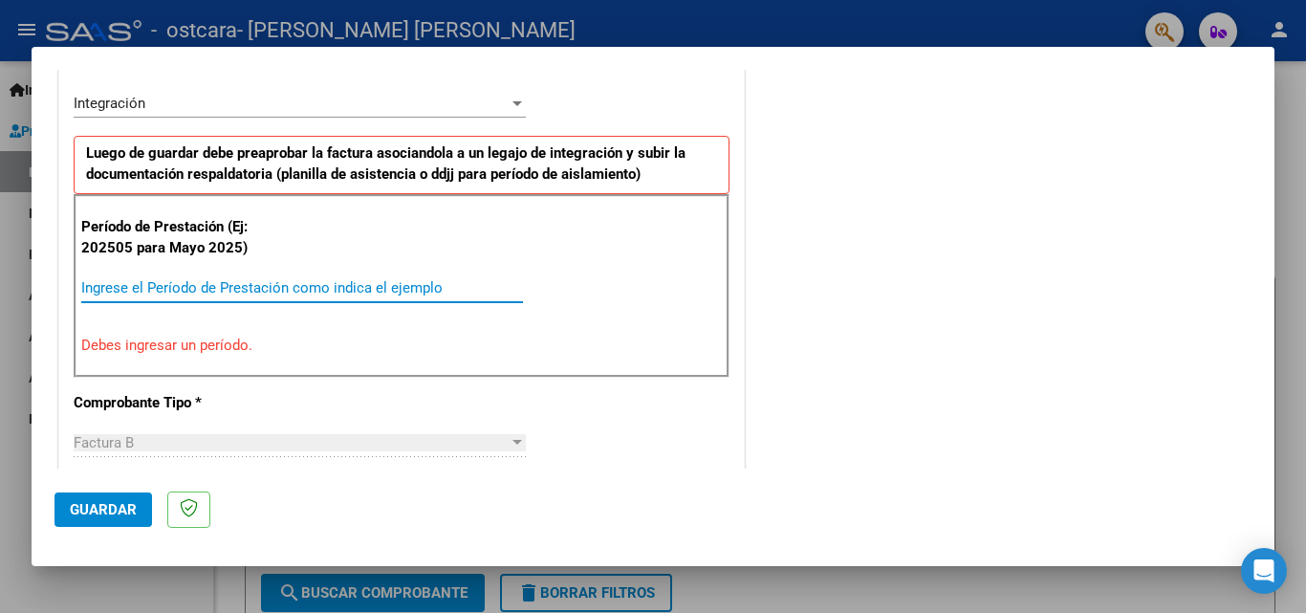
click at [244, 308] on div "Ingrese el Período de Prestación como indica el ejemplo" at bounding box center [302, 296] width 442 height 47
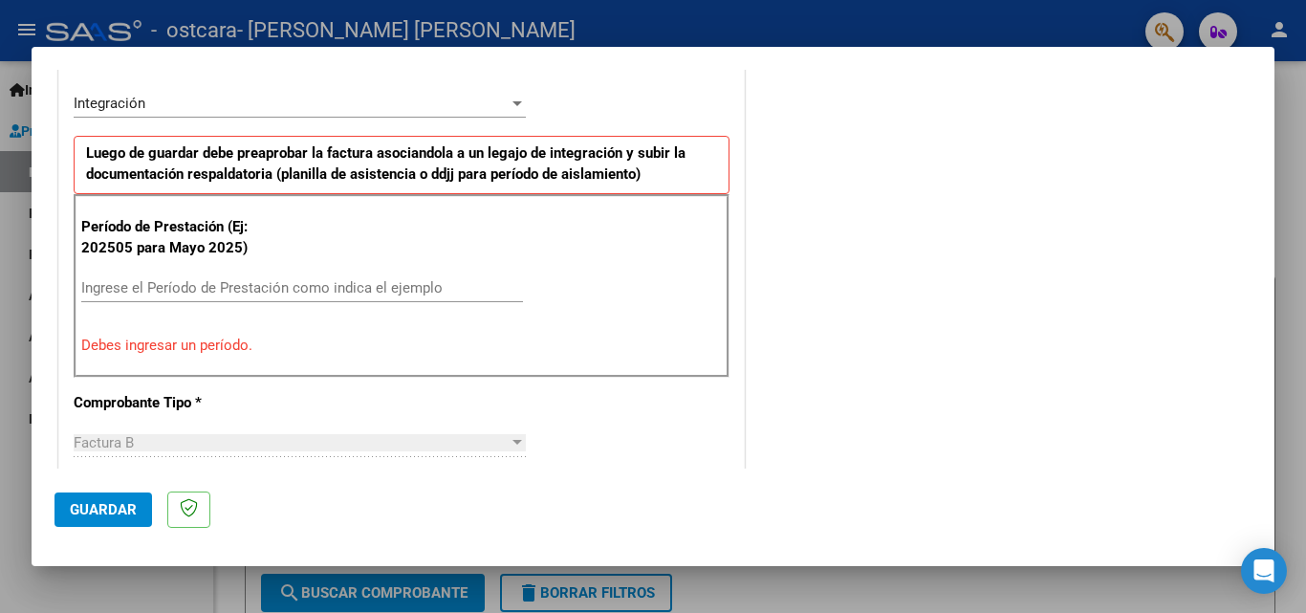
drag, startPoint x: 244, startPoint y: 308, endPoint x: 912, endPoint y: 107, distance: 697.7
click at [912, 107] on div "COMENTARIOS Comentarios del Prestador / Gerenciador:" at bounding box center [999, 478] width 503 height 1711
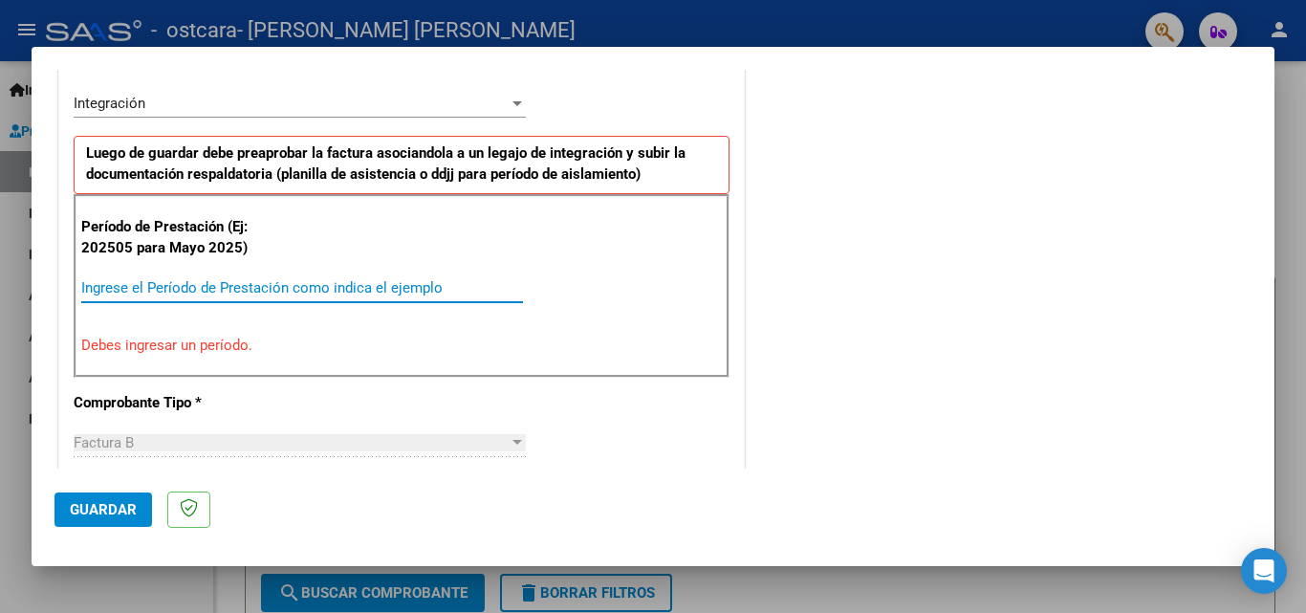
click at [287, 287] on input "Ingrese el Período de Prestación como indica el ejemplo" at bounding box center [302, 287] width 442 height 17
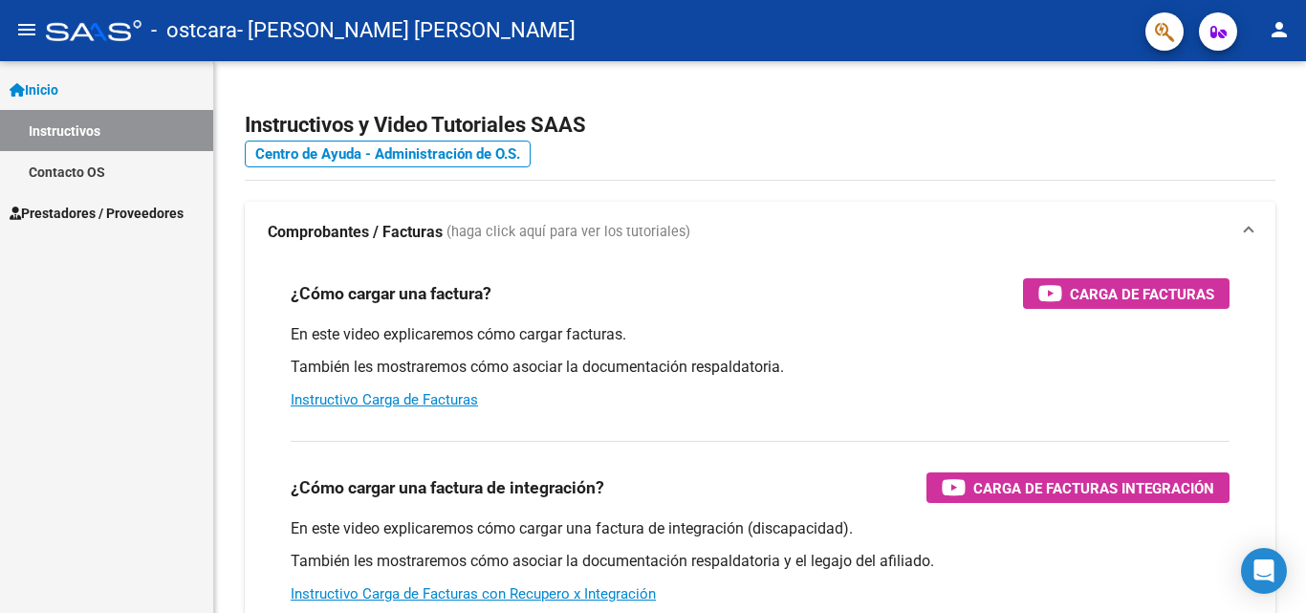
click at [150, 209] on span "Prestadores / Proveedores" at bounding box center [97, 213] width 174 height 21
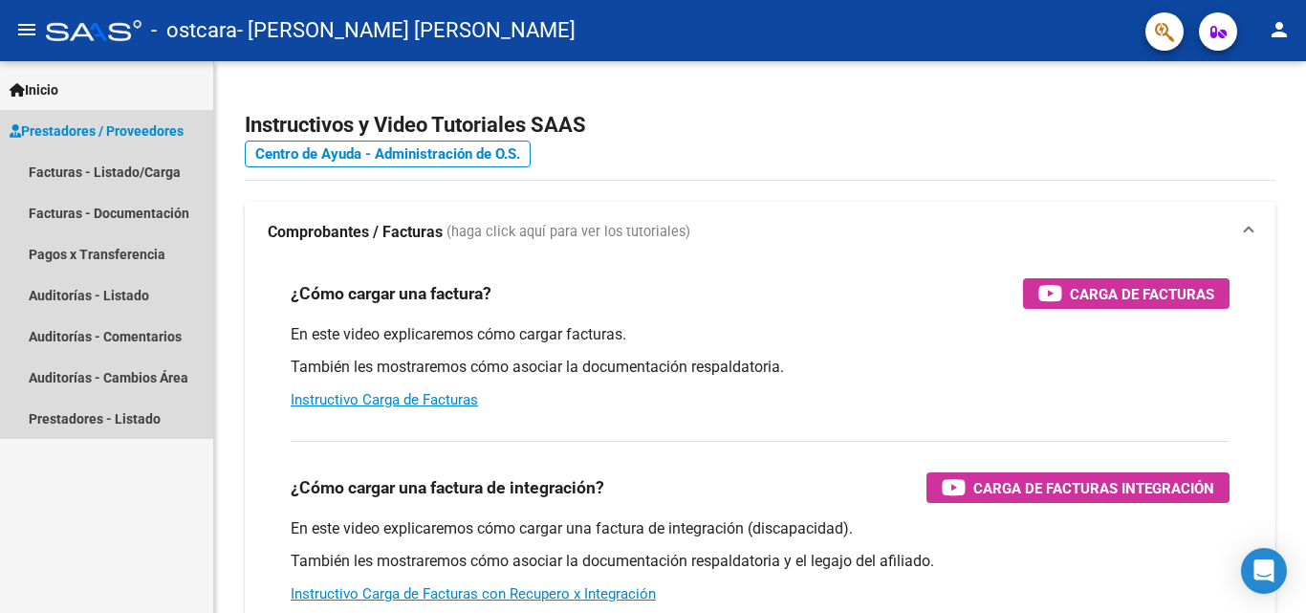
click at [171, 128] on span "Prestadores / Proveedores" at bounding box center [97, 130] width 174 height 21
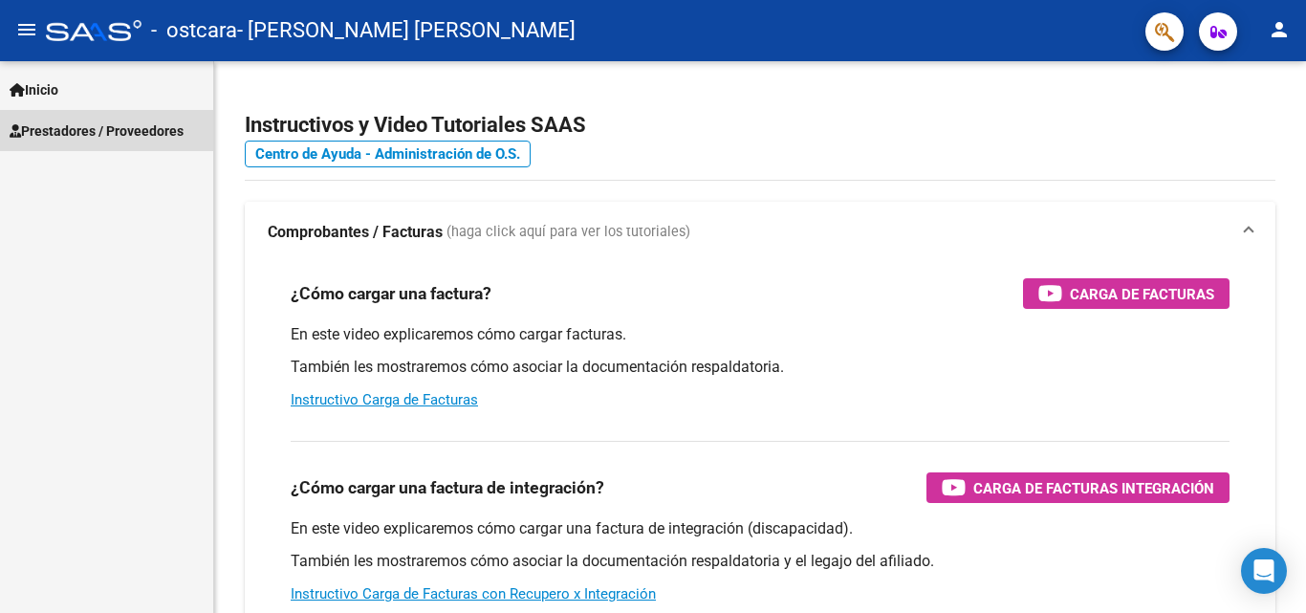
click at [159, 129] on span "Prestadores / Proveedores" at bounding box center [97, 130] width 174 height 21
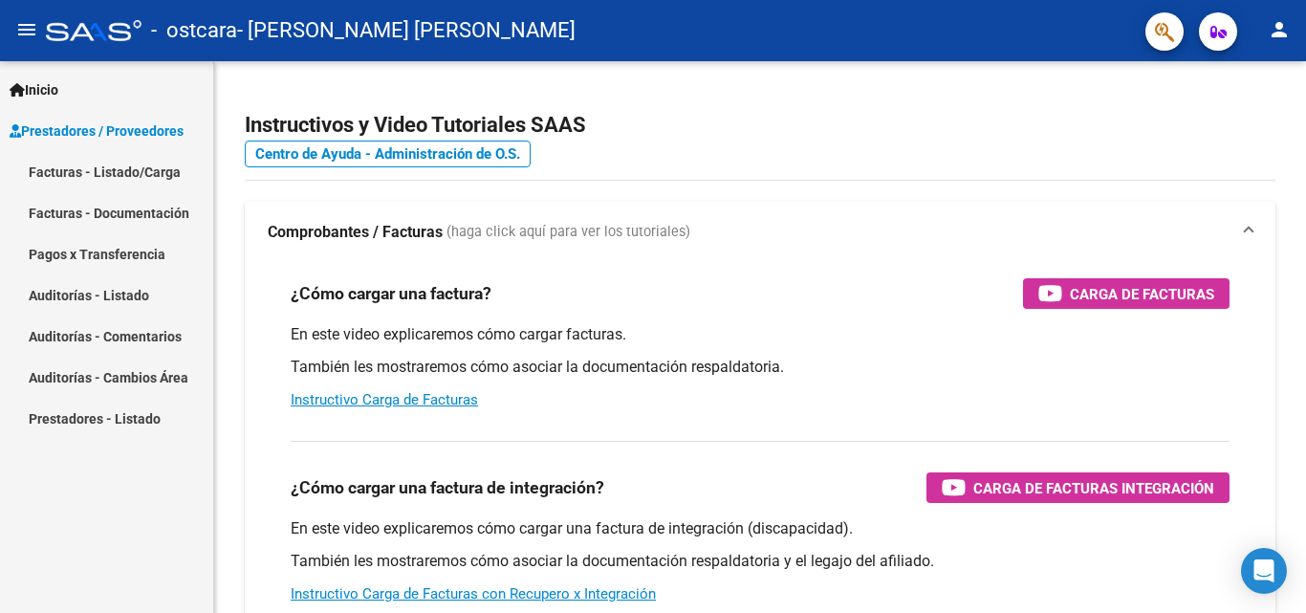
click at [155, 166] on link "Facturas - Listado/Carga" at bounding box center [106, 171] width 213 height 41
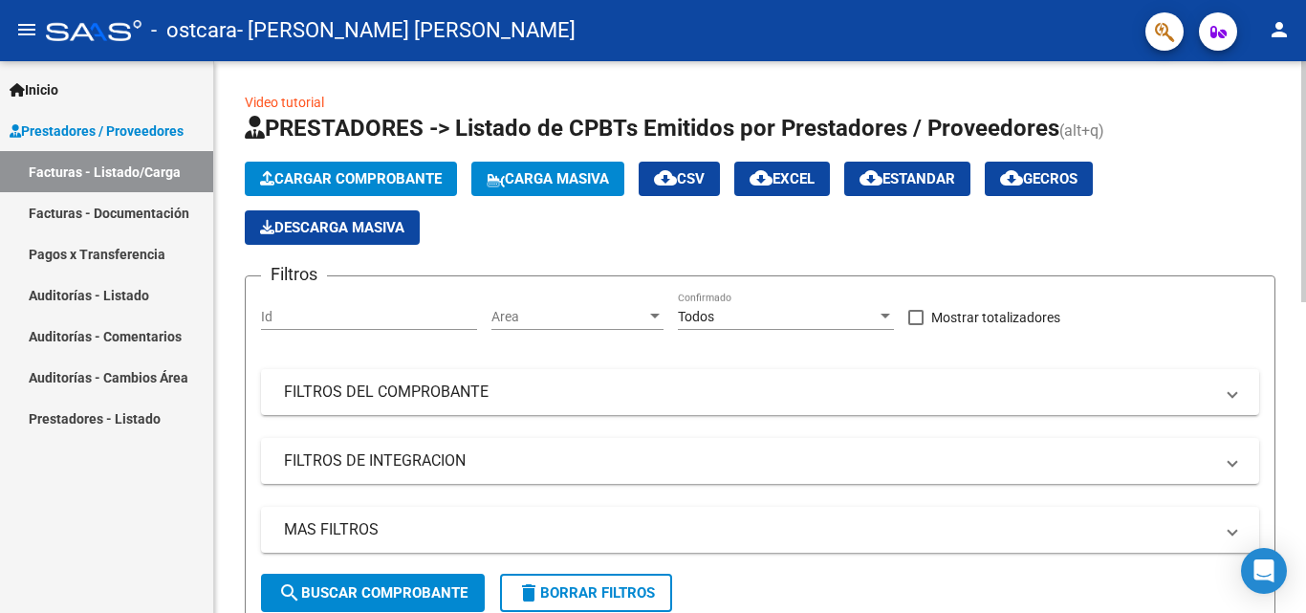
click at [297, 172] on span "Cargar Comprobante" at bounding box center [351, 178] width 182 height 17
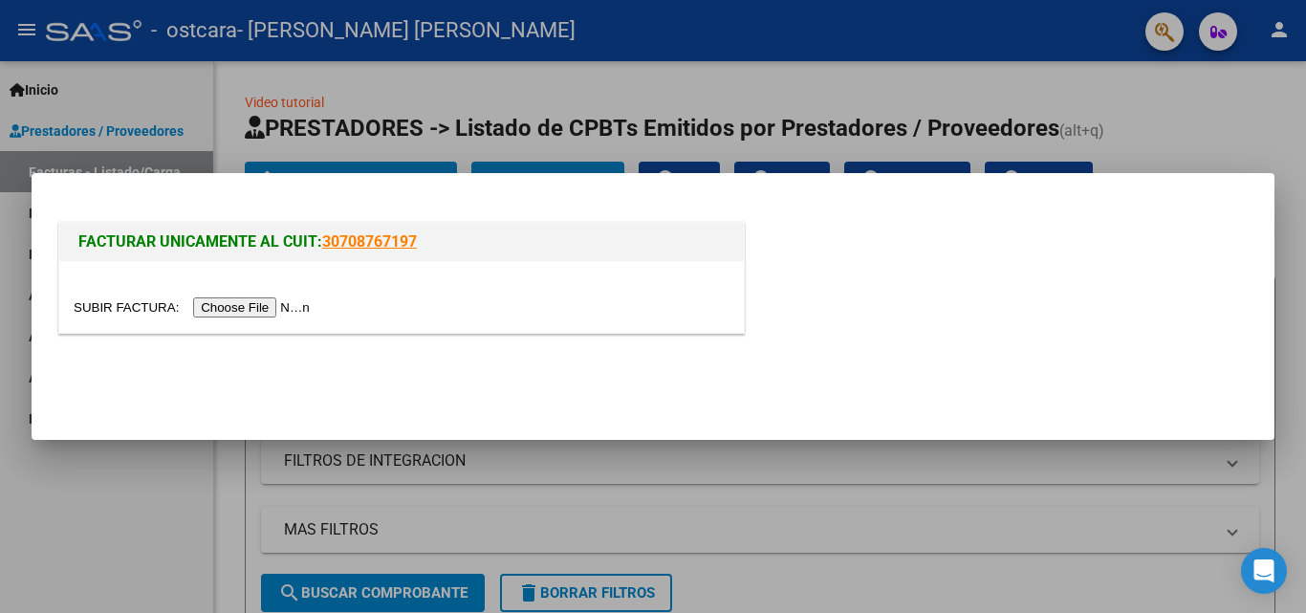
click at [269, 308] on input "file" at bounding box center [195, 307] width 242 height 20
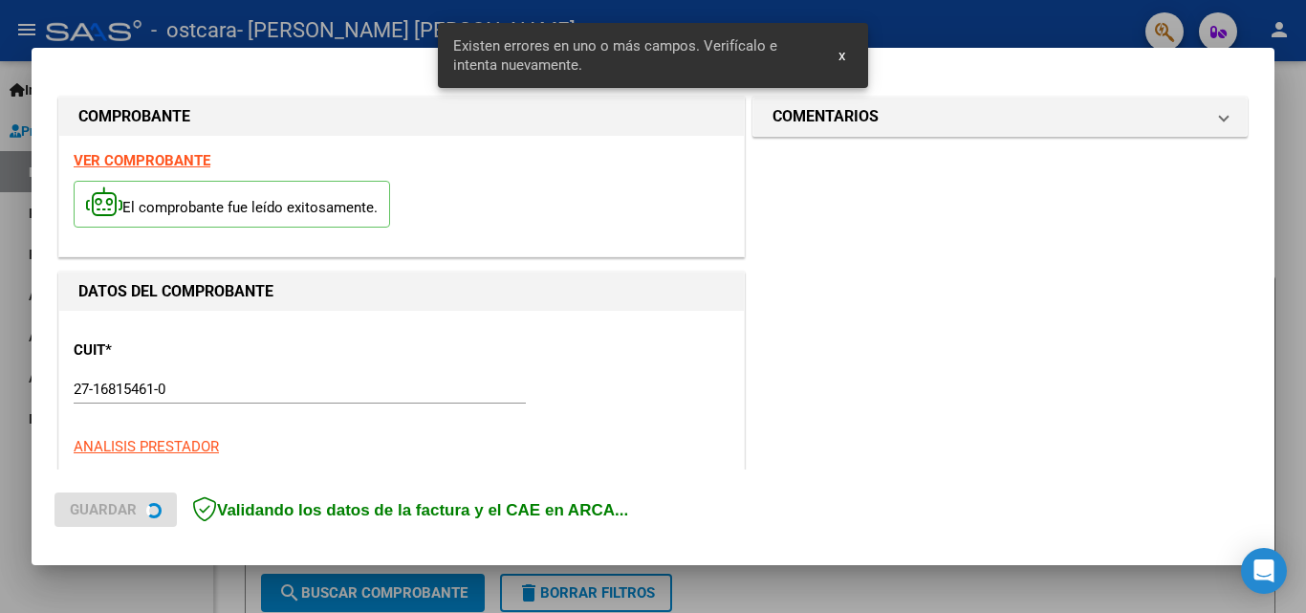
scroll to position [467, 0]
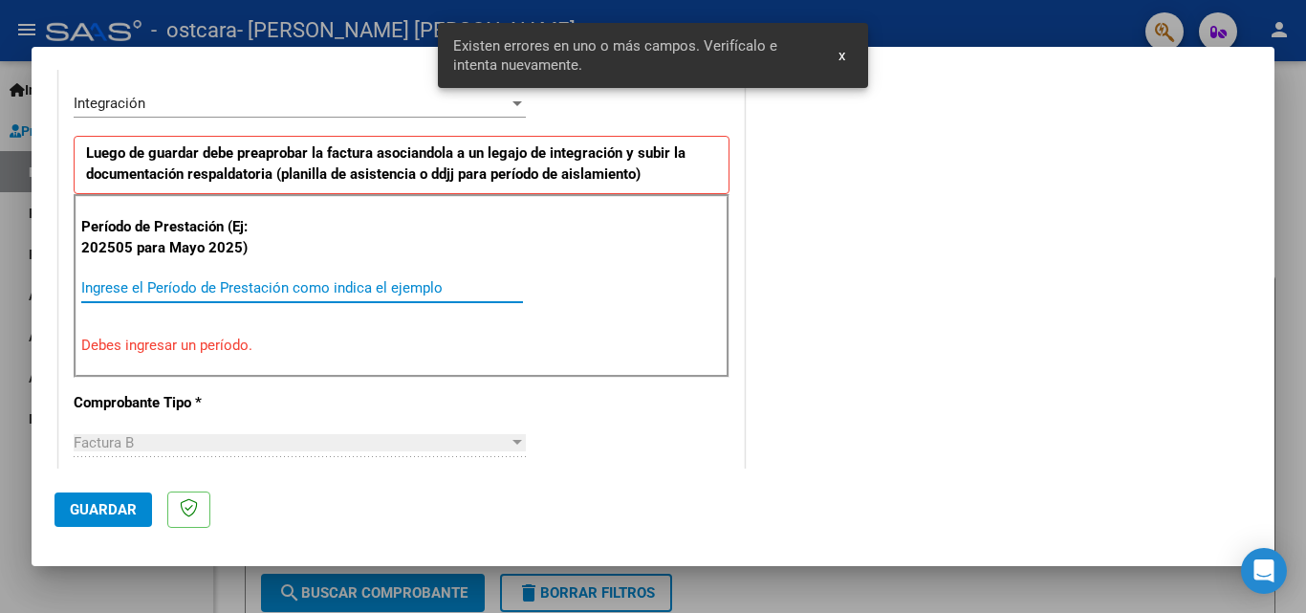
click at [150, 284] on input "Ingrese el Período de Prestación como indica el ejemplo" at bounding box center [302, 287] width 442 height 17
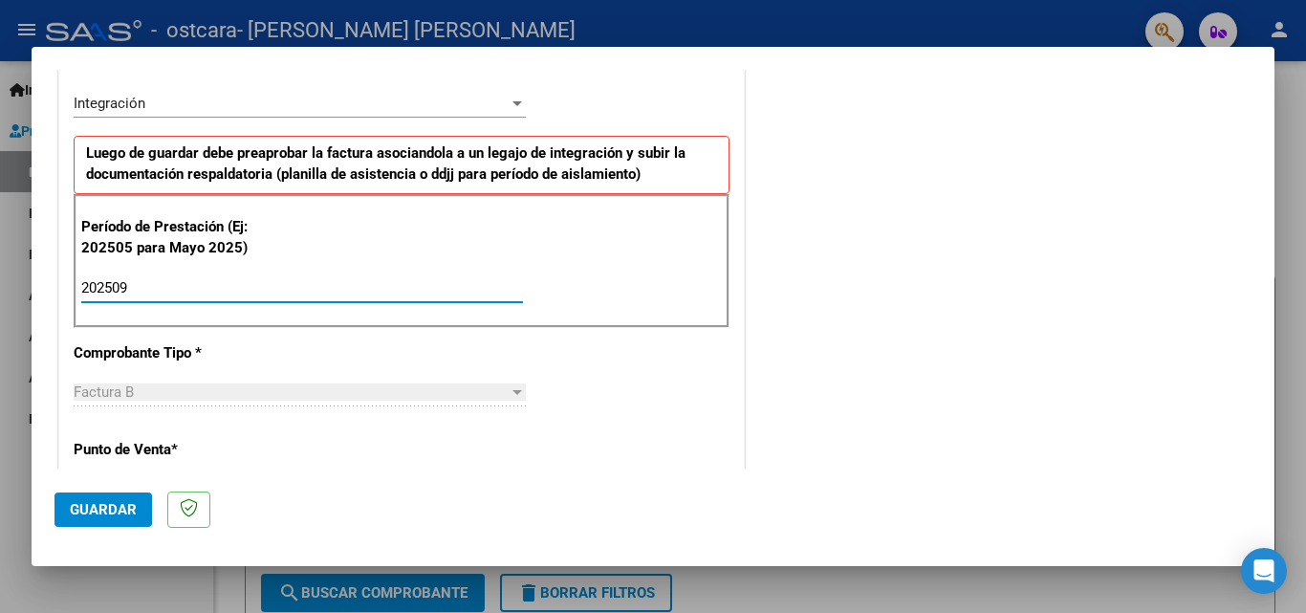
type input "202509"
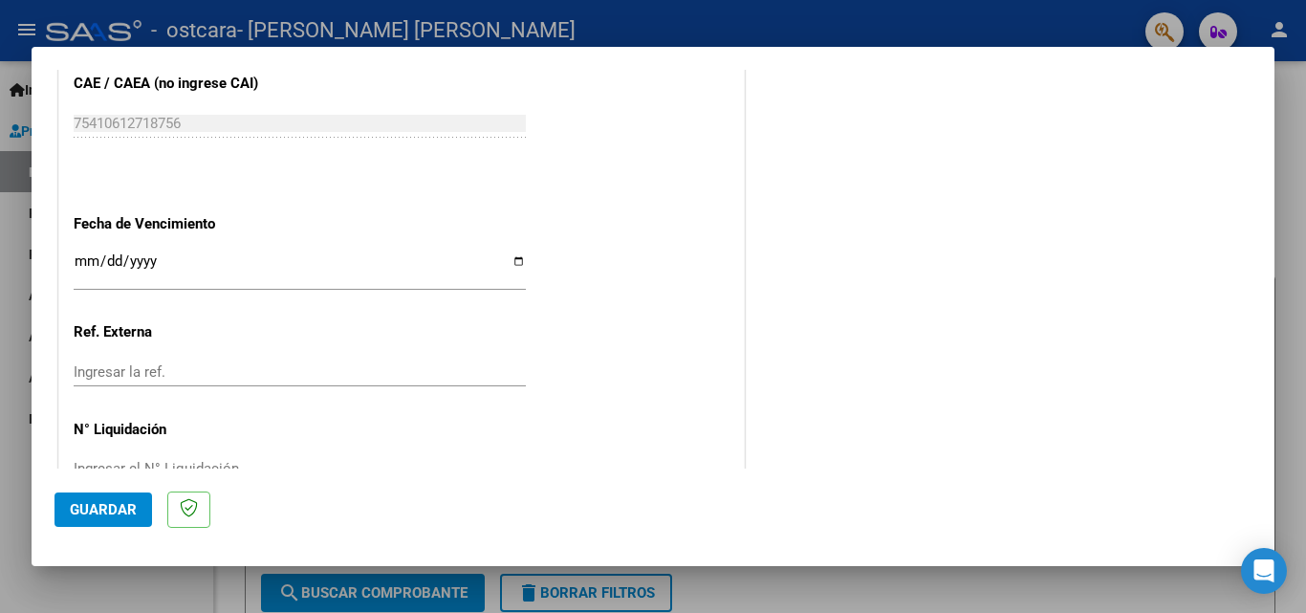
scroll to position [1270, 0]
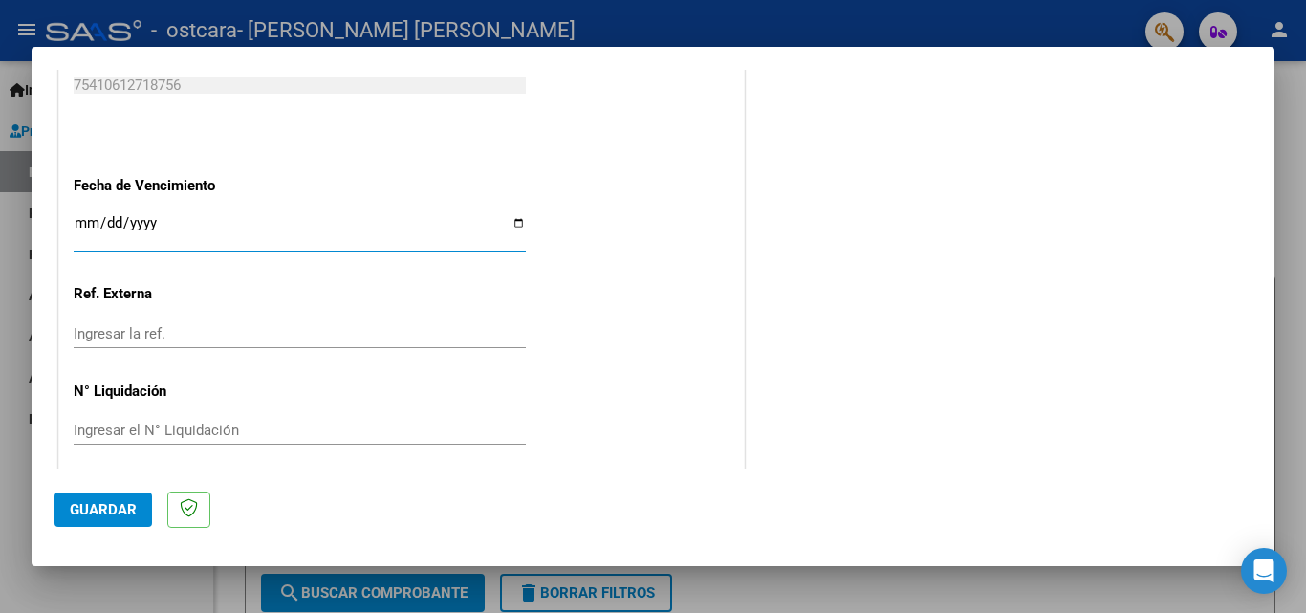
click at [510, 224] on input "Ingresar la fecha" at bounding box center [300, 230] width 452 height 31
type input "[DATE]"
drag, startPoint x: 133, startPoint y: 457, endPoint x: 124, endPoint y: 474, distance: 19.2
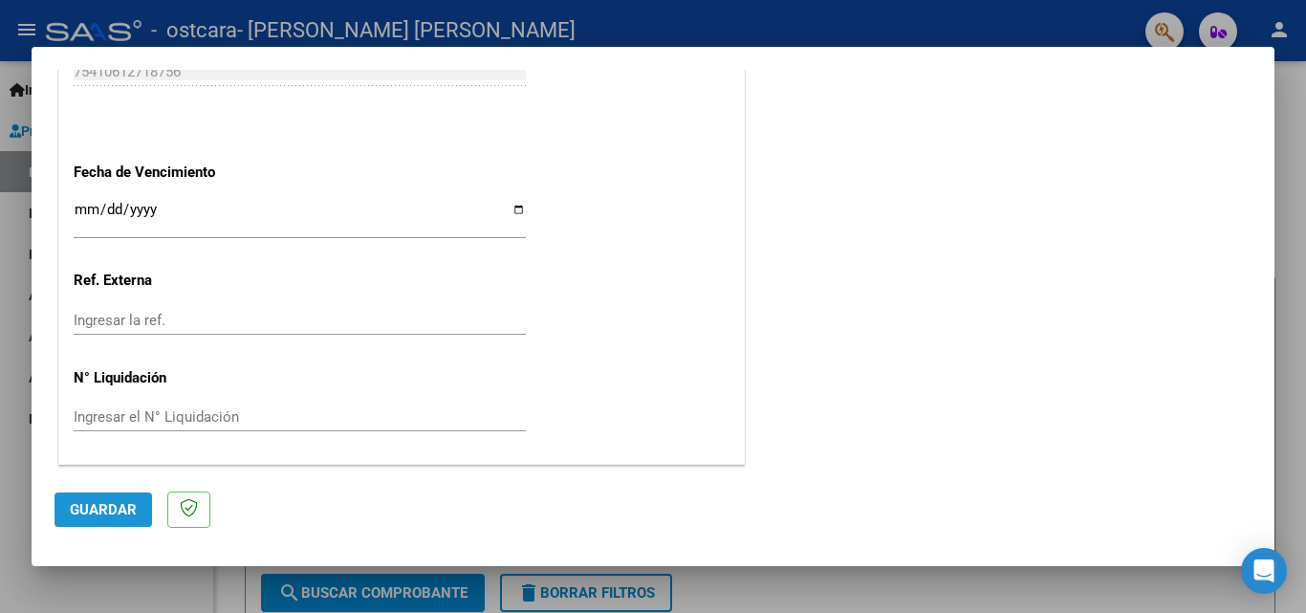
click at [118, 502] on span "Guardar" at bounding box center [103, 509] width 67 height 17
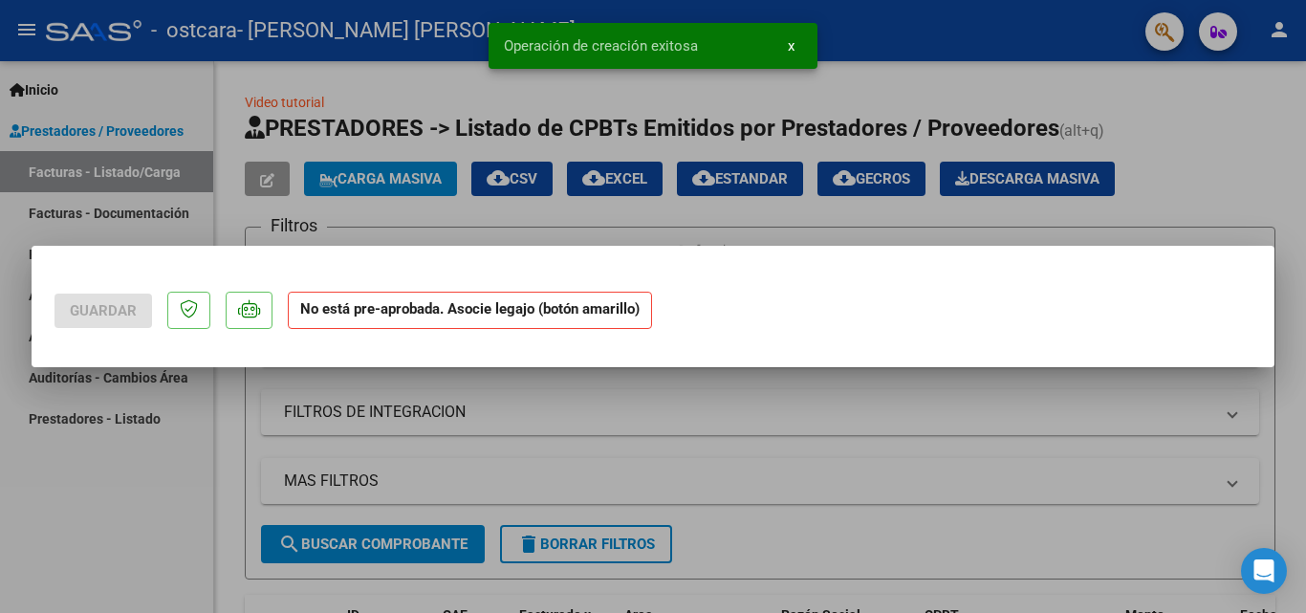
scroll to position [0, 0]
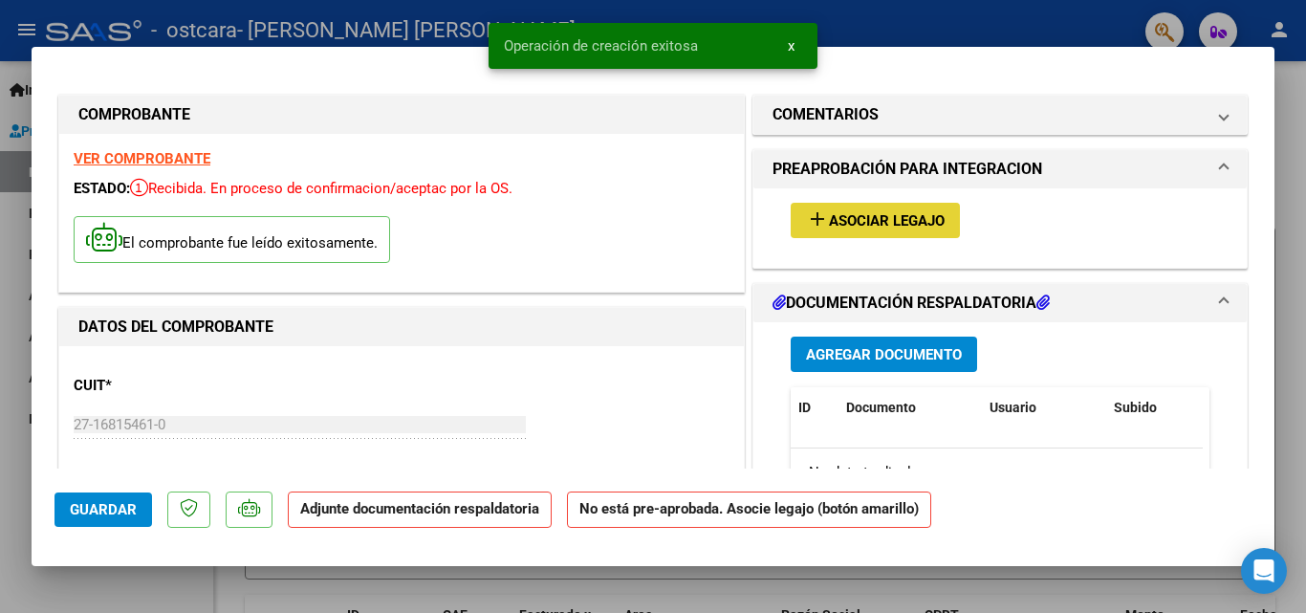
click at [852, 226] on span "Asociar Legajo" at bounding box center [887, 220] width 116 height 17
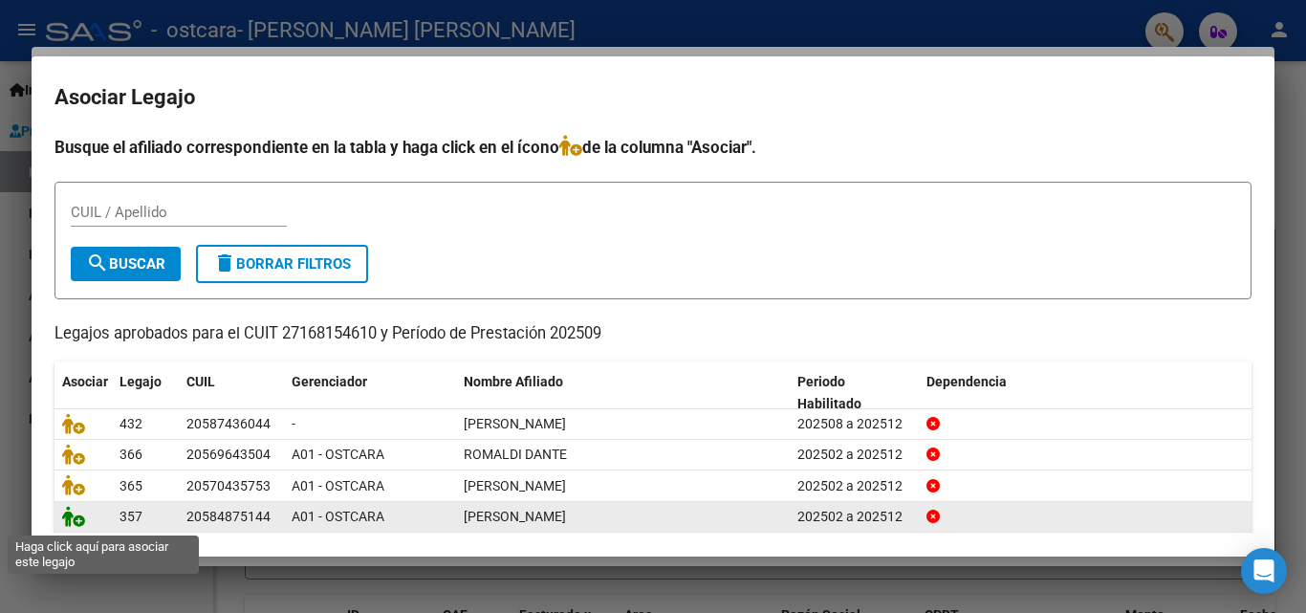
click at [77, 526] on icon at bounding box center [73, 516] width 23 height 21
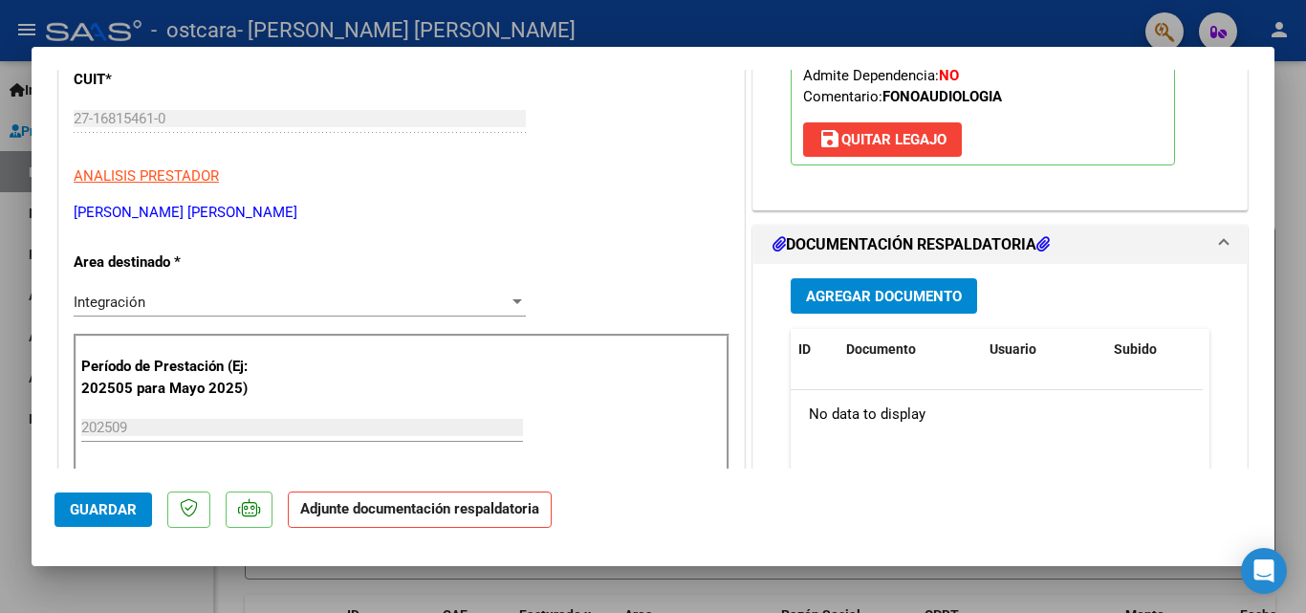
scroll to position [344, 0]
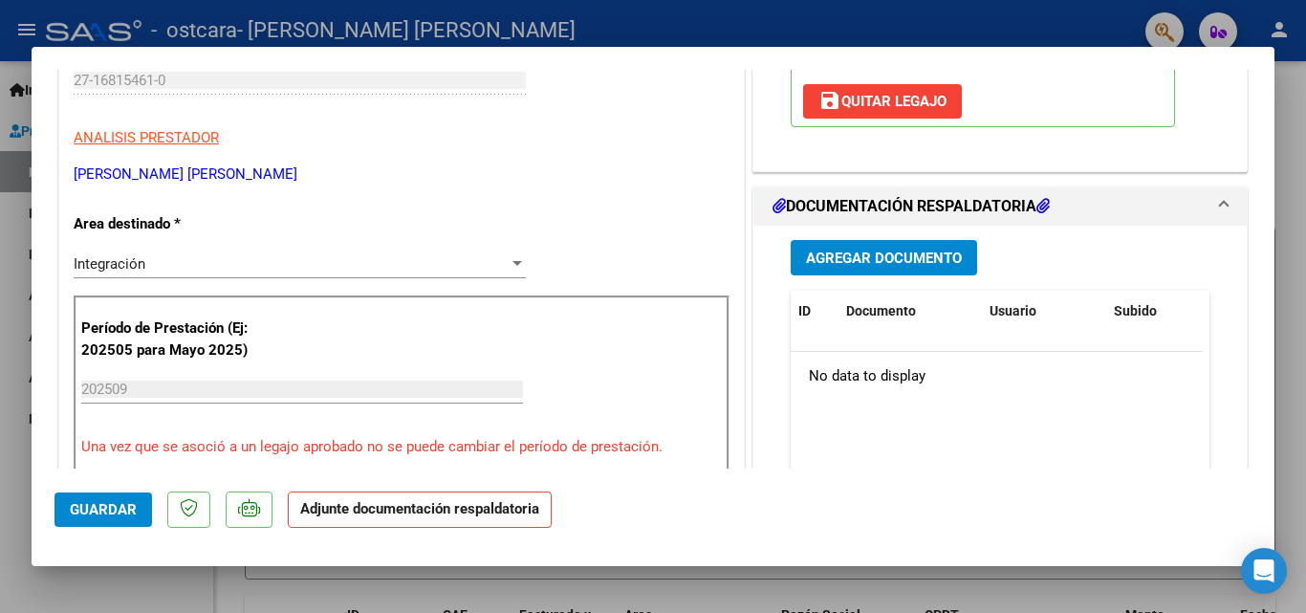
drag, startPoint x: 856, startPoint y: 305, endPoint x: 848, endPoint y: 264, distance: 41.8
click at [848, 264] on div "Agregar Documento ID Documento Usuario Subido Acción No data to display 0 total…" at bounding box center [999, 416] width 447 height 381
click at [848, 264] on span "Agregar Documento" at bounding box center [884, 257] width 156 height 17
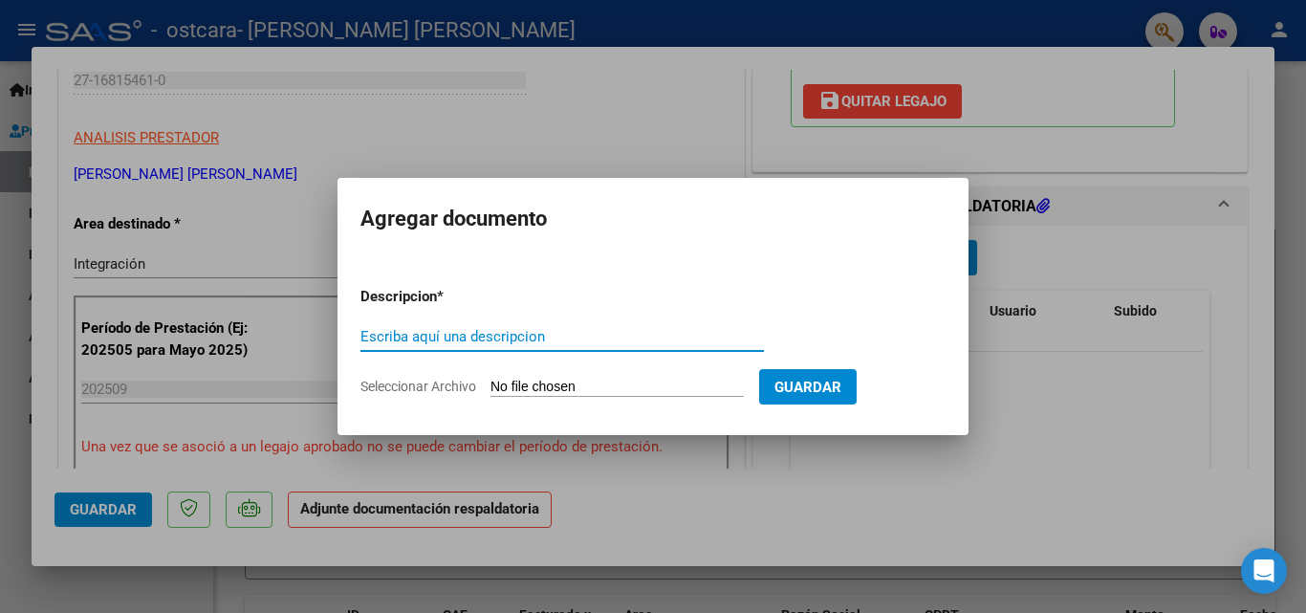
click at [469, 337] on input "Escriba aquí una descripcion" at bounding box center [561, 336] width 403 height 17
type input "asistencia"
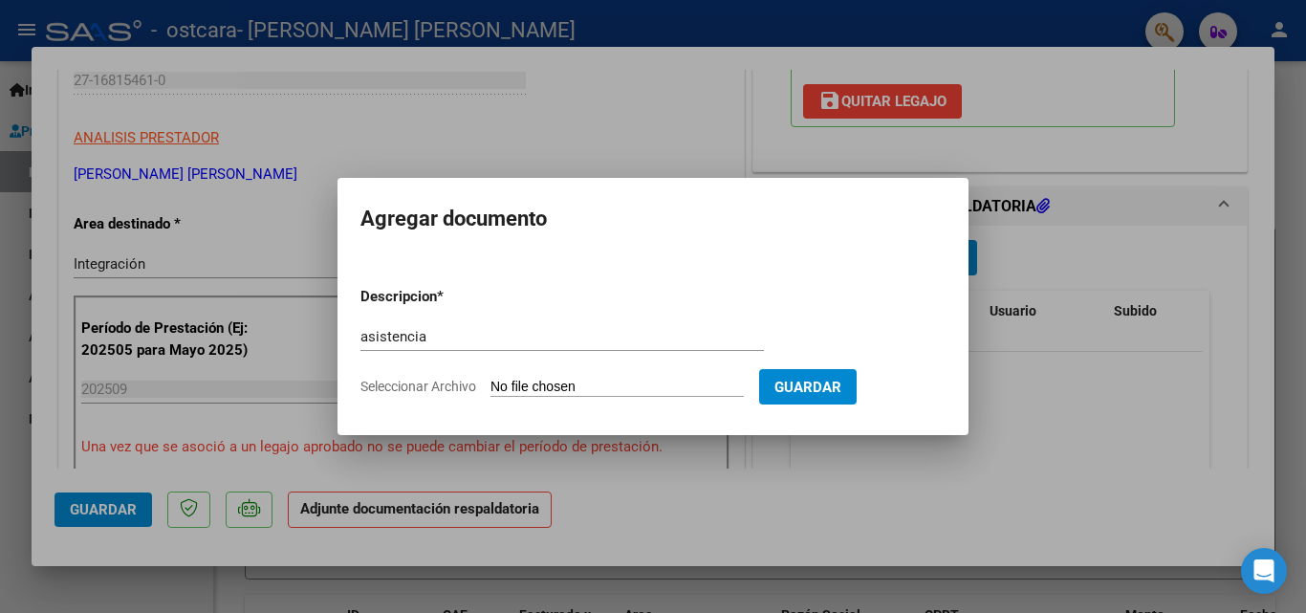
click at [465, 388] on span "Seleccionar Archivo" at bounding box center [418, 386] width 116 height 15
click at [490, 388] on input "Seleccionar Archivo" at bounding box center [616, 388] width 253 height 18
type input "C:\fakepath\asistencia setiembre.pdf"
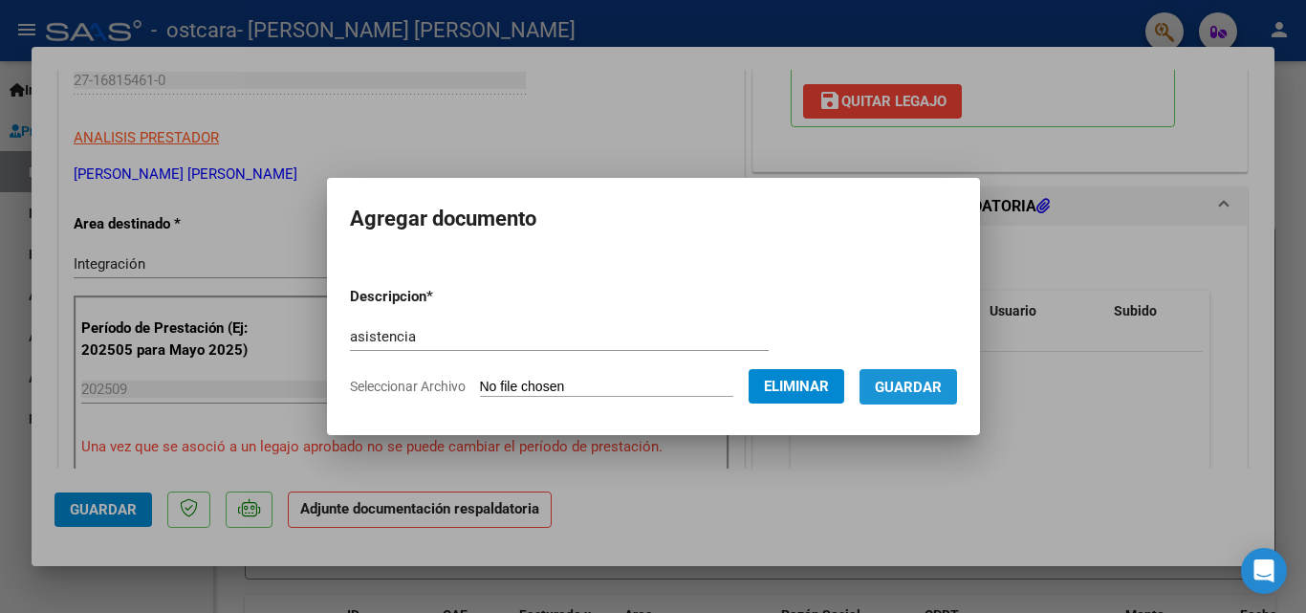
click at [935, 381] on span "Guardar" at bounding box center [908, 387] width 67 height 17
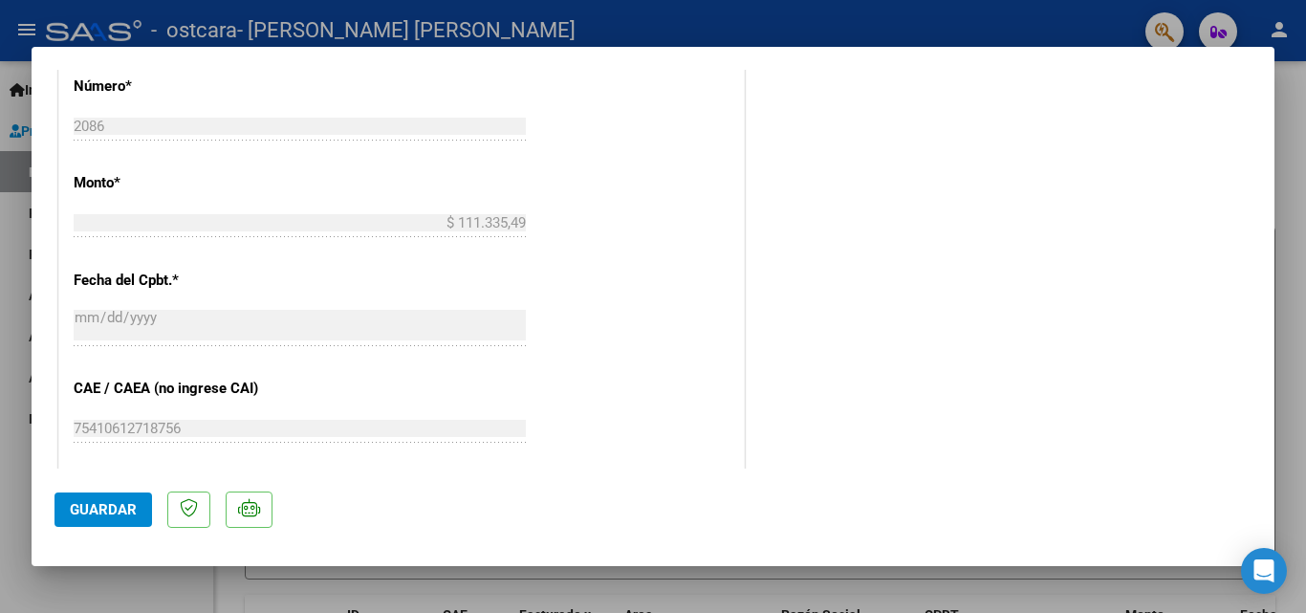
scroll to position [994, 0]
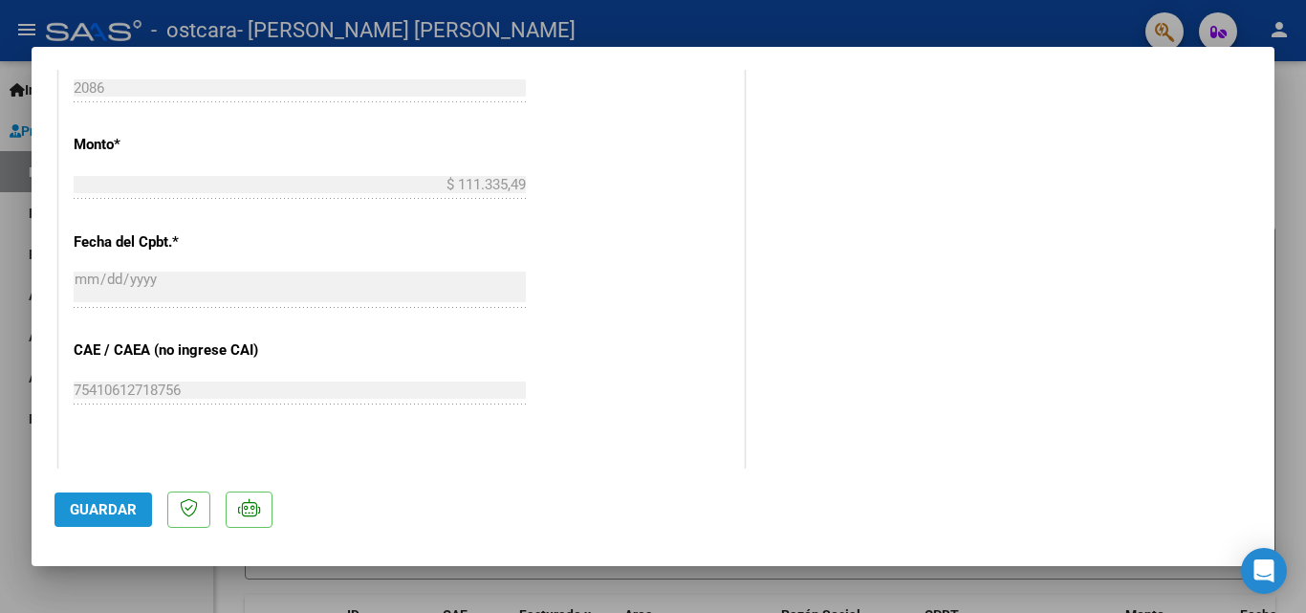
click at [119, 511] on span "Guardar" at bounding box center [103, 509] width 67 height 17
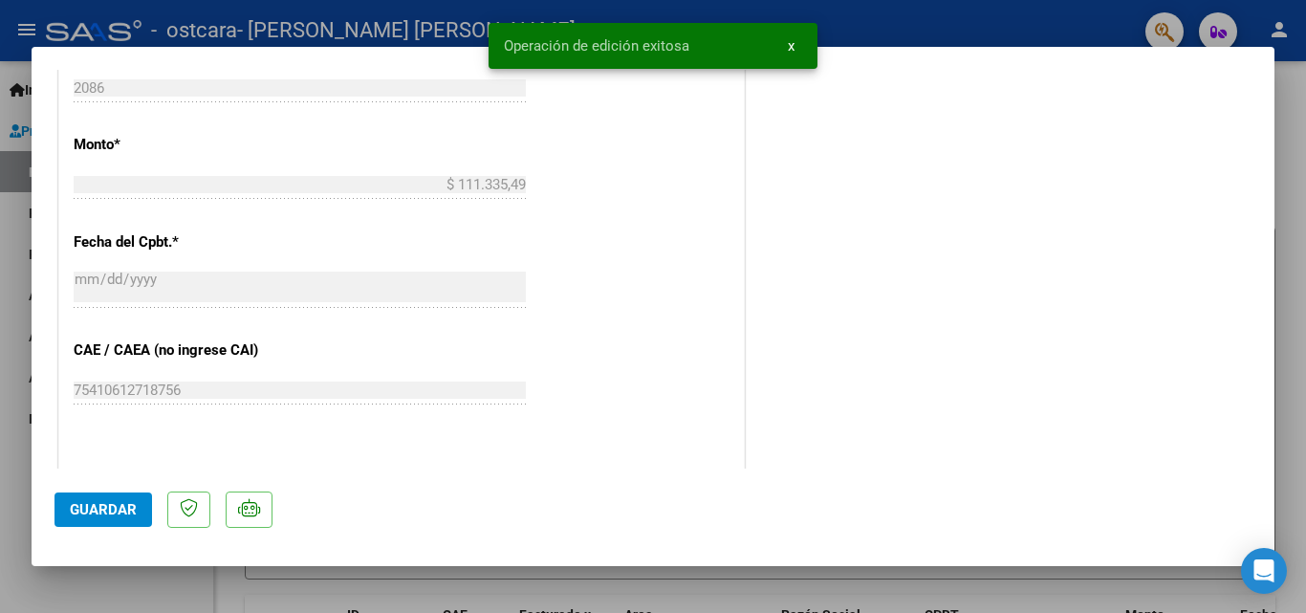
click at [11, 111] on div at bounding box center [653, 306] width 1306 height 613
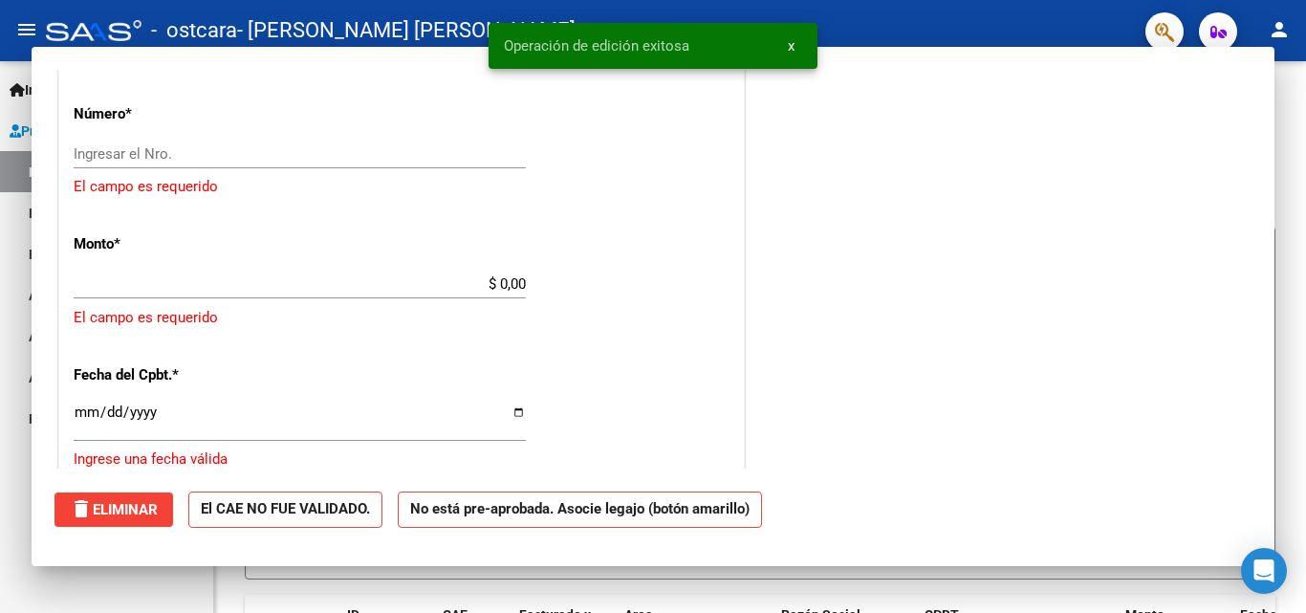
scroll to position [0, 0]
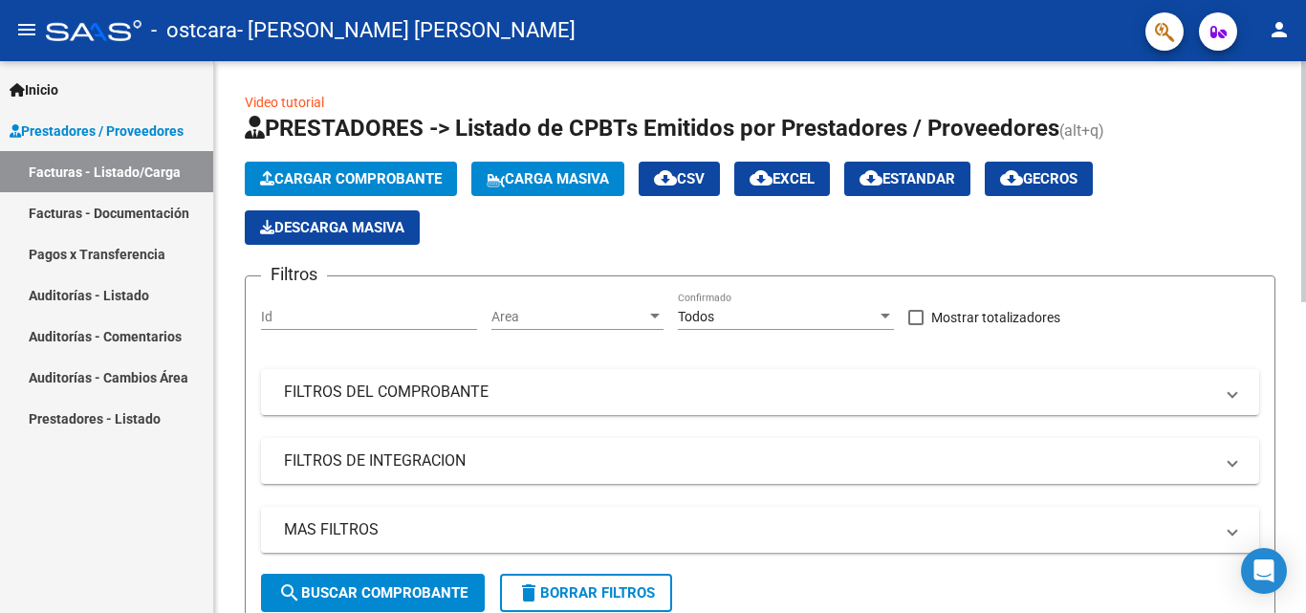
click at [319, 180] on span "Cargar Comprobante" at bounding box center [351, 178] width 182 height 17
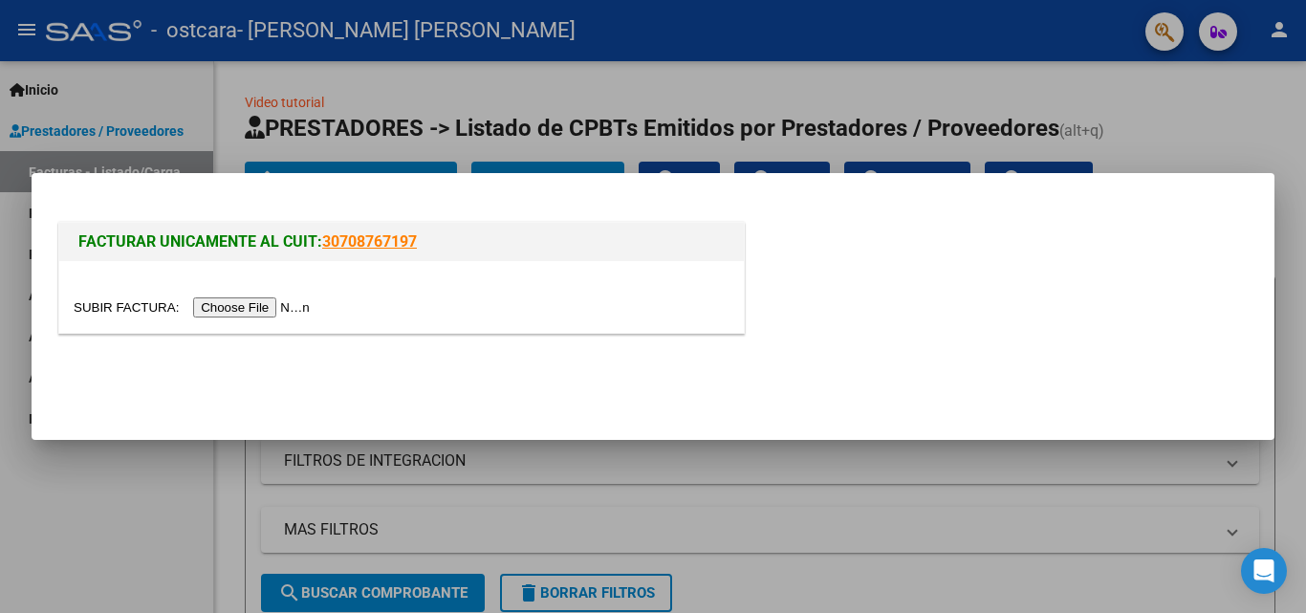
click at [258, 303] on input "file" at bounding box center [195, 307] width 242 height 20
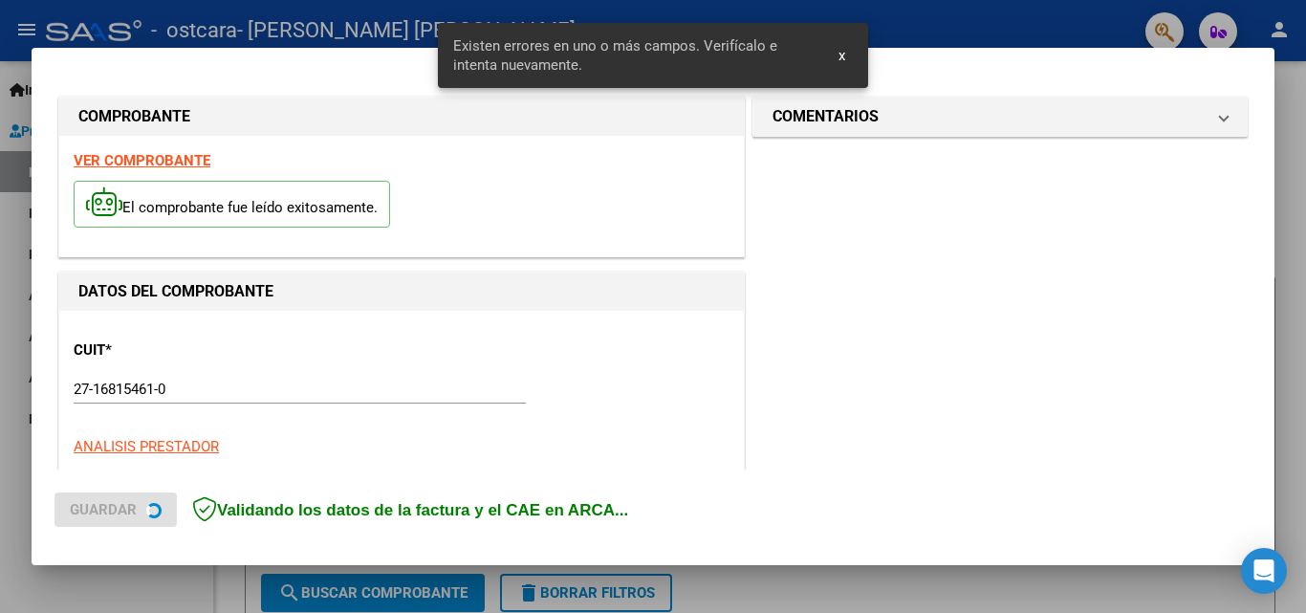
scroll to position [467, 0]
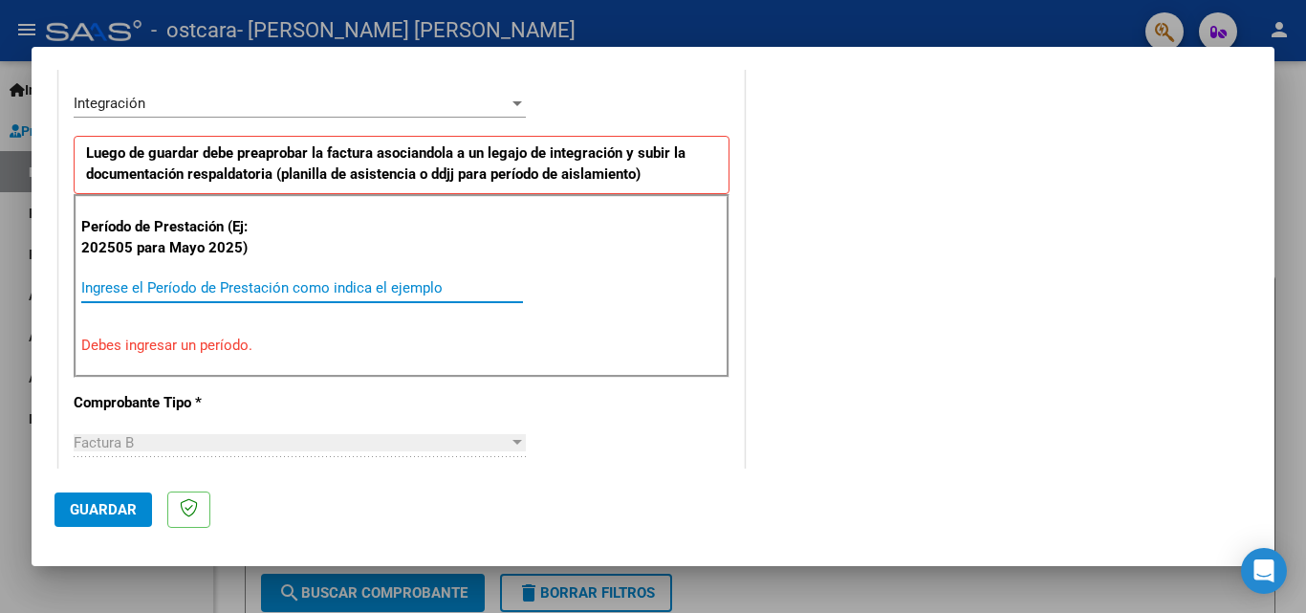
click at [229, 287] on input "Ingrese el Período de Prestación como indica el ejemplo" at bounding box center [302, 287] width 442 height 17
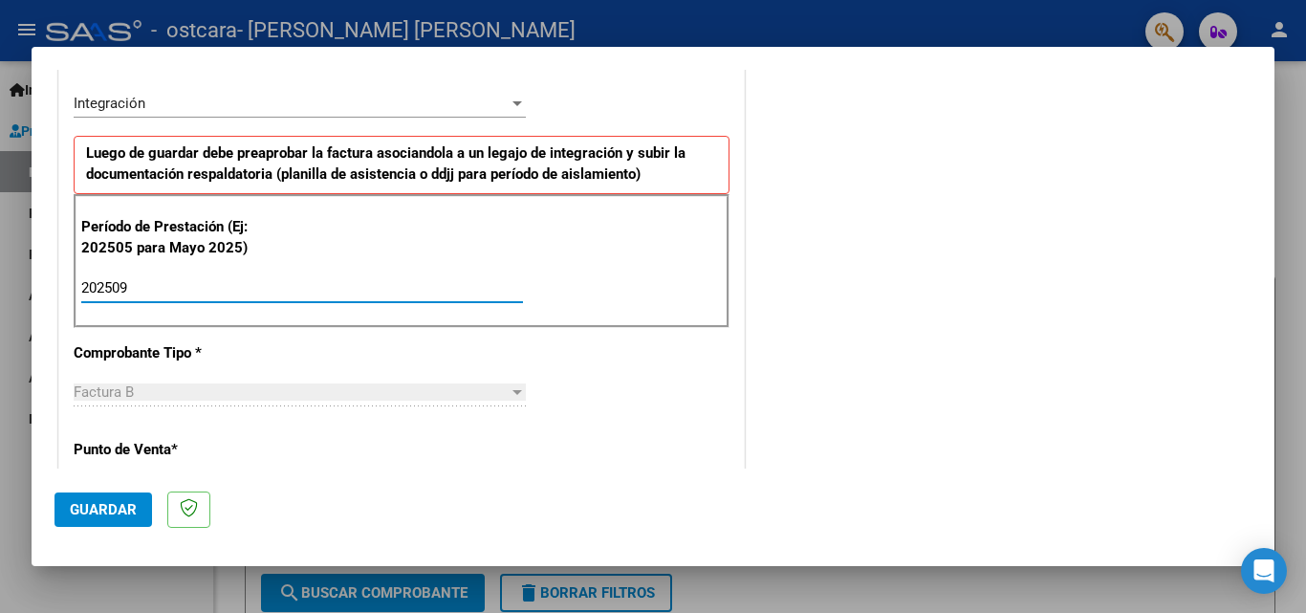
type input "202509"
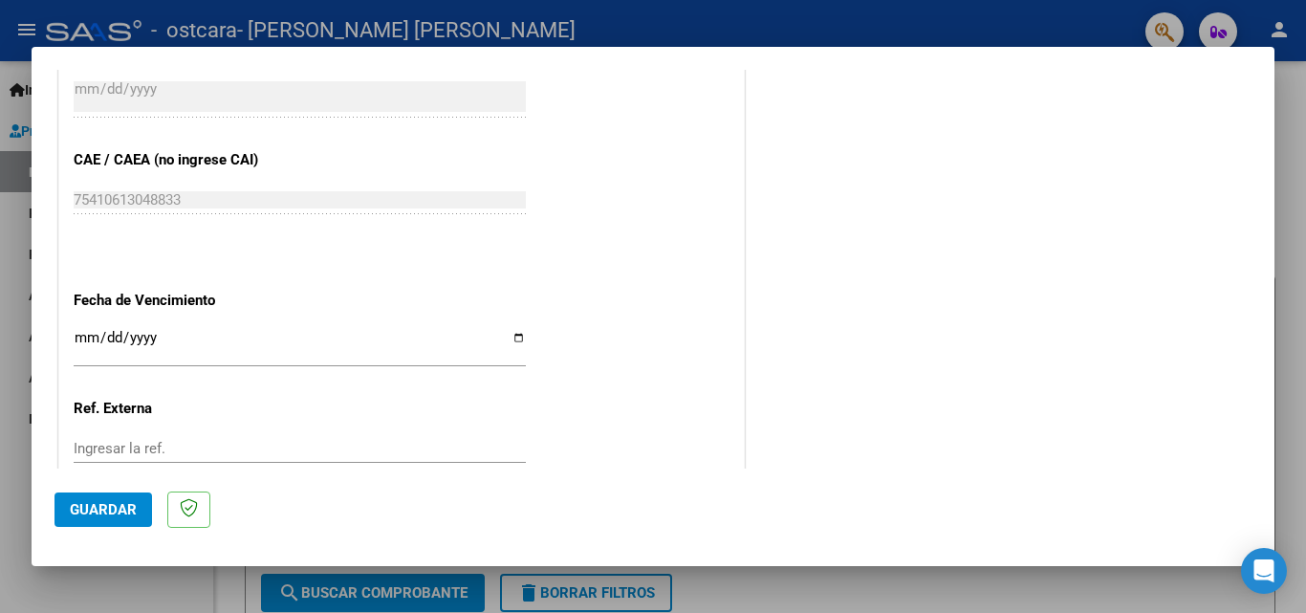
scroll to position [1194, 0]
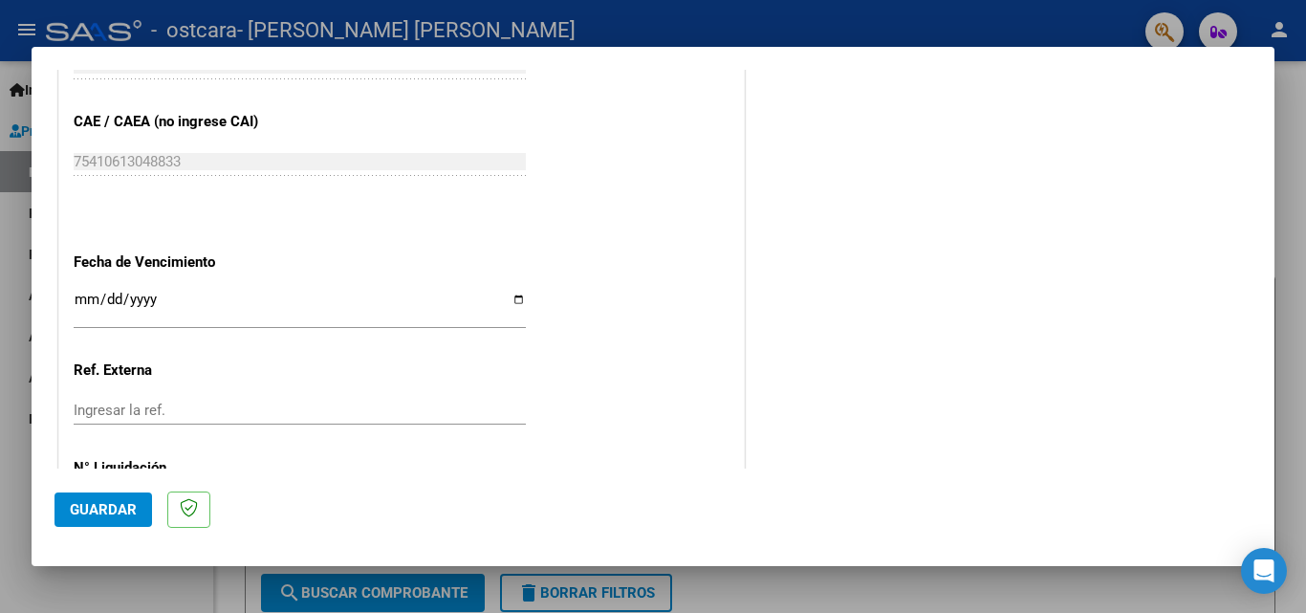
click at [513, 297] on input "Ingresar la fecha" at bounding box center [300, 307] width 452 height 31
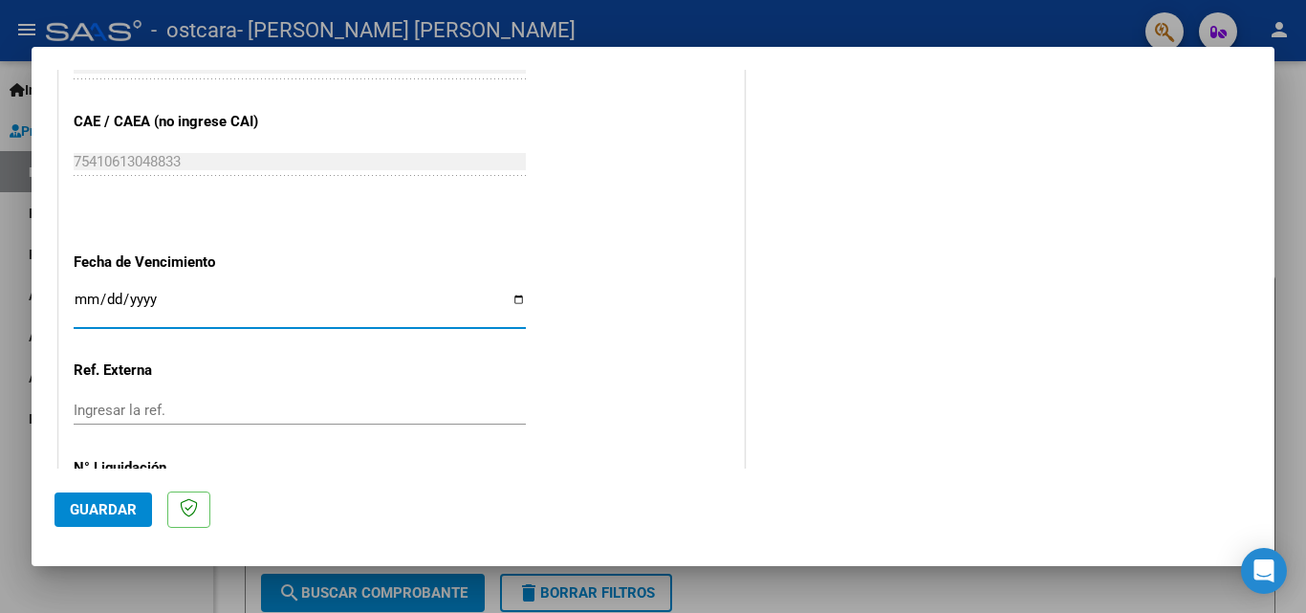
type input "[DATE]"
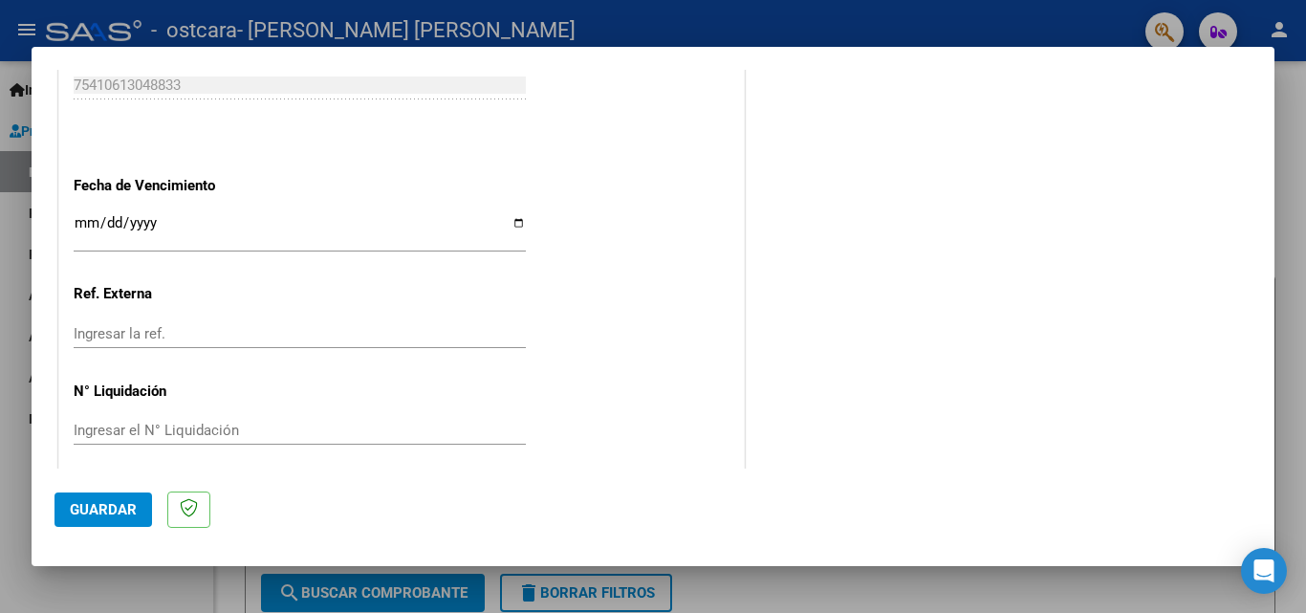
scroll to position [1284, 0]
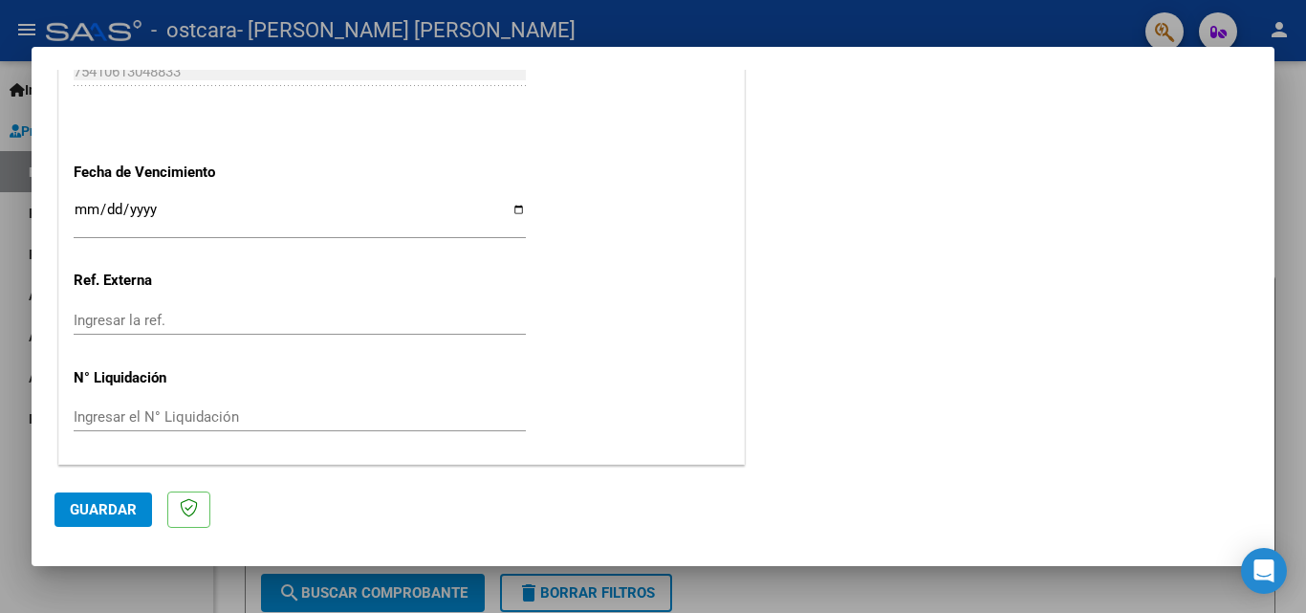
click at [117, 504] on span "Guardar" at bounding box center [103, 509] width 67 height 17
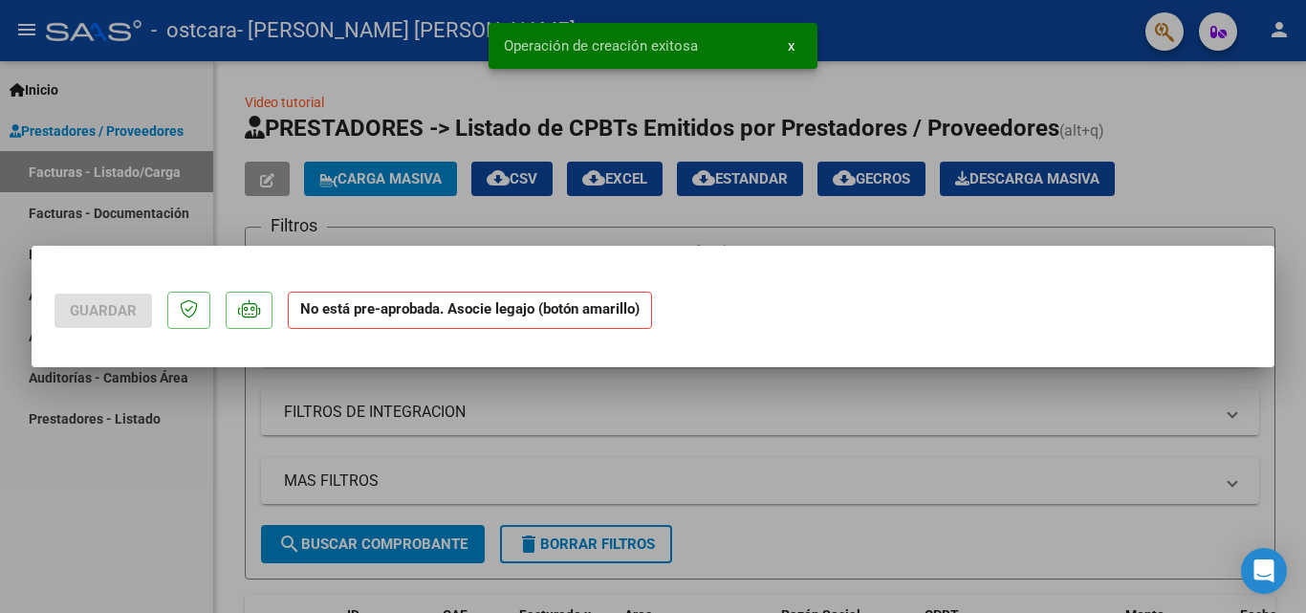
scroll to position [0, 0]
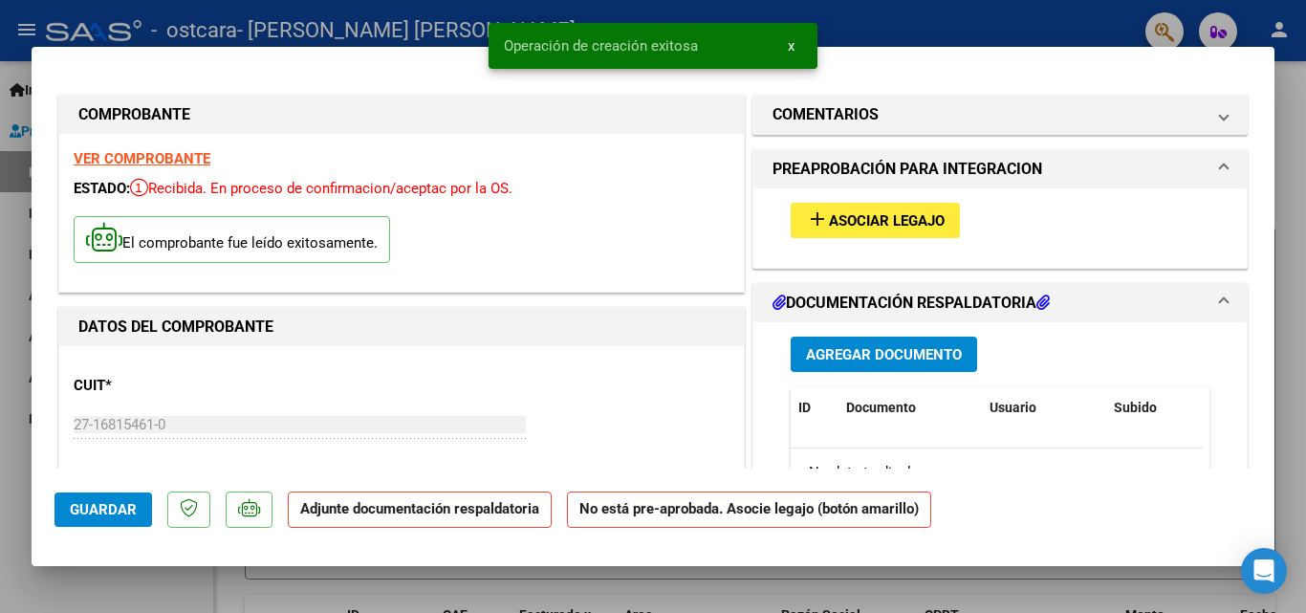
click at [881, 222] on span "Asociar Legajo" at bounding box center [887, 220] width 116 height 17
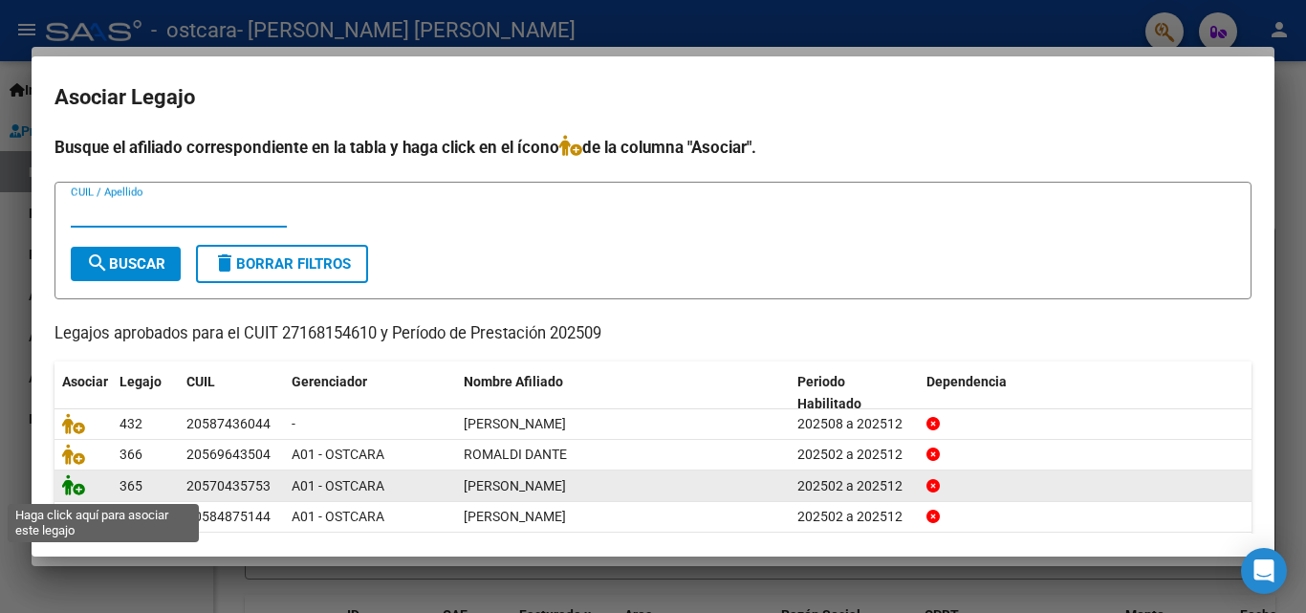
click at [71, 491] on icon at bounding box center [73, 484] width 23 height 21
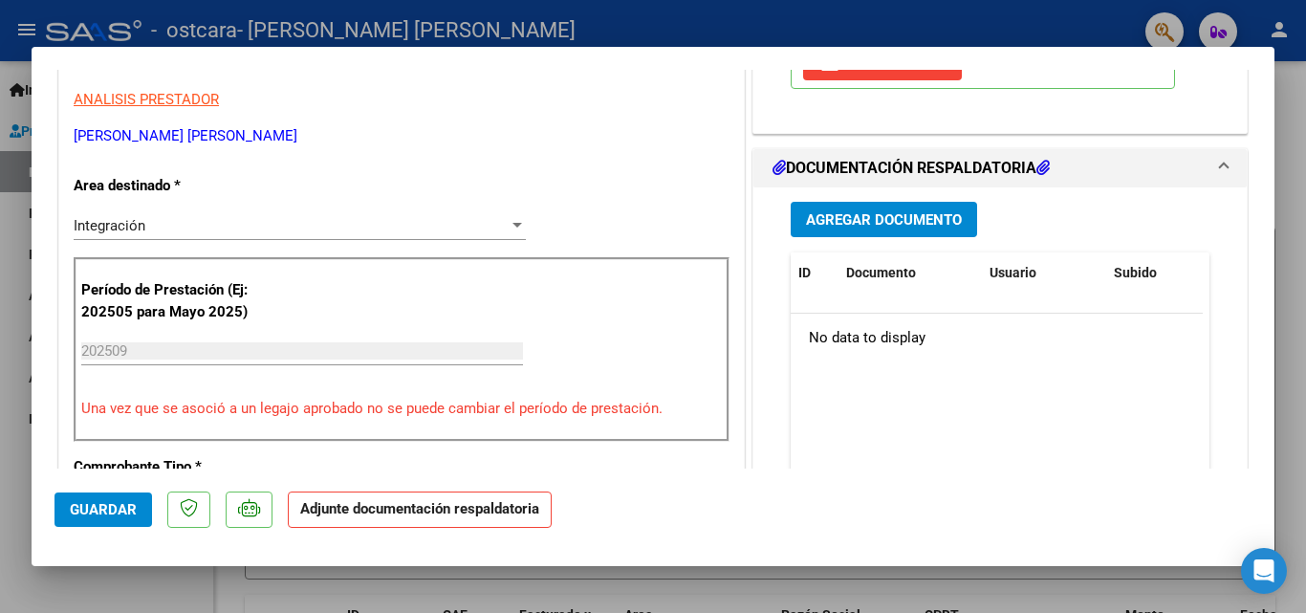
scroll to position [421, 0]
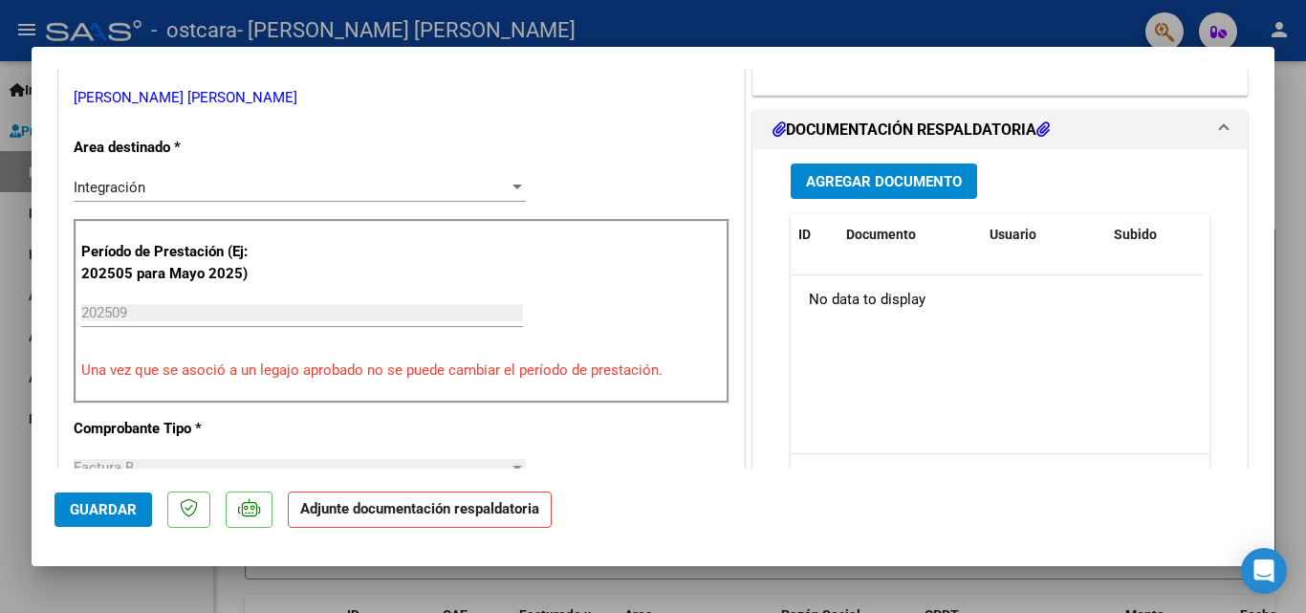
click at [882, 178] on span "Agregar Documento" at bounding box center [884, 181] width 156 height 17
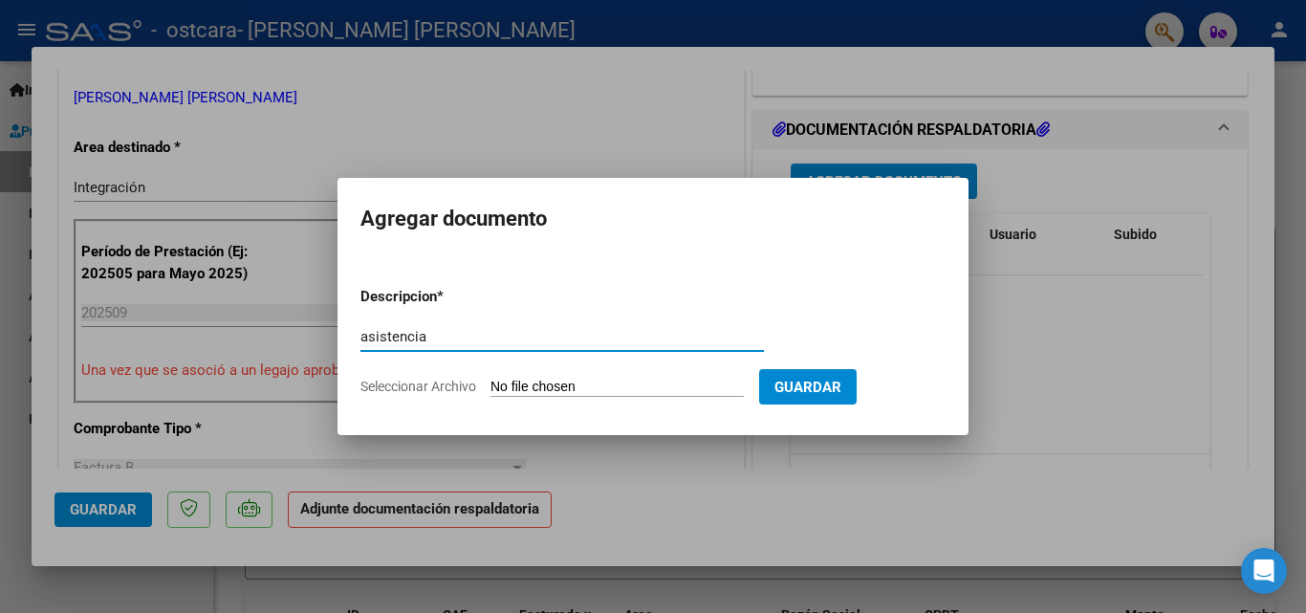
type input "asistencia"
click at [455, 388] on span "Seleccionar Archivo" at bounding box center [418, 386] width 116 height 15
click at [490, 388] on input "Seleccionar Archivo" at bounding box center [616, 388] width 253 height 18
type input "C:\fakepath\asistencia setiembre.pdf"
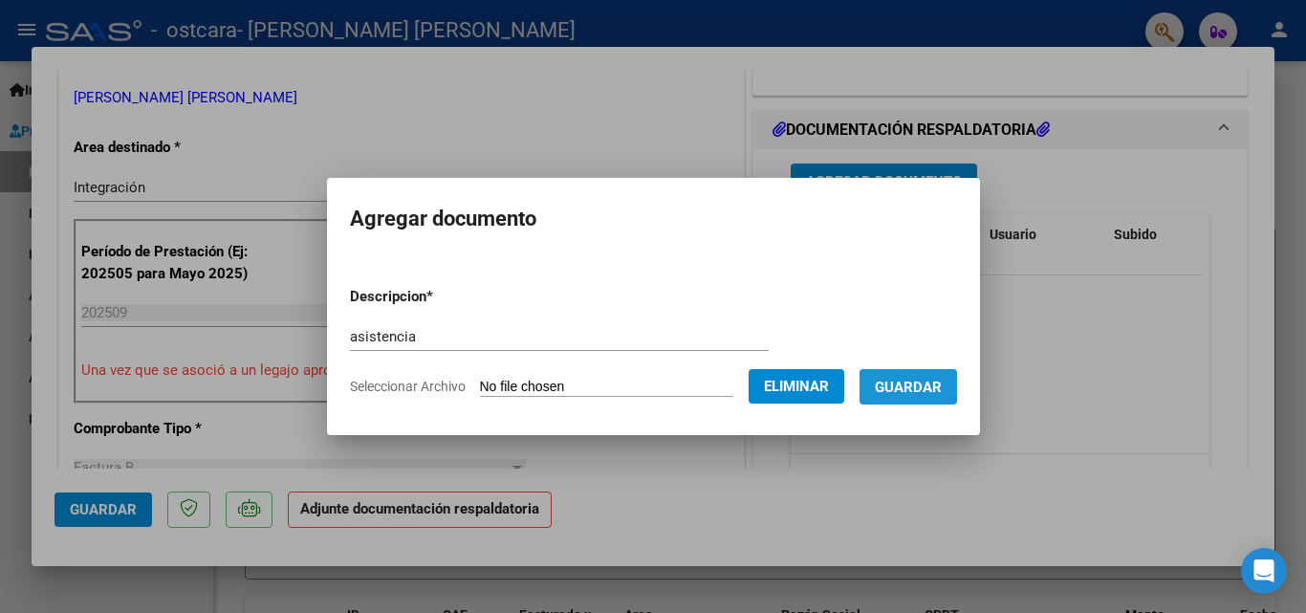
click at [910, 387] on span "Guardar" at bounding box center [908, 387] width 67 height 17
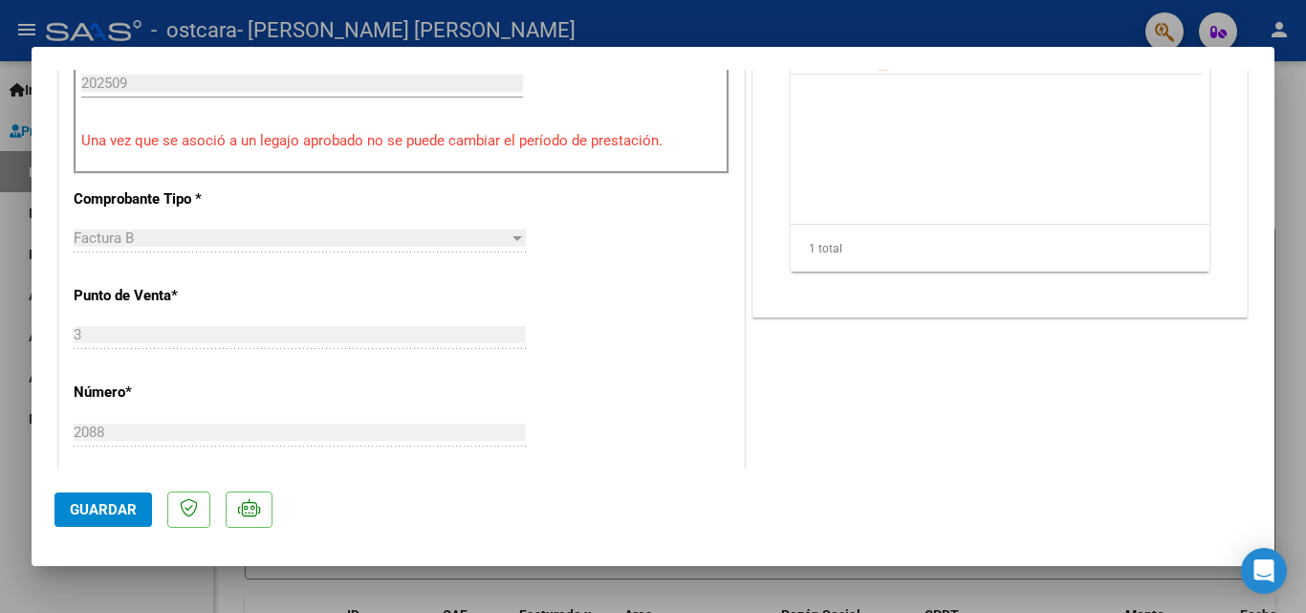
scroll to position [688, 0]
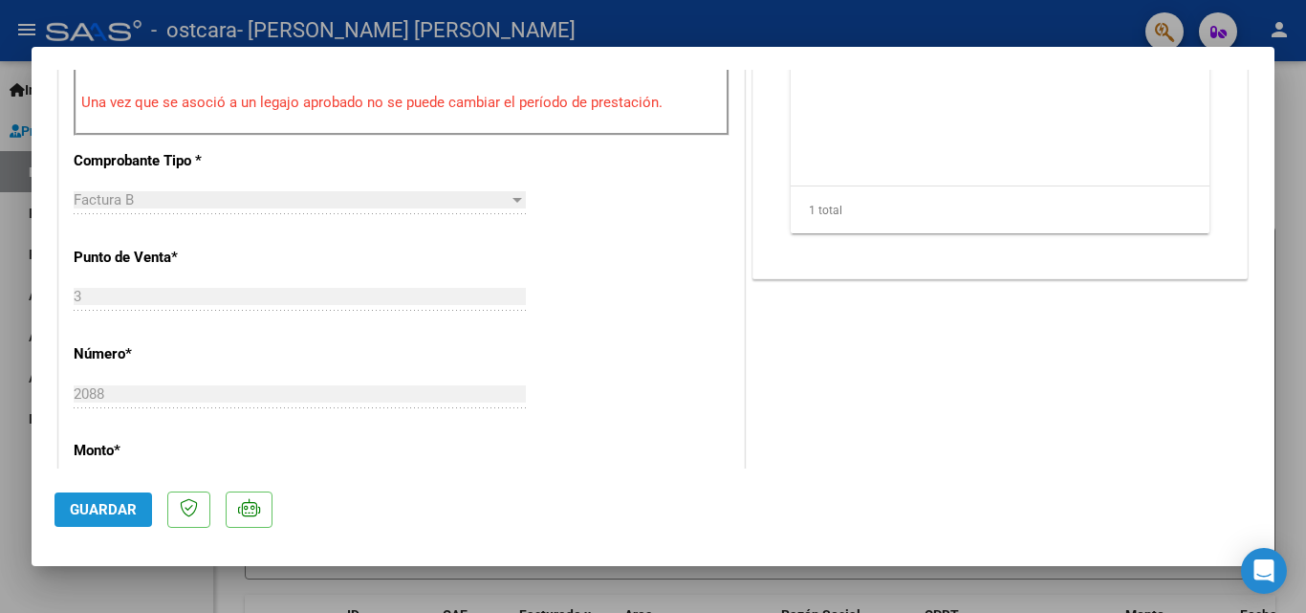
click at [105, 498] on button "Guardar" at bounding box center [103, 509] width 98 height 34
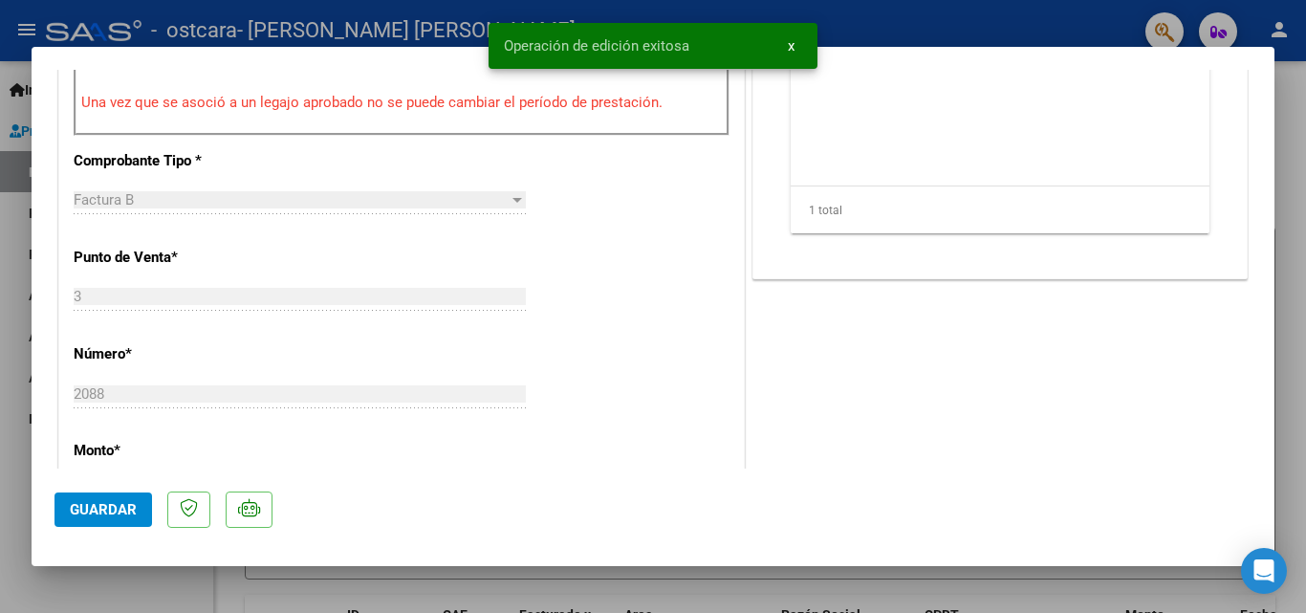
click at [9, 99] on div at bounding box center [653, 306] width 1306 height 613
click at [9, 99] on link "Inicio" at bounding box center [106, 89] width 213 height 41
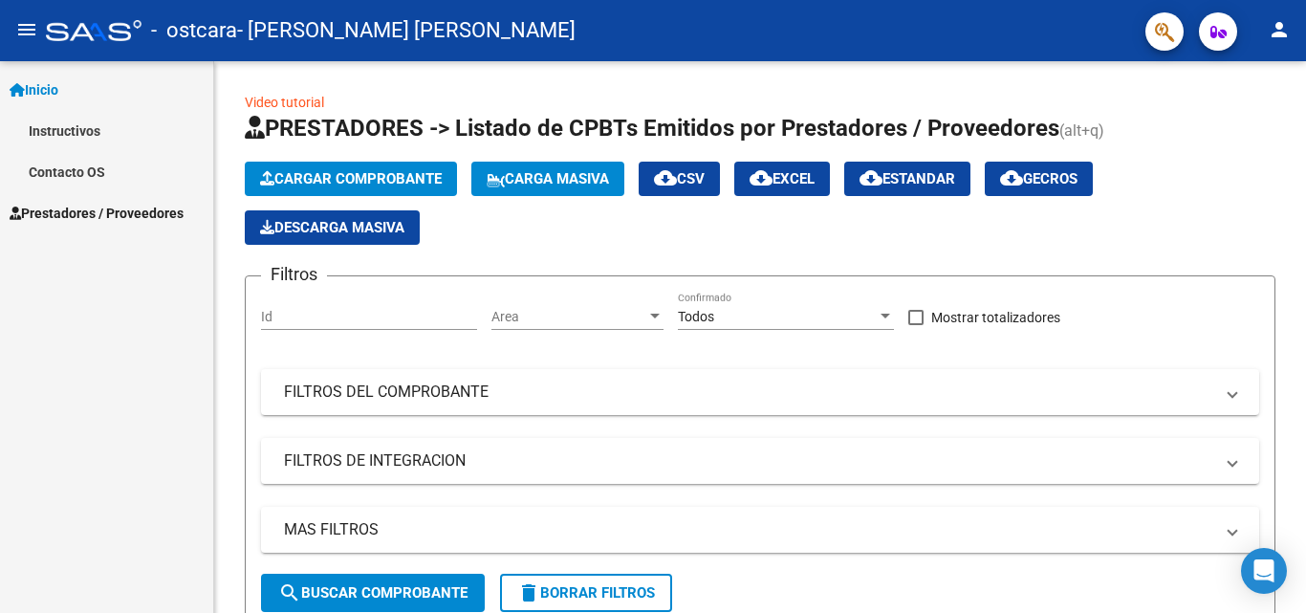
click at [158, 210] on span "Prestadores / Proveedores" at bounding box center [97, 213] width 174 height 21
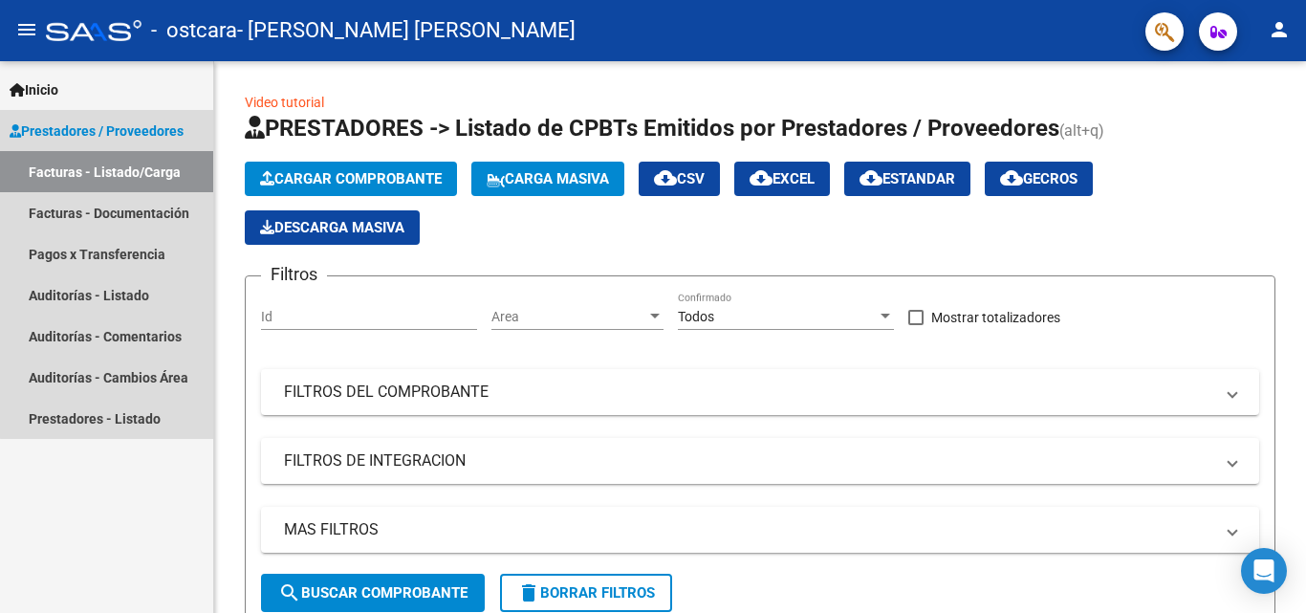
click at [149, 168] on link "Facturas - Listado/Carga" at bounding box center [106, 171] width 213 height 41
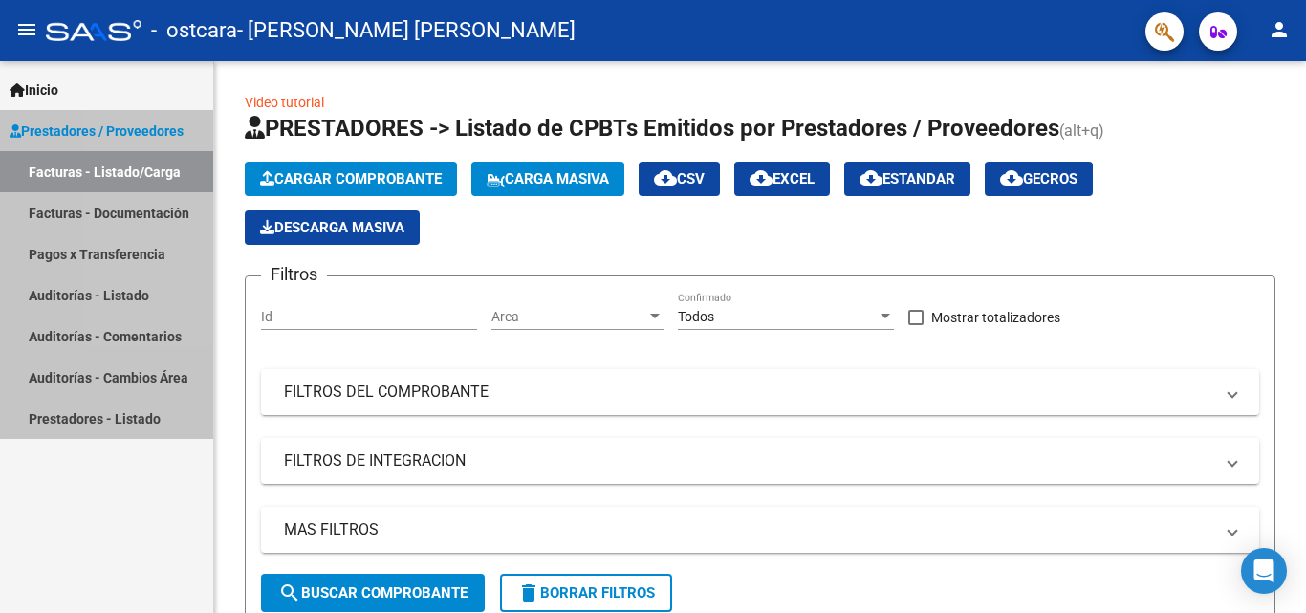
click at [149, 168] on link "Facturas - Listado/Carga" at bounding box center [106, 171] width 213 height 41
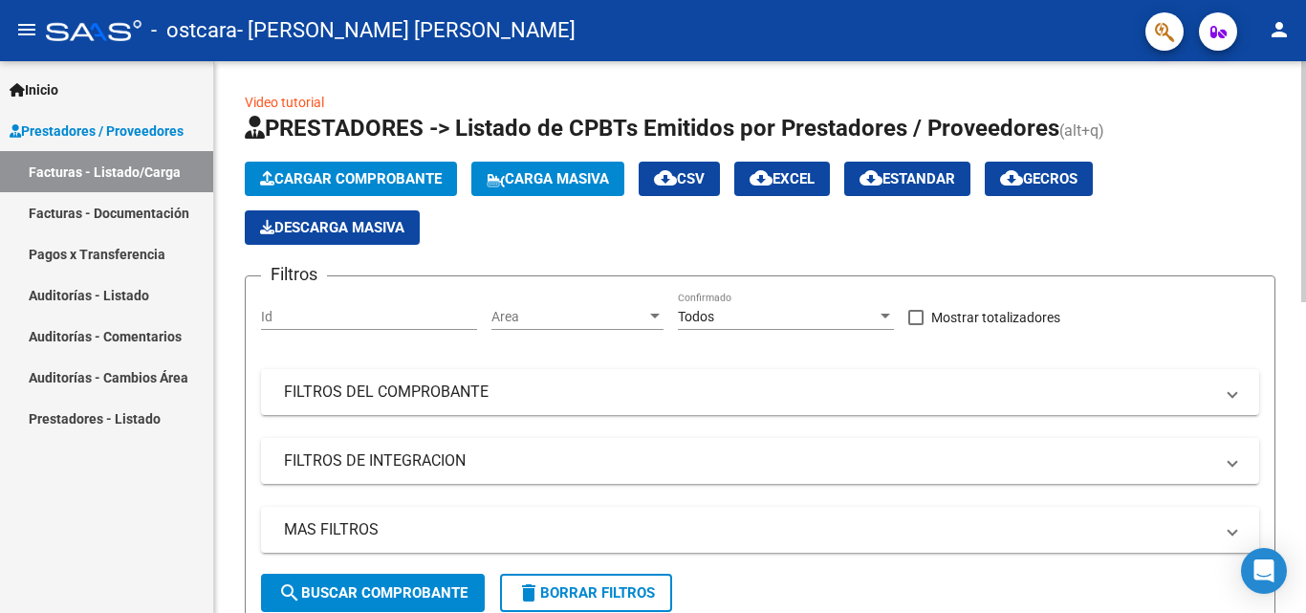
click at [938, 182] on span "cloud_download Estandar" at bounding box center [907, 178] width 96 height 17
